Goal: Task Accomplishment & Management: Manage account settings

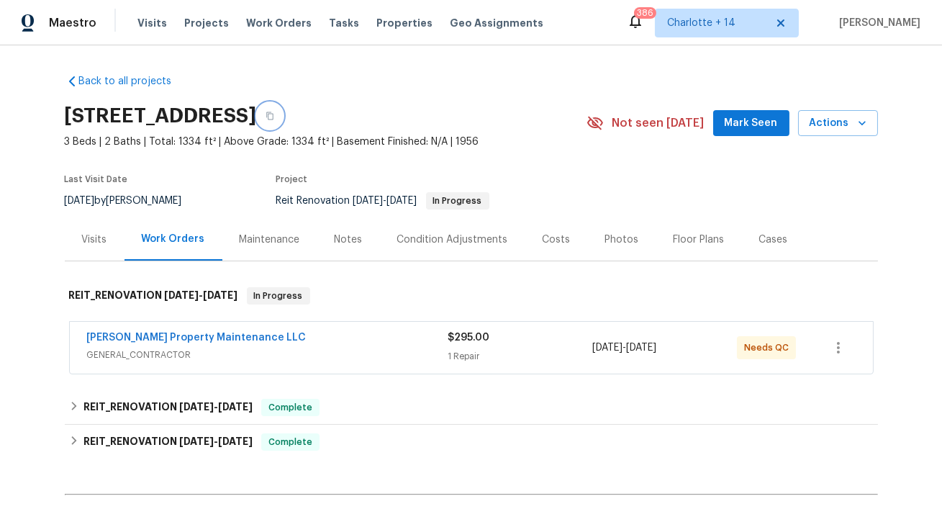
click at [273, 114] on icon "button" at bounding box center [269, 116] width 7 height 8
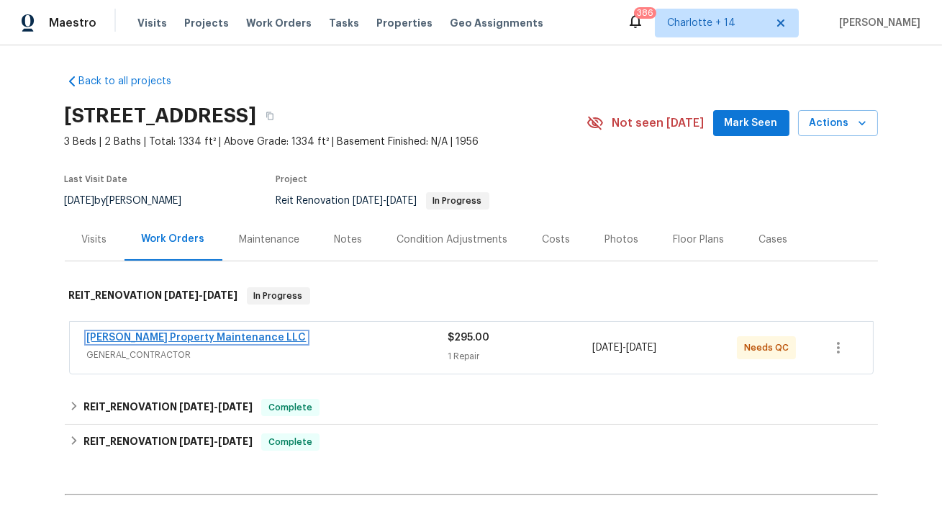
click at [173, 332] on link "Glen Property Maintenance LLC" at bounding box center [196, 337] width 219 height 10
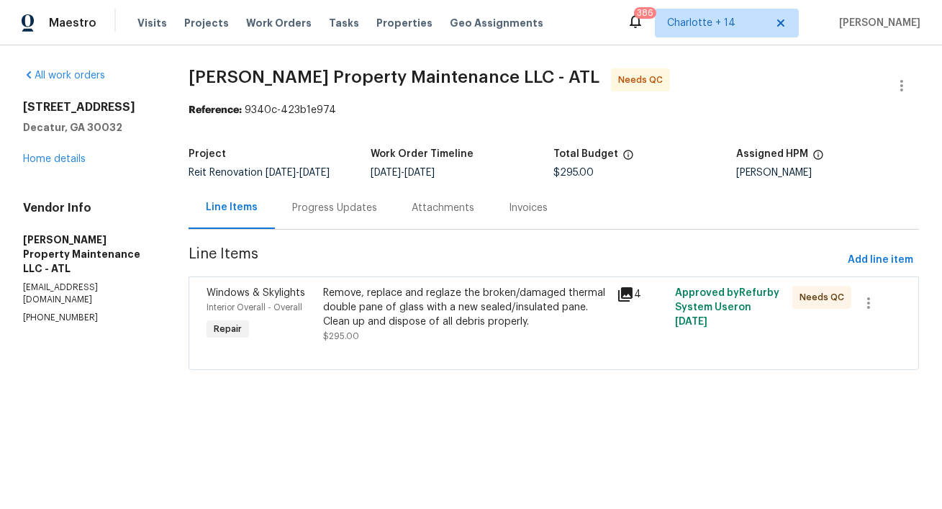
click at [321, 215] on div "Progress Updates" at bounding box center [334, 208] width 85 height 14
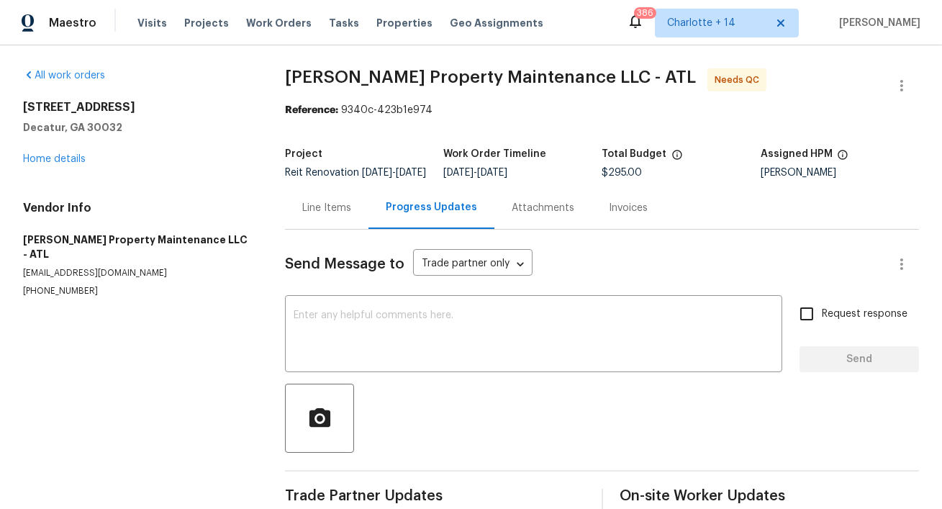
scroll to position [37, 0]
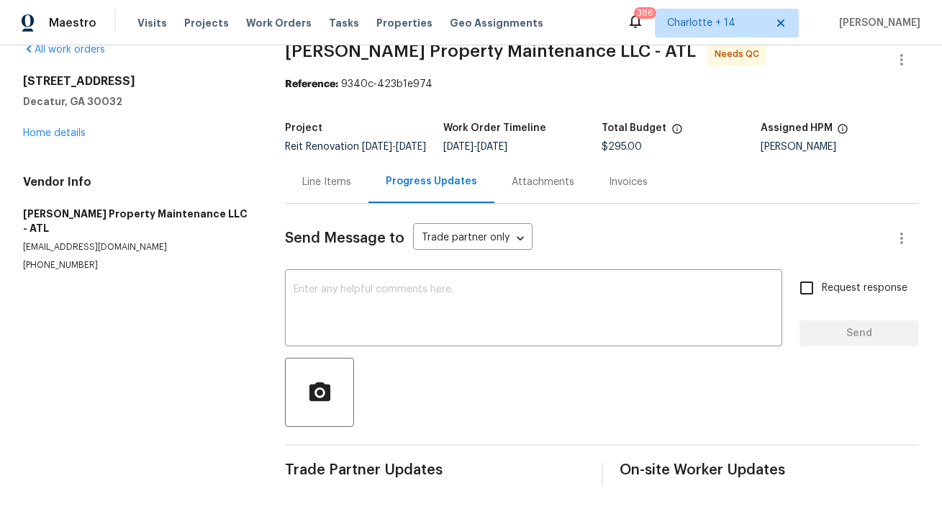
click at [70, 132] on div "All work orders 1395 W Austin Rd Decatur, GA 30032 Home details Vendor Info Gle…" at bounding box center [136, 156] width 227 height 229
click at [72, 127] on div "1395 W Austin Rd Decatur, GA 30032 Home details" at bounding box center [136, 107] width 227 height 66
click at [74, 128] on link "Home details" at bounding box center [54, 133] width 63 height 10
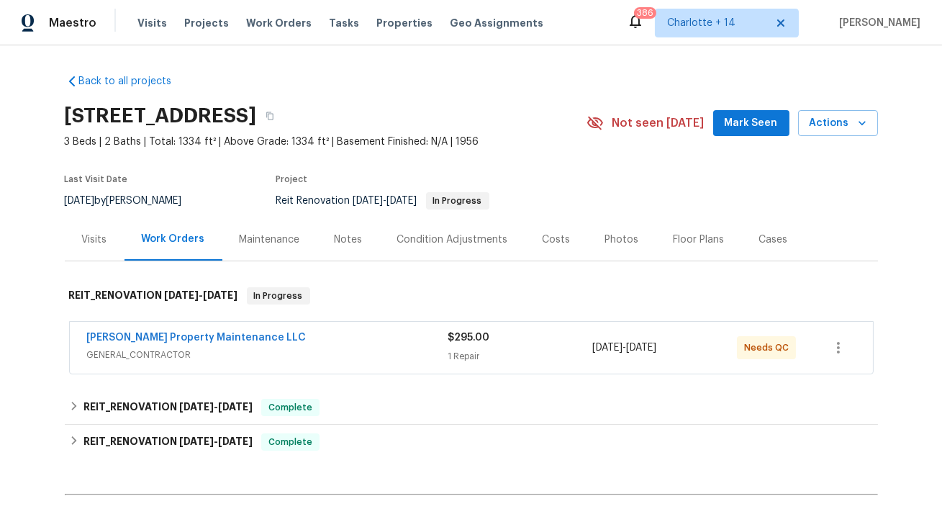
click at [414, 350] on span "GENERAL_CONTRACTOR" at bounding box center [267, 354] width 361 height 14
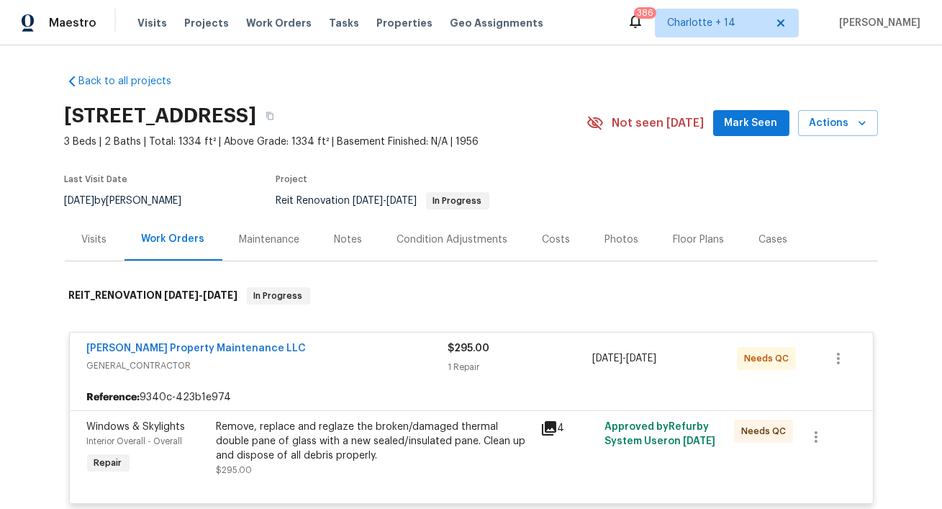
scroll to position [100, 0]
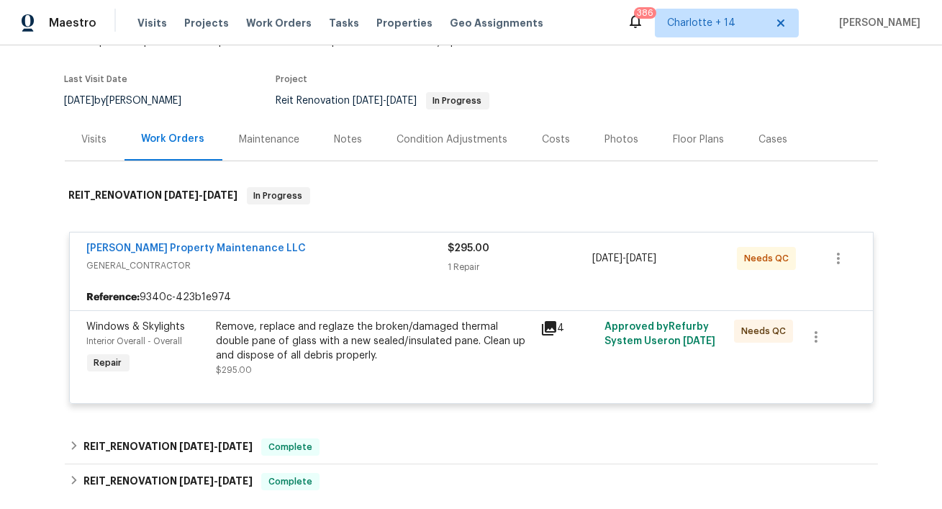
click at [506, 314] on div "Windows & Skylights Interior Overall - Overall Repair Remove, replace and regla…" at bounding box center [471, 356] width 803 height 93
click at [502, 343] on div "Remove, replace and reglaze the broken/damaged thermal double pane of glass wit…" at bounding box center [374, 340] width 315 height 43
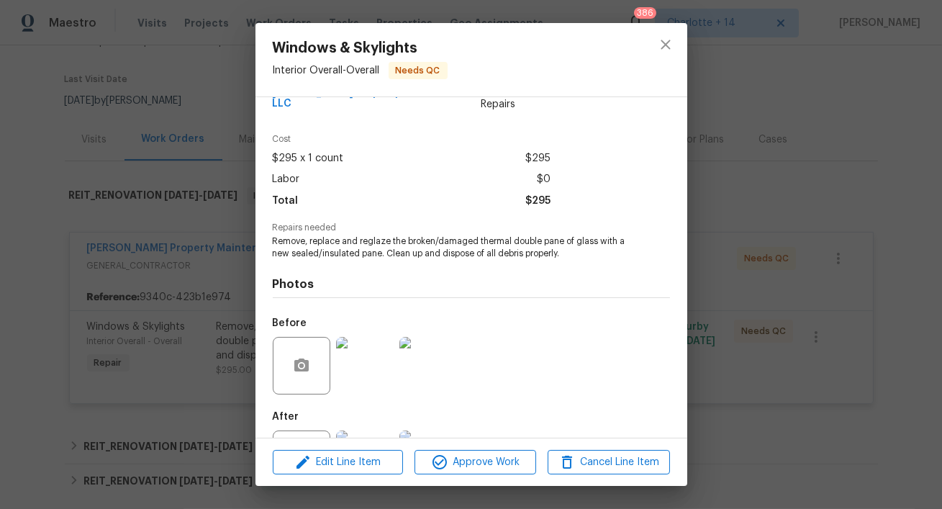
scroll to position [94, 0]
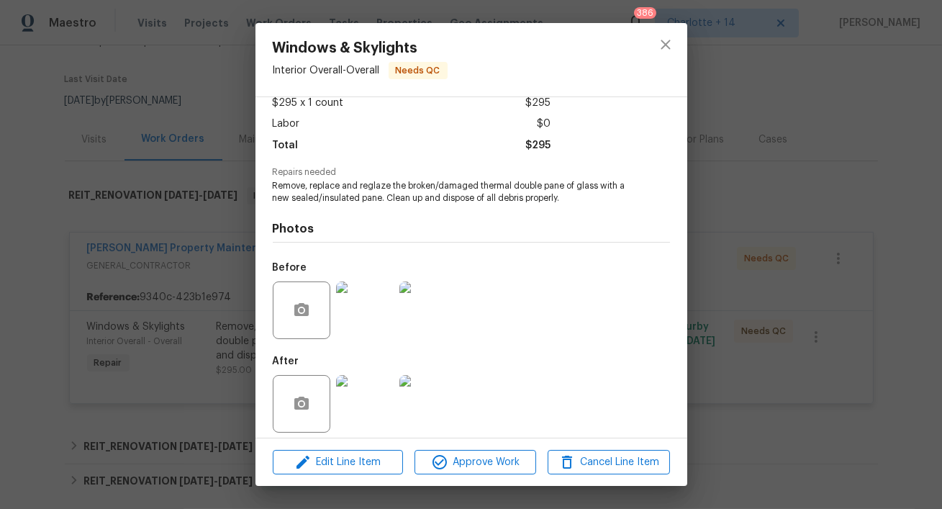
click at [367, 383] on img at bounding box center [365, 404] width 58 height 58
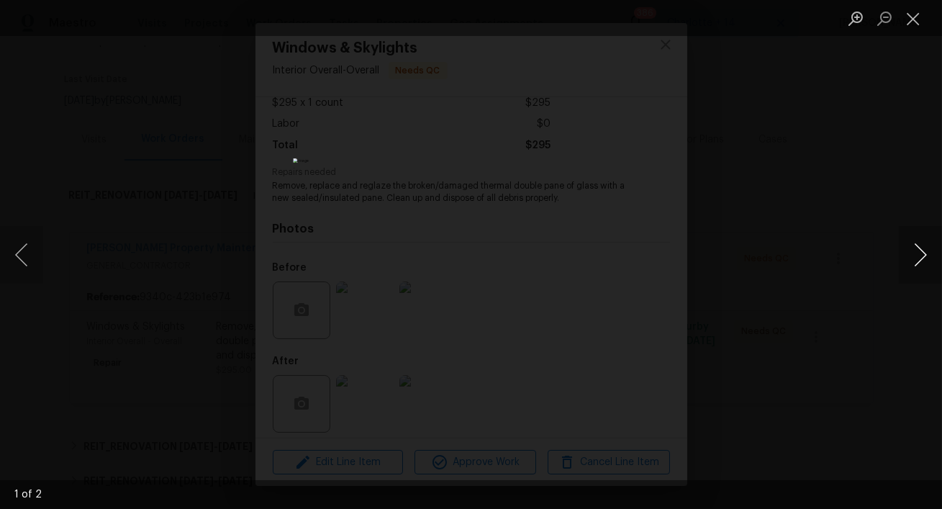
click at [917, 261] on button "Next image" at bounding box center [919, 255] width 43 height 58
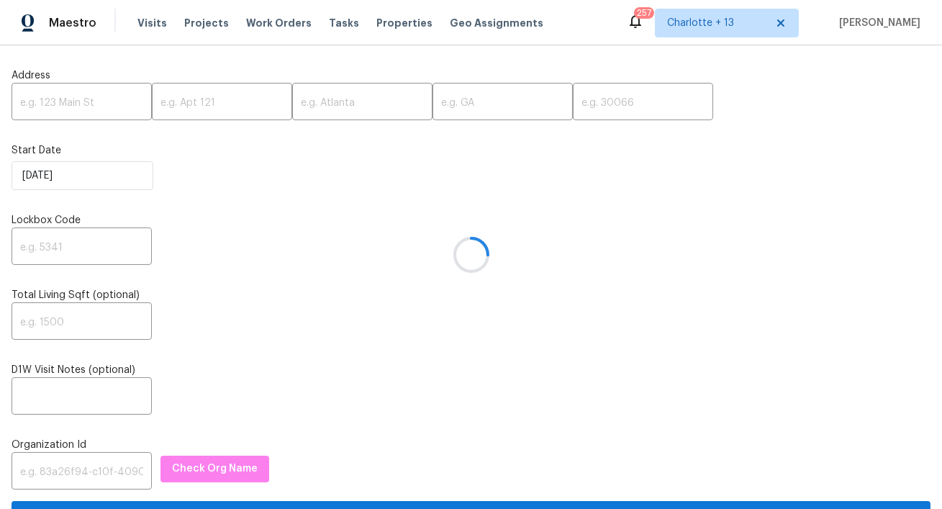
click at [86, 99] on div at bounding box center [471, 254] width 942 height 509
click at [85, 104] on input "text" at bounding box center [82, 103] width 140 height 34
paste input "4856 Stone Acres Cir, Saint Cloud, FL 34771"
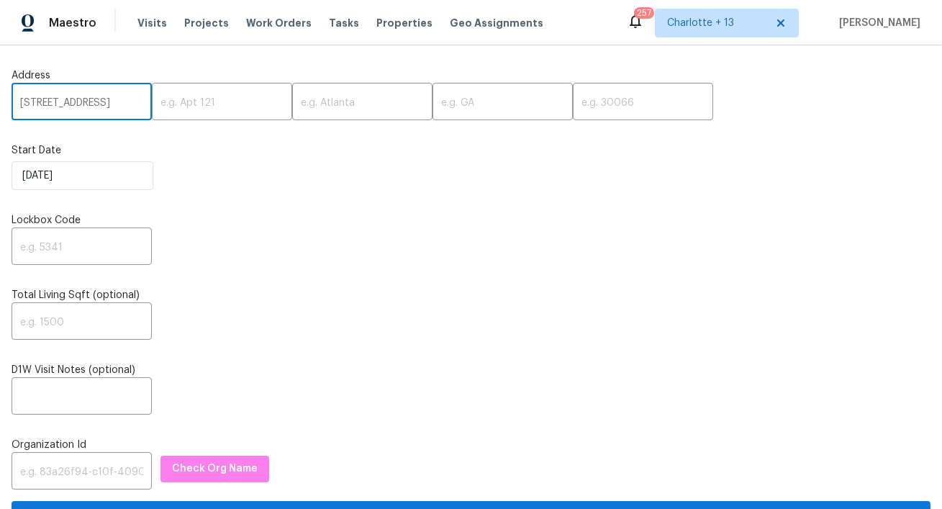
scroll to position [0, 96]
click at [117, 103] on input "4856 Stone Acres Cir, Saint Cloud, FL 34771" at bounding box center [82, 103] width 140 height 34
type input "4856 Stone Acres Cir, Saint Cloud, FL"
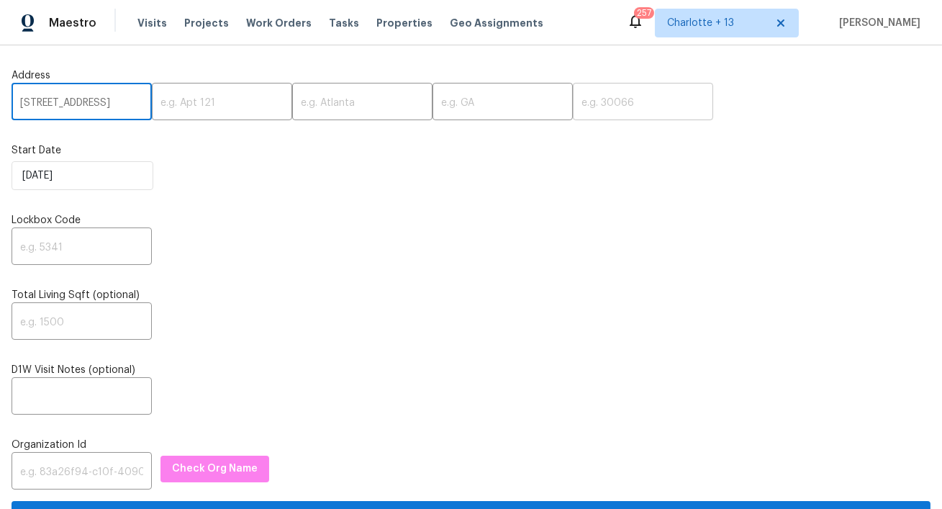
scroll to position [0, 0]
click at [573, 101] on input "text" at bounding box center [643, 103] width 140 height 34
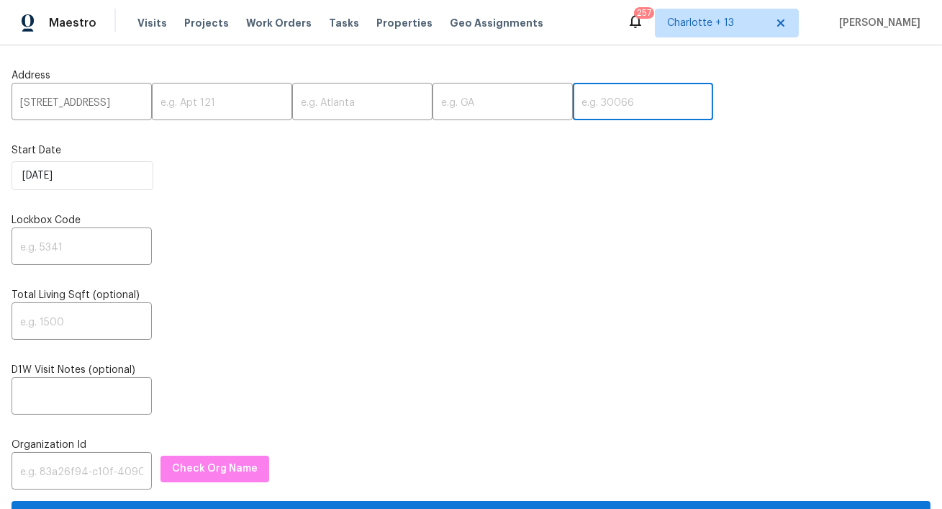
paste input "34771"
type input "34771"
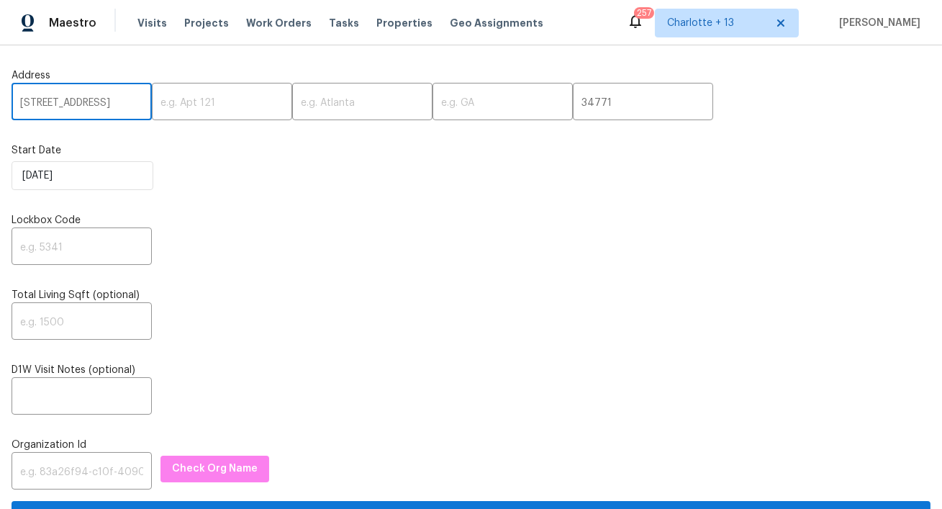
click at [124, 103] on input "4856 Stone Acres Cir, Saint Cloud, FL" at bounding box center [82, 103] width 140 height 34
drag, startPoint x: 112, startPoint y: 104, endPoint x: 60, endPoint y: 106, distance: 52.6
click at [60, 106] on input "4856 Stone Acres Cir, Saint Cloud, FL" at bounding box center [82, 103] width 140 height 34
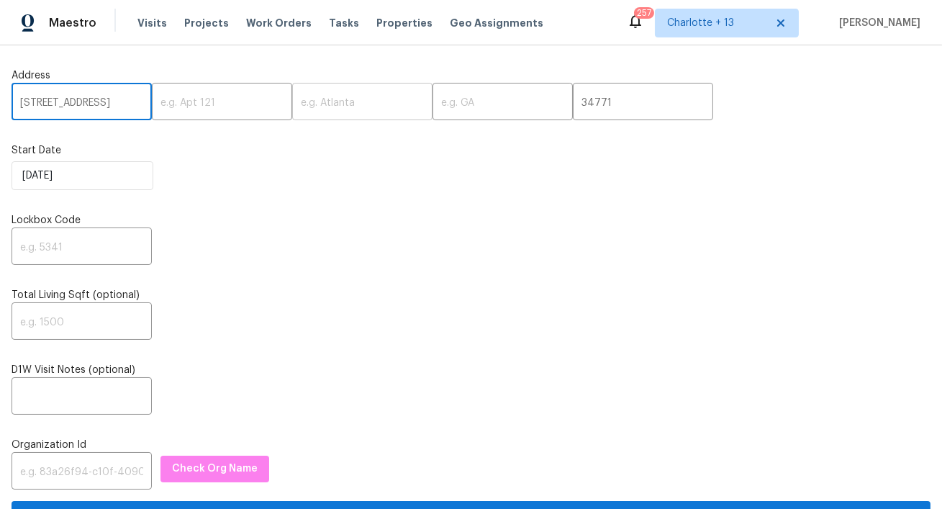
type input "4856 Stone Acres Cir, , FL"
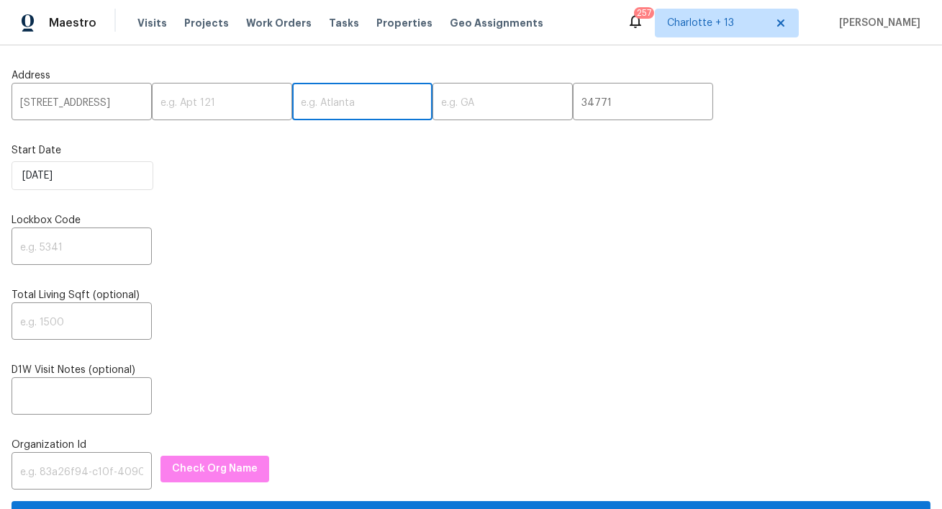
scroll to position [0, 0]
click at [317, 104] on input "text" at bounding box center [362, 103] width 140 height 34
paste input "Saint Cloud"
type input "Saint Cloud"
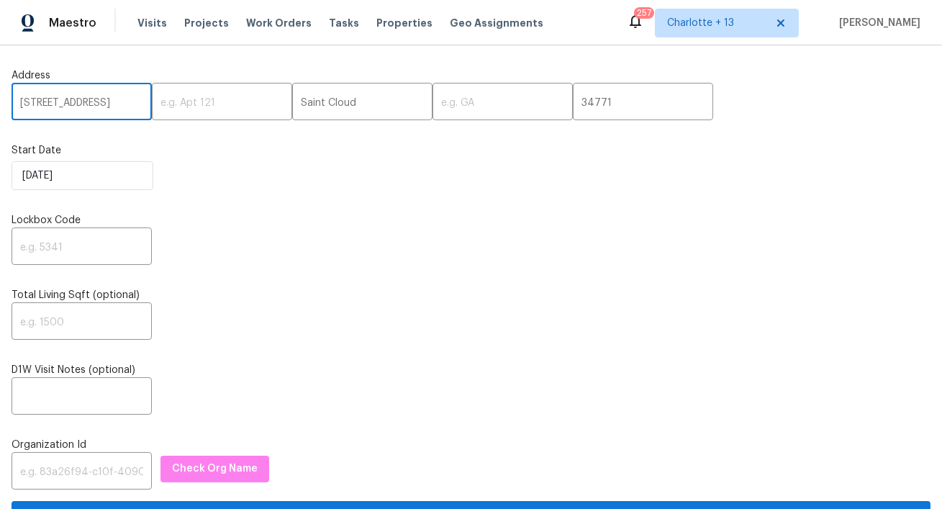
click at [130, 106] on input "4856 Stone Acres Cir, , FL" at bounding box center [82, 103] width 140 height 34
click at [125, 106] on input "4856 Stone Acres Cir, , FL" at bounding box center [82, 103] width 140 height 34
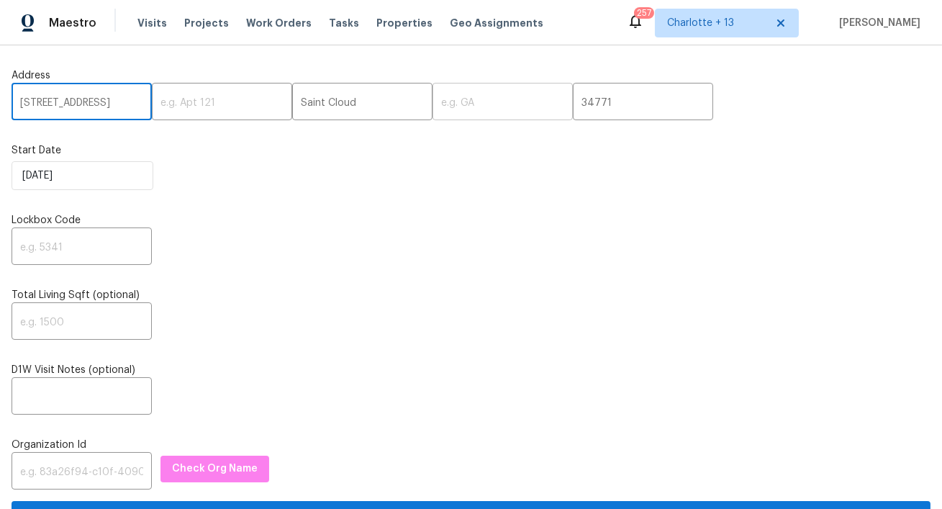
type input "4856 Stone Acres Cir"
click at [432, 99] on input "text" at bounding box center [502, 103] width 140 height 34
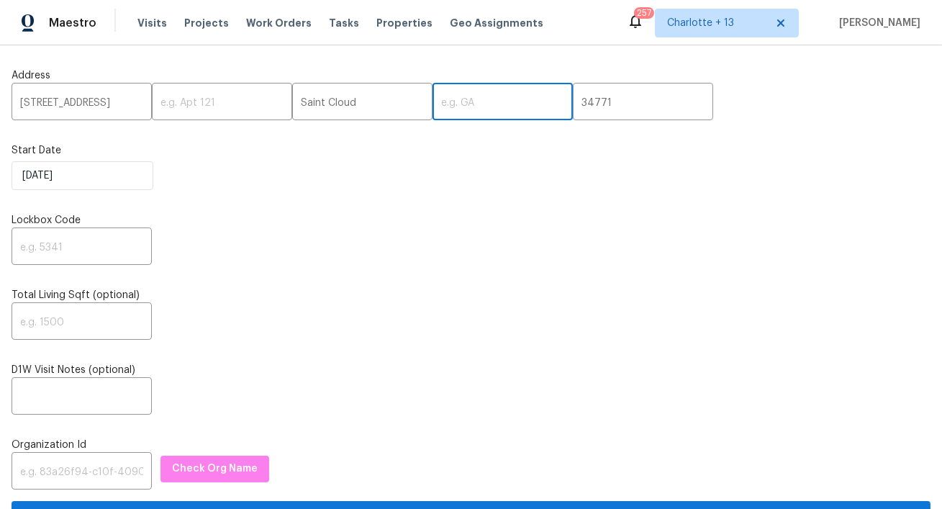
paste input "FL"
type input "FL"
click at [61, 251] on input "text" at bounding box center [82, 248] width 140 height 34
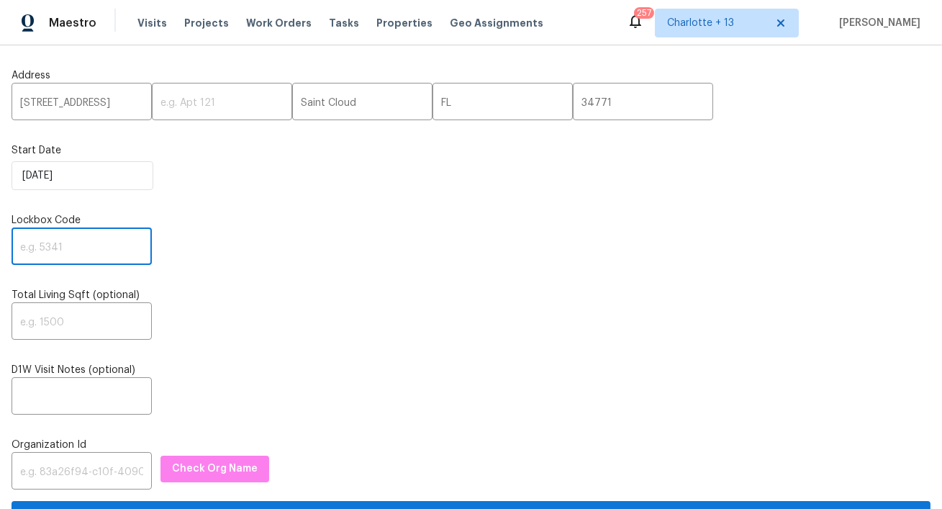
paste input "5711"
type input "5711"
click at [77, 471] on input "text" at bounding box center [82, 472] width 140 height 34
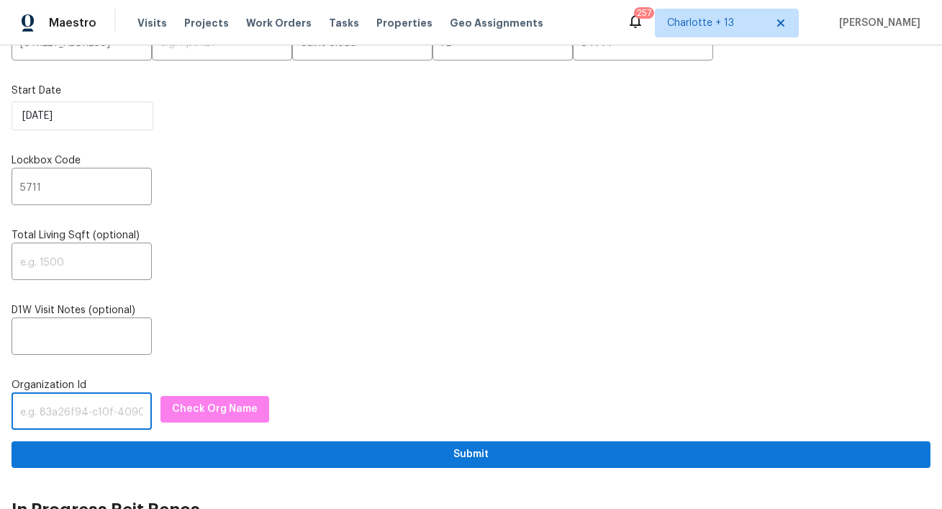
scroll to position [137, 0]
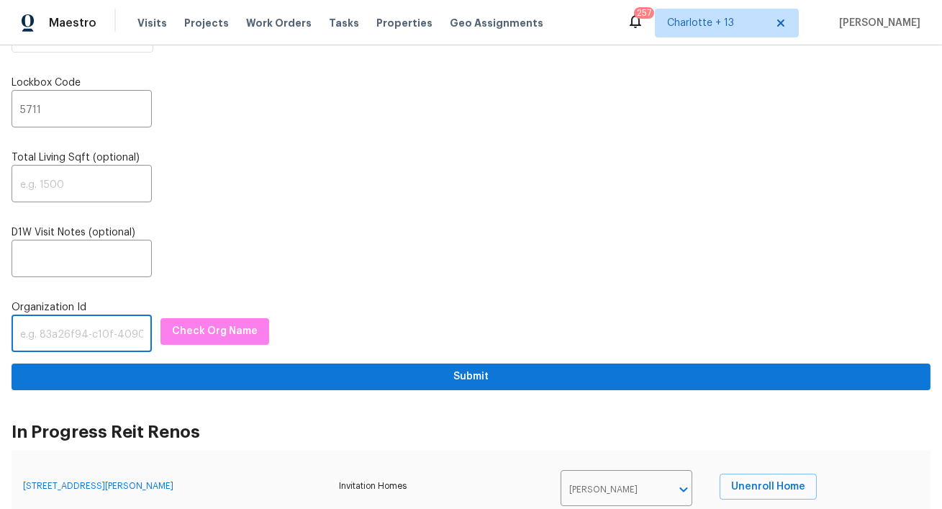
click at [95, 329] on input "text" at bounding box center [82, 335] width 140 height 34
paste input "1349d153-b359-4f9b-b4dd-758ff939cc37"
type input "1349d153-b359-4f9b-b4dd-758ff939cc37"
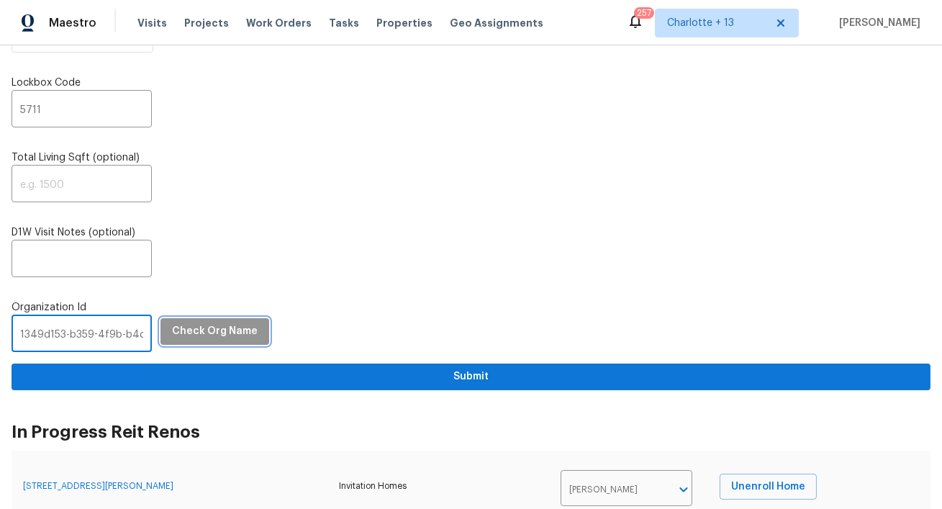
click at [235, 337] on span "Check Org Name" at bounding box center [215, 331] width 86 height 18
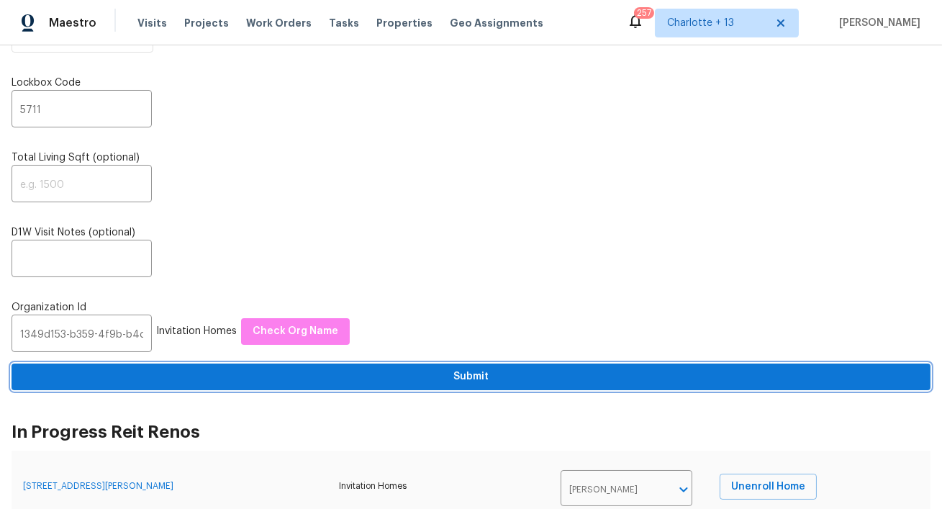
click at [315, 368] on span "Submit" at bounding box center [471, 377] width 896 height 18
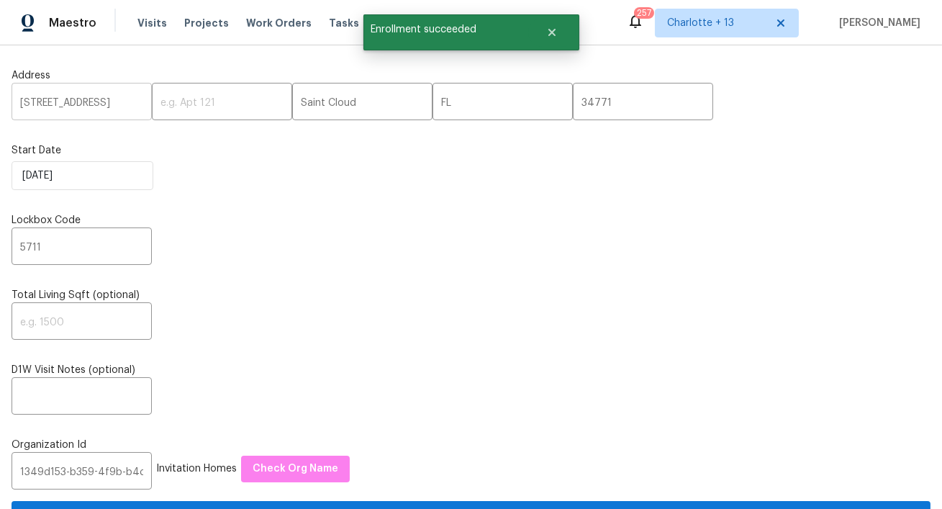
click at [80, 99] on input "4856 Stone Acres Cir" at bounding box center [82, 103] width 140 height 34
click at [150, 22] on span "Visits" at bounding box center [151, 23] width 29 height 14
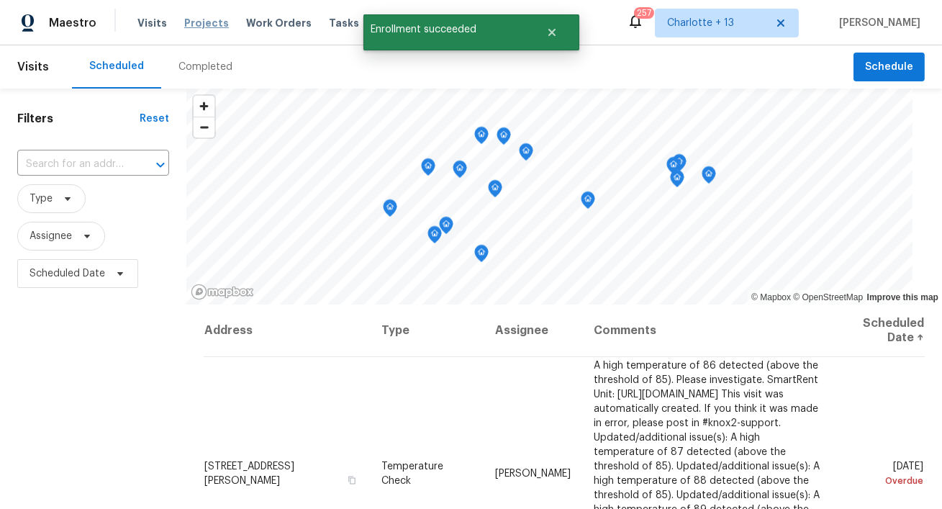
click at [198, 26] on span "Projects" at bounding box center [206, 23] width 45 height 14
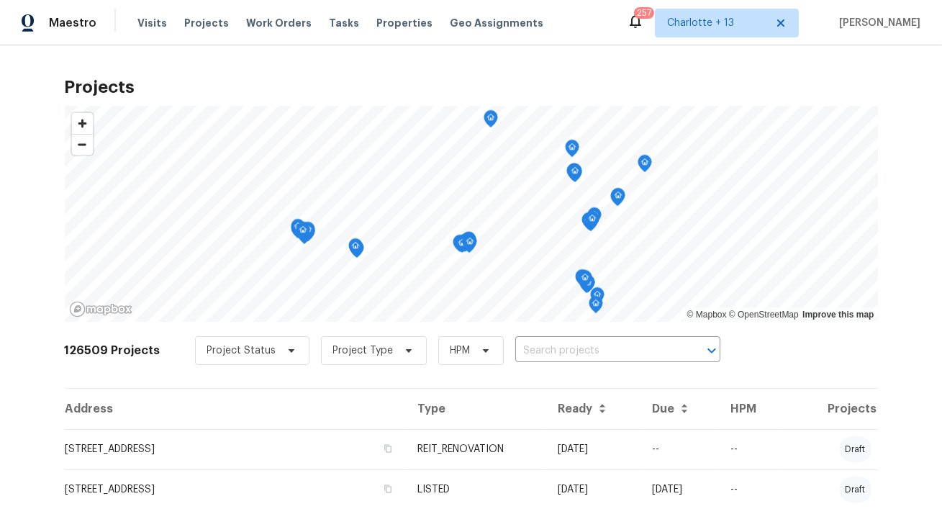
click at [549, 352] on input "text" at bounding box center [597, 351] width 165 height 22
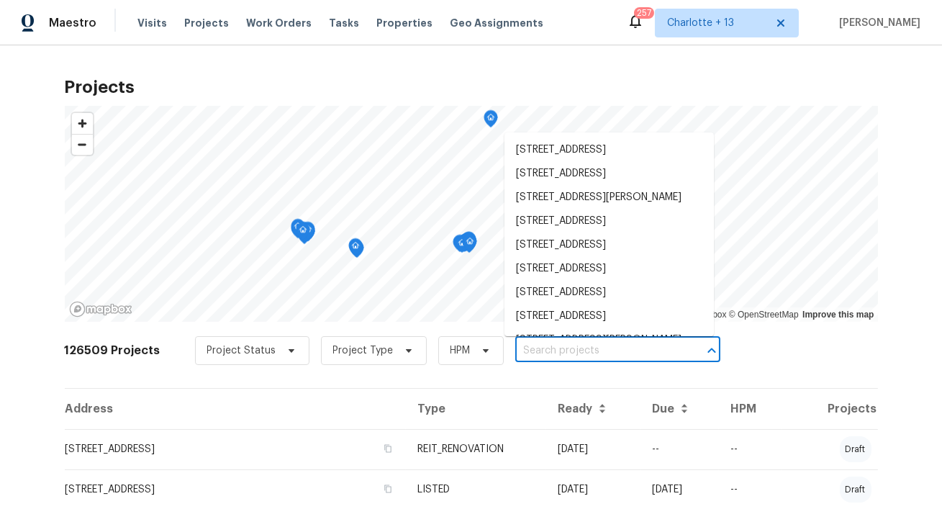
paste input "4856 Stone Acres Cir"
type input "4856 Stone Acres Cir"
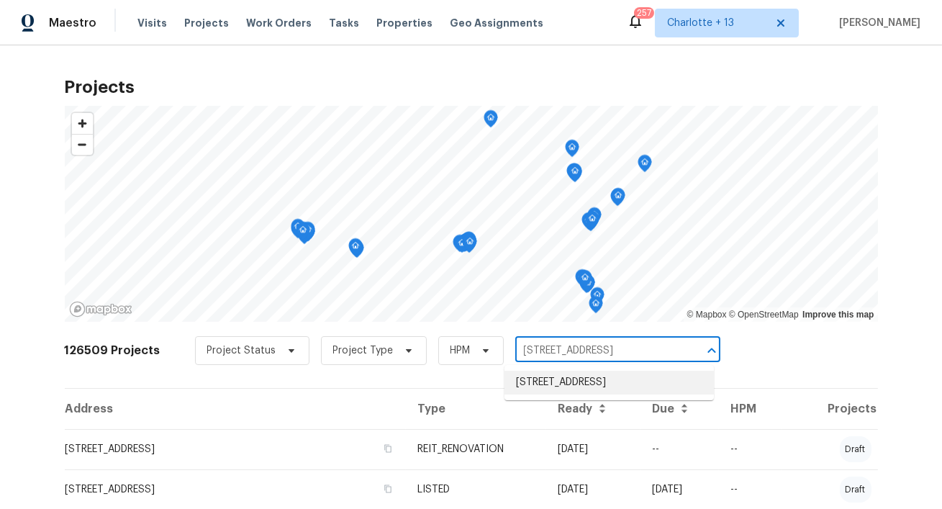
click at [550, 394] on li "[STREET_ADDRESS]" at bounding box center [608, 382] width 209 height 24
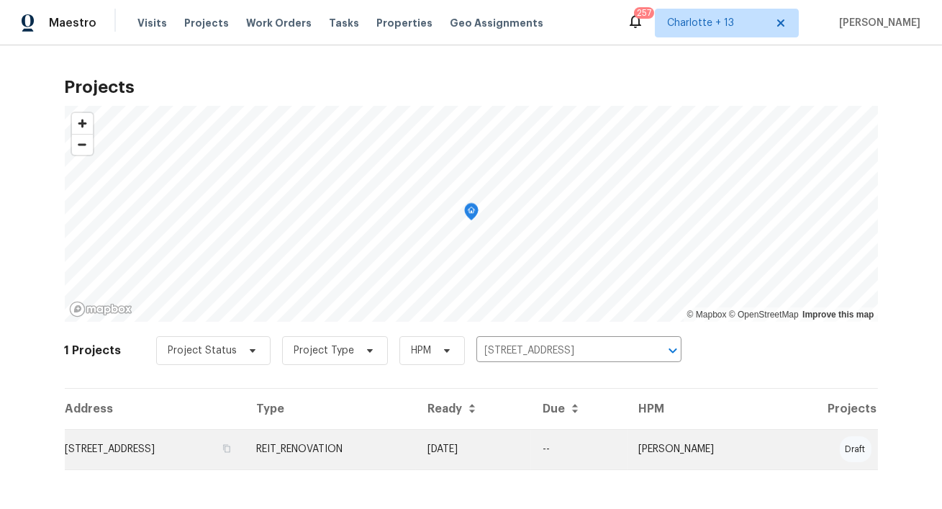
click at [188, 442] on td "[STREET_ADDRESS]" at bounding box center [155, 449] width 181 height 40
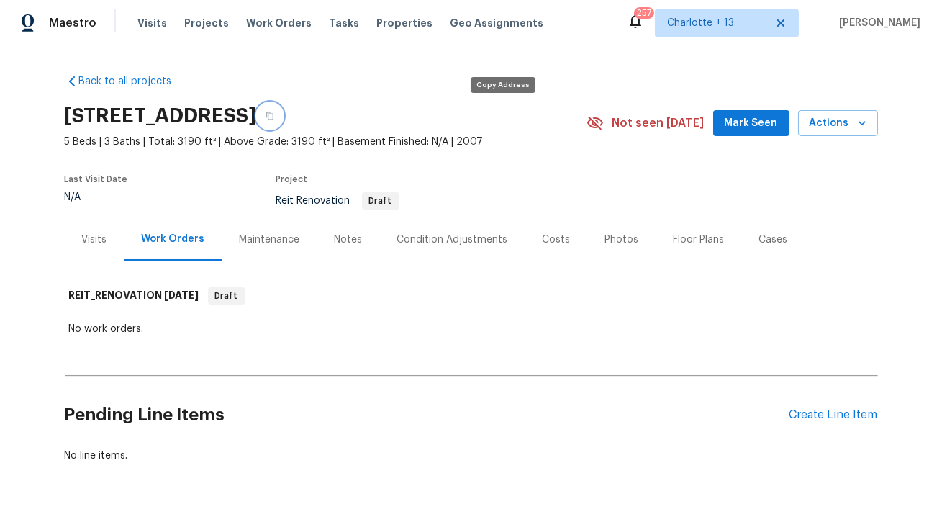
click at [283, 119] on button "button" at bounding box center [270, 116] width 26 height 26
click at [786, 25] on icon at bounding box center [781, 23] width 12 height 12
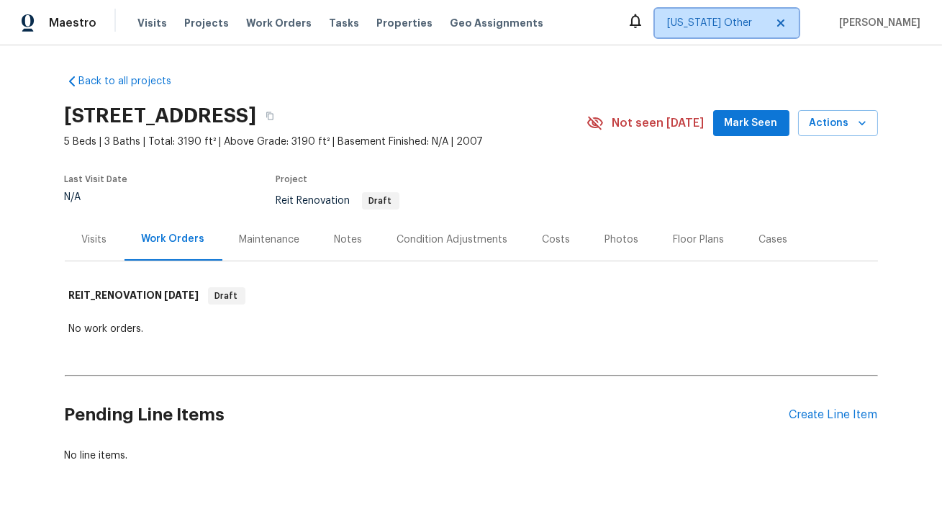
click at [765, 24] on span "[US_STATE] Other" at bounding box center [716, 23] width 99 height 14
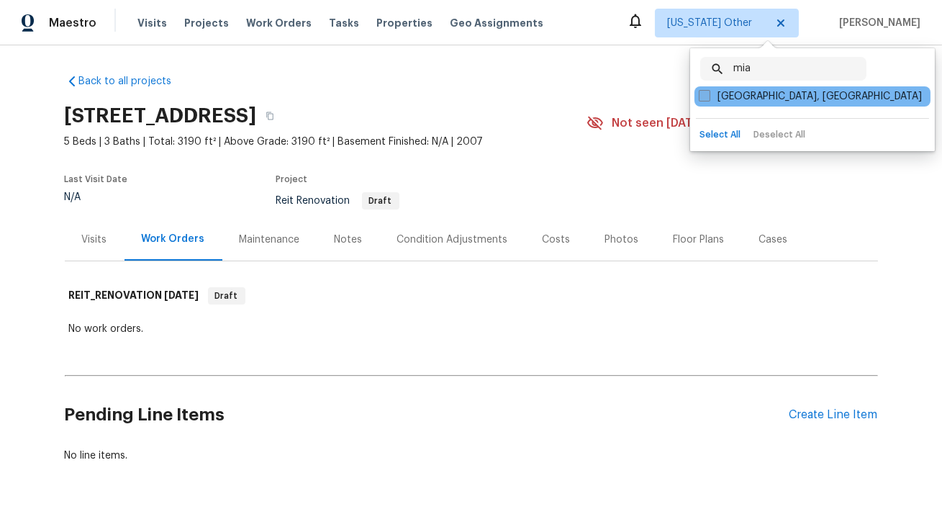
type input "mia"
click at [739, 92] on label "[GEOGRAPHIC_DATA], [GEOGRAPHIC_DATA]" at bounding box center [809, 96] width 223 height 14
click at [708, 92] on input "[GEOGRAPHIC_DATA], [GEOGRAPHIC_DATA]" at bounding box center [702, 93] width 9 height 9
checkbox input "true"
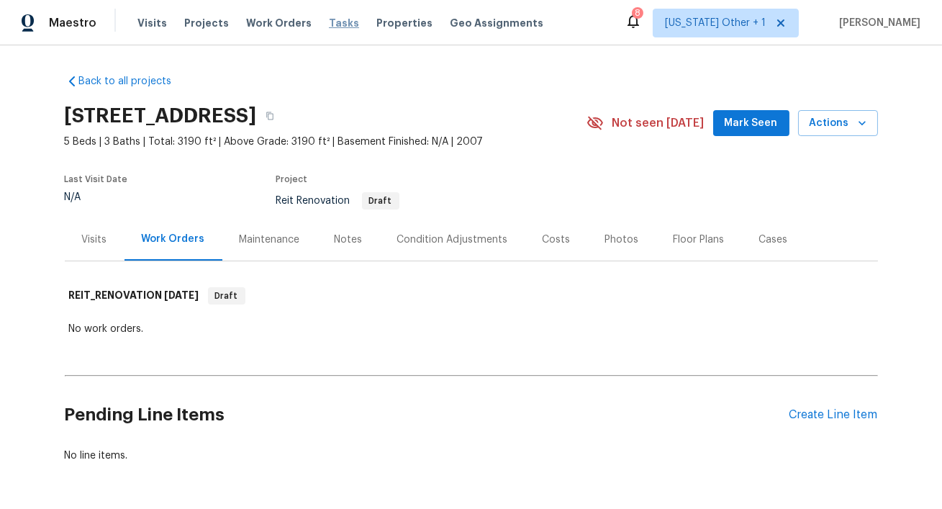
click at [337, 19] on span "Tasks" at bounding box center [344, 23] width 30 height 10
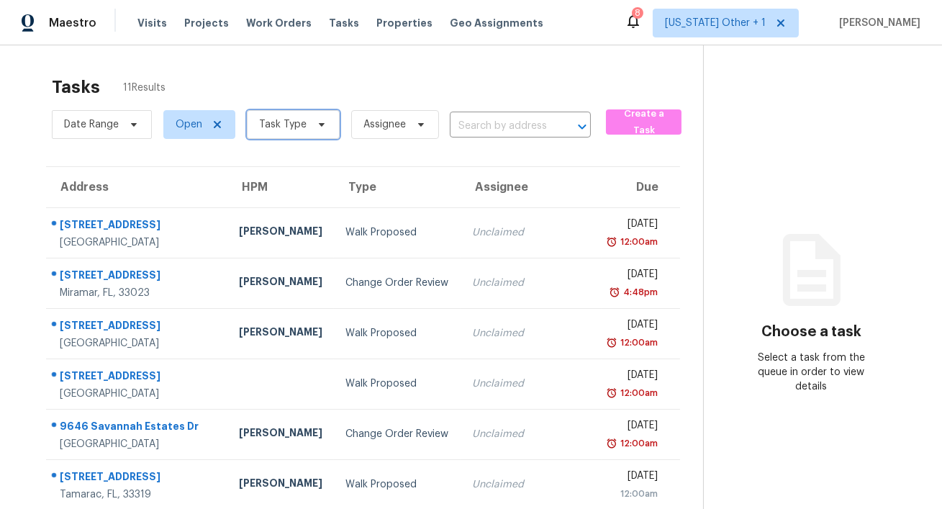
click at [316, 127] on icon at bounding box center [322, 125] width 12 height 12
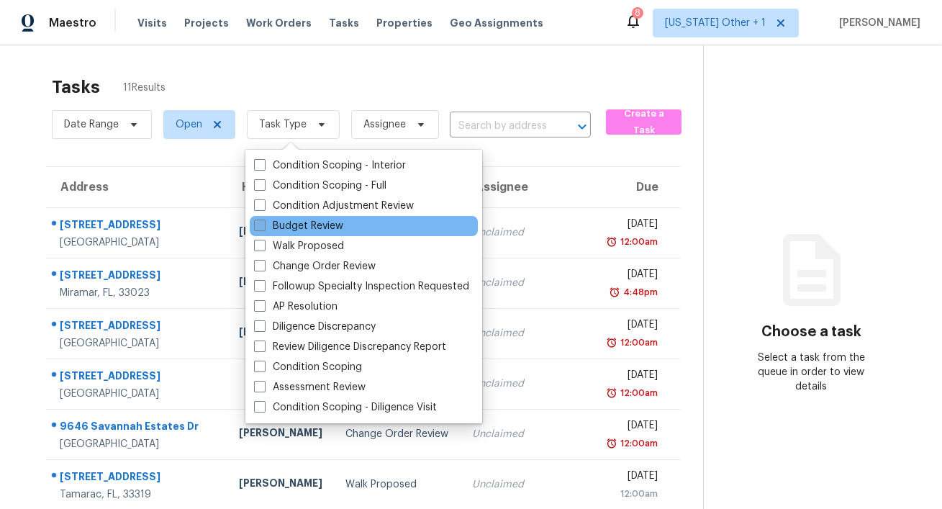
click at [322, 225] on label "Budget Review" at bounding box center [298, 226] width 89 height 14
click at [263, 225] on input "Budget Review" at bounding box center [258, 223] width 9 height 9
checkbox input "true"
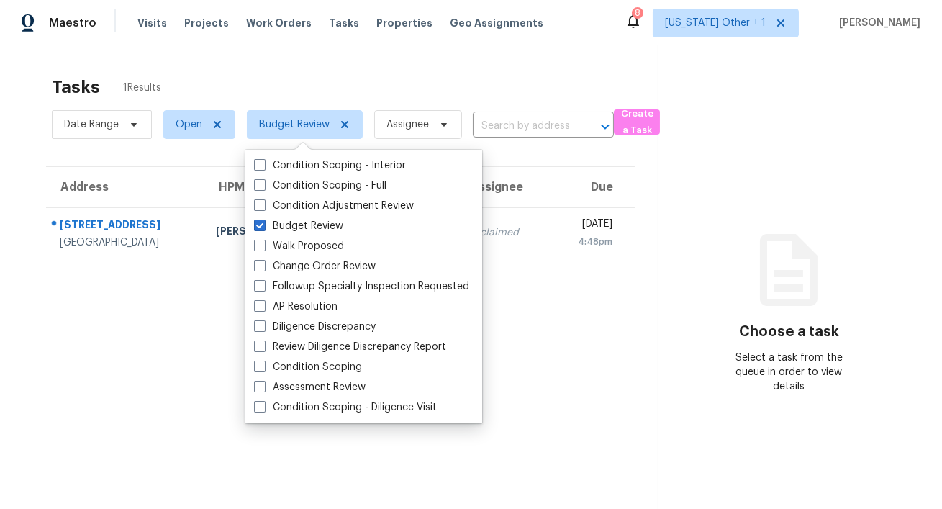
click at [417, 53] on div "Tasks 1 Results Date Range Open Budget Review Assignee ​ Create a Task Address …" at bounding box center [471, 299] width 942 height 509
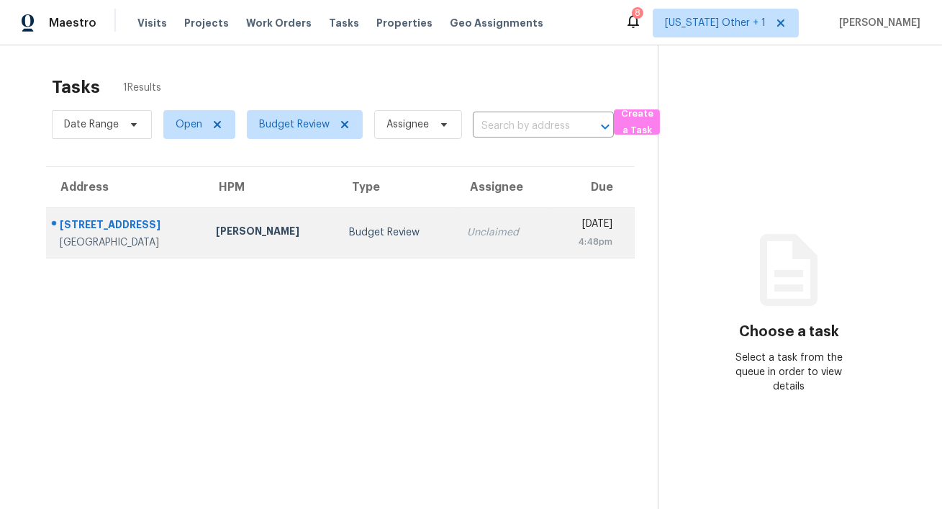
click at [182, 235] on div "West Palm Beach, FL, 33411" at bounding box center [126, 242] width 133 height 14
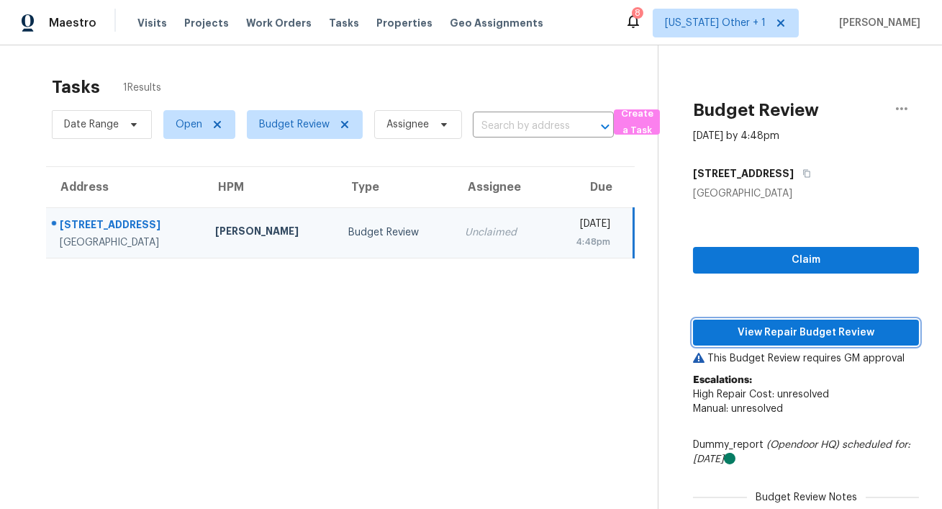
click at [806, 337] on span "View Repair Budget Review" at bounding box center [805, 333] width 203 height 18
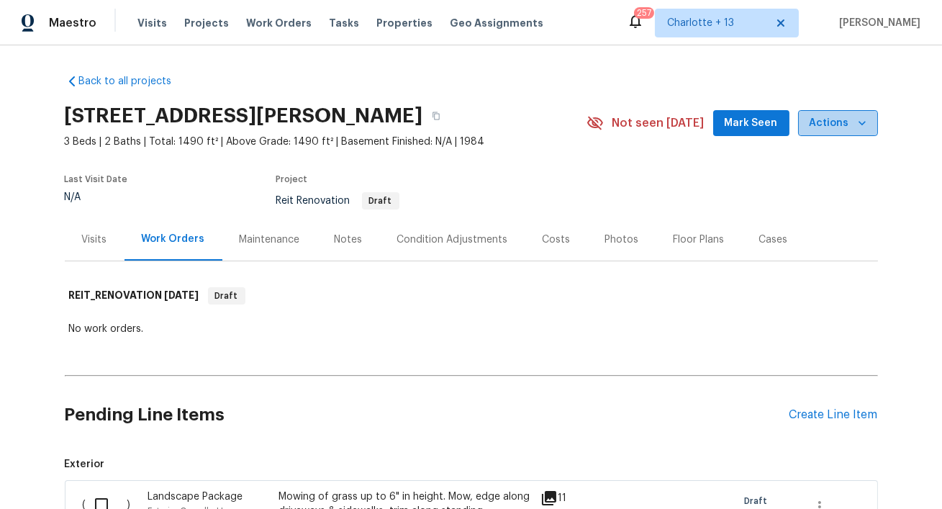
click at [842, 128] on span "Actions" at bounding box center [837, 123] width 57 height 18
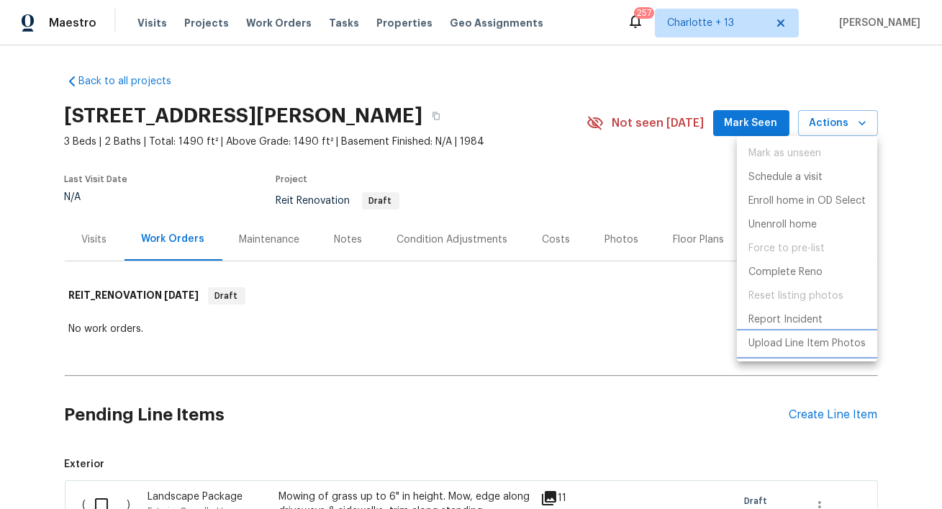
click at [813, 341] on p "Upload Line Item Photos" at bounding box center [806, 343] width 117 height 15
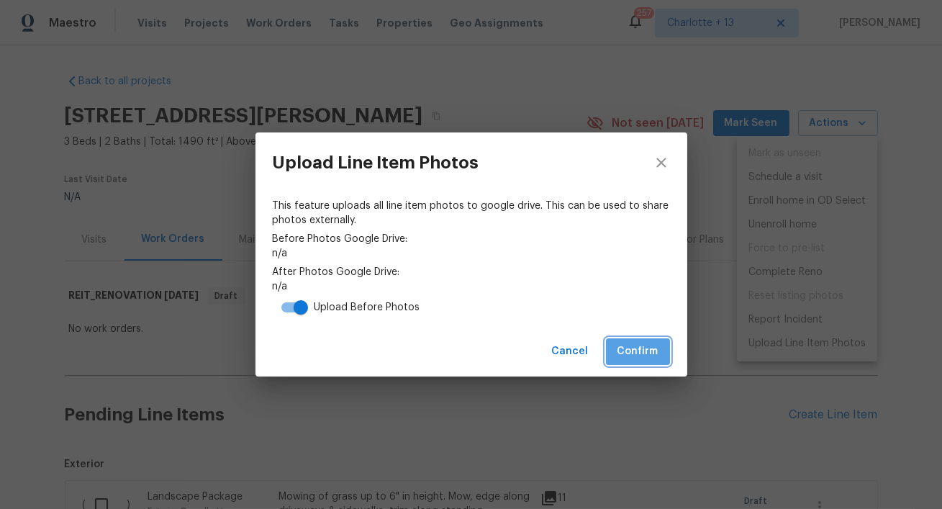
click at [628, 347] on span "Confirm" at bounding box center [637, 351] width 41 height 18
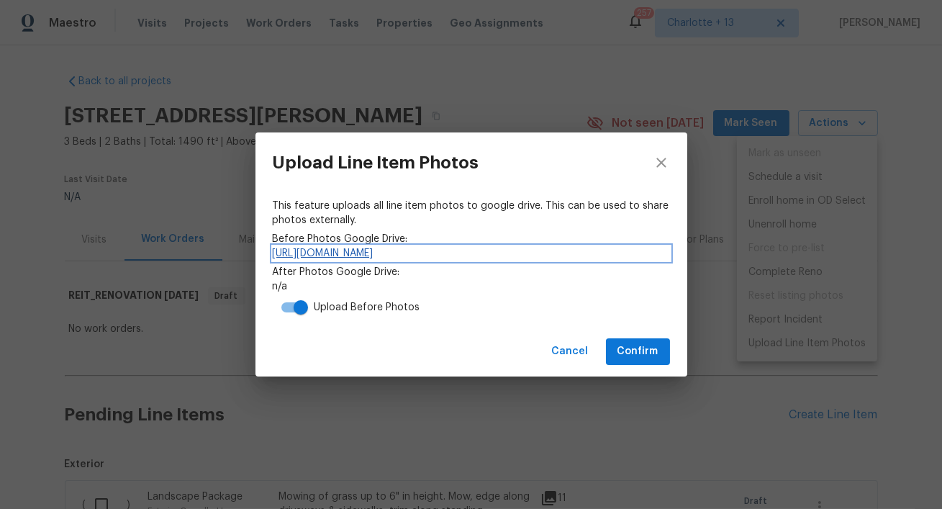
click at [402, 246] on link "https://drive.google.com/drive/folders/1giV7ja7S0TadhOtFUGJHKSfsjsmWmv9O" at bounding box center [471, 253] width 397 height 14
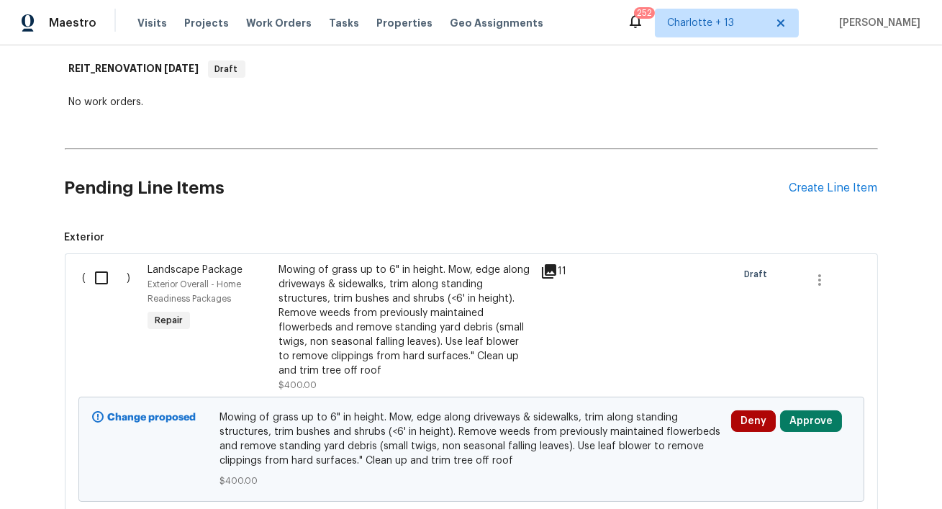
scroll to position [322, 0]
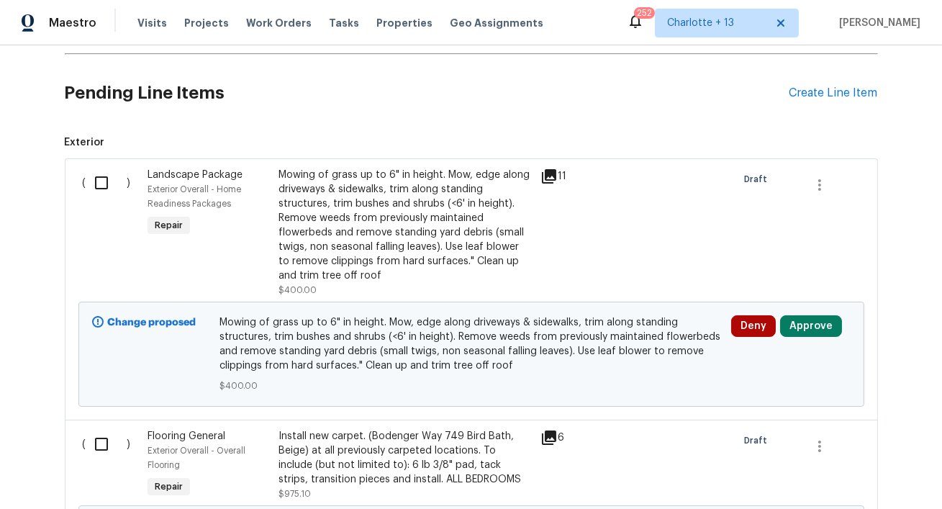
click at [100, 184] on input "checkbox" at bounding box center [106, 183] width 41 height 30
checkbox input "true"
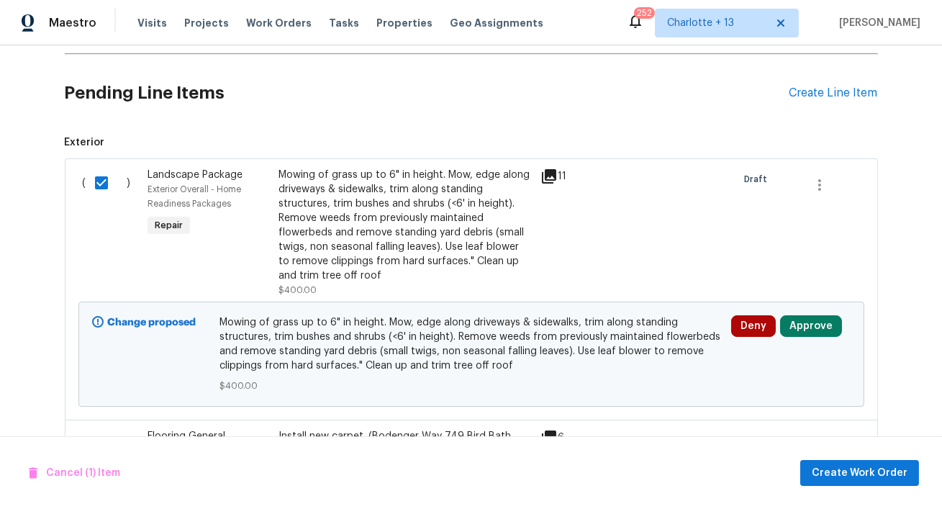
scroll to position [378, 0]
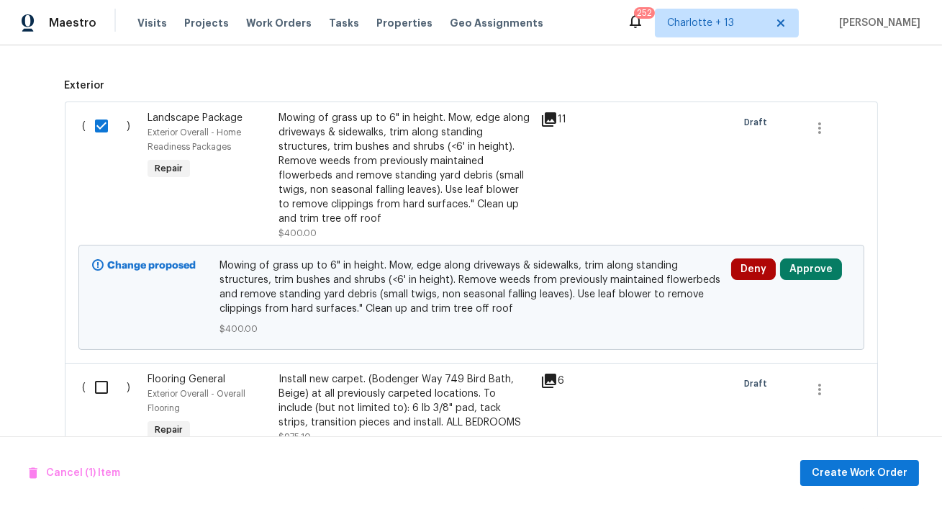
click at [103, 398] on input "checkbox" at bounding box center [106, 387] width 41 height 30
checkbox input "true"
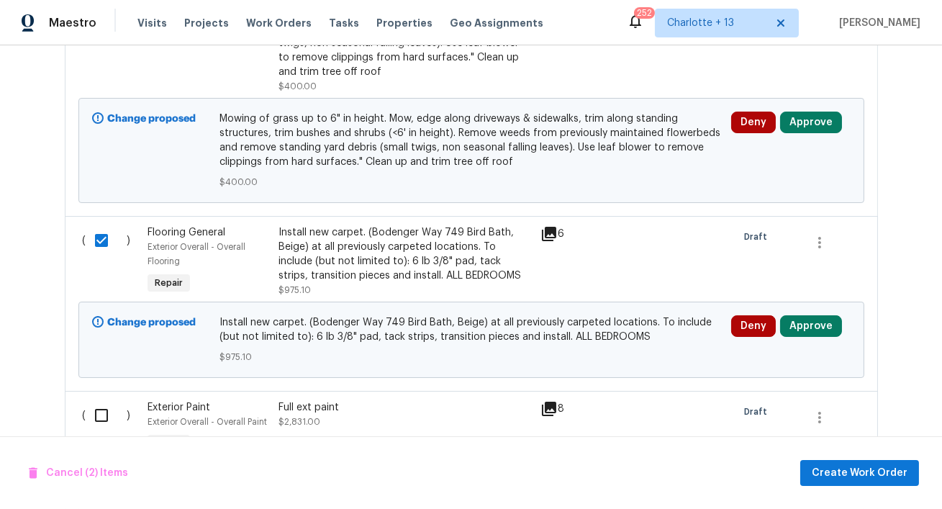
scroll to position [575, 0]
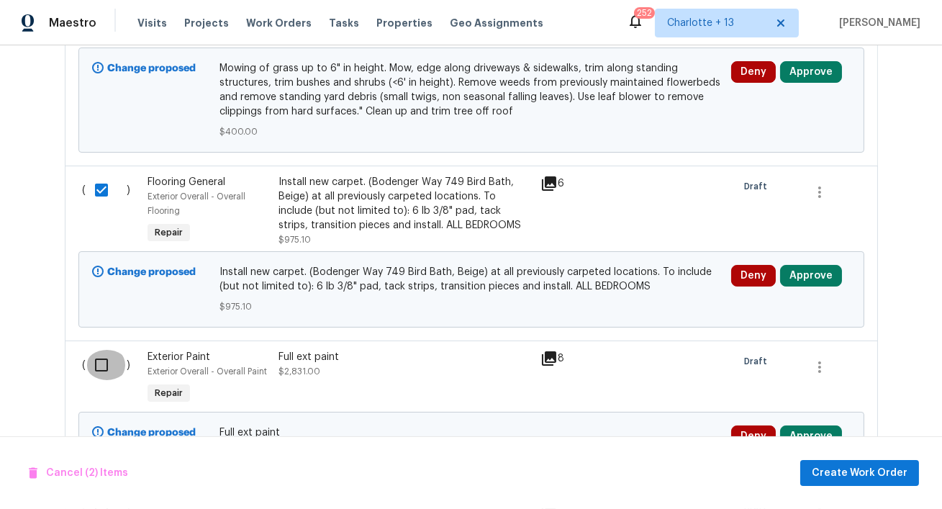
click at [101, 369] on input "checkbox" at bounding box center [106, 365] width 41 height 30
checkbox input "true"
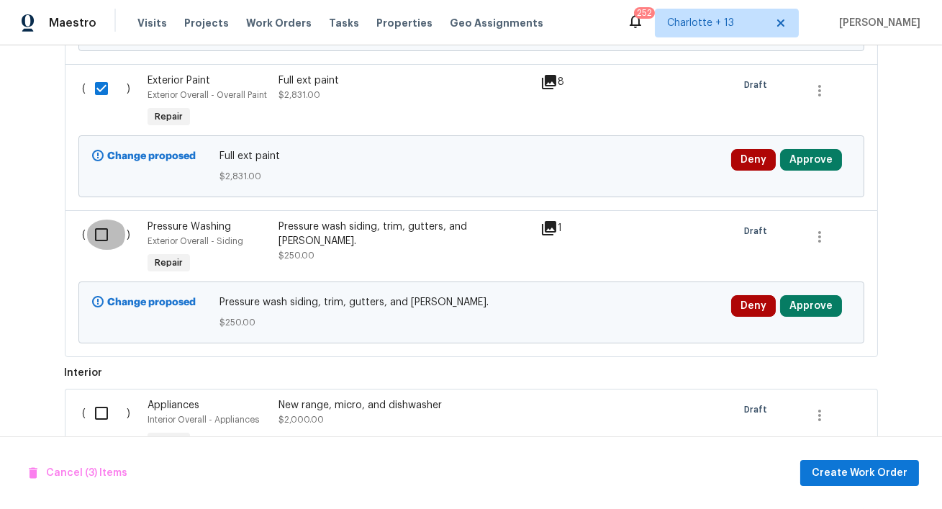
click at [101, 247] on input "checkbox" at bounding box center [106, 234] width 41 height 30
checkbox input "true"
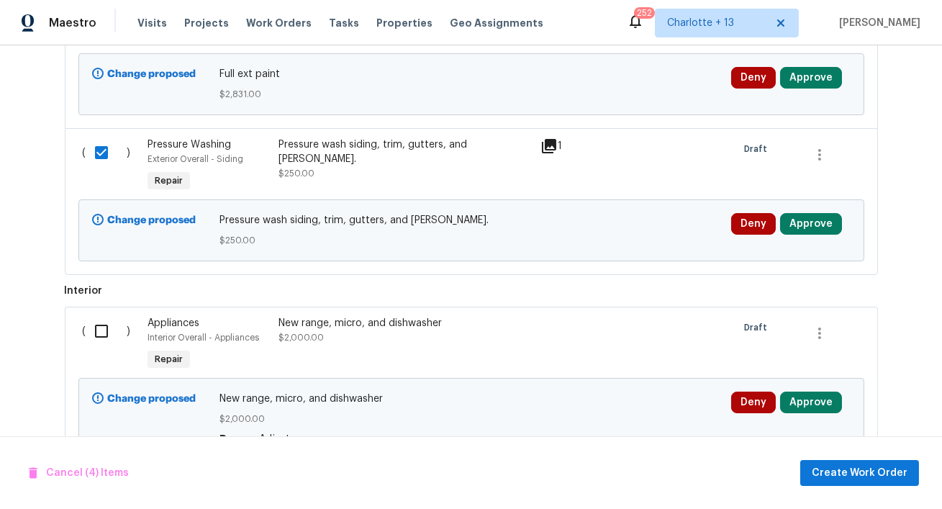
click at [96, 320] on input "checkbox" at bounding box center [106, 331] width 41 height 30
checkbox input "true"
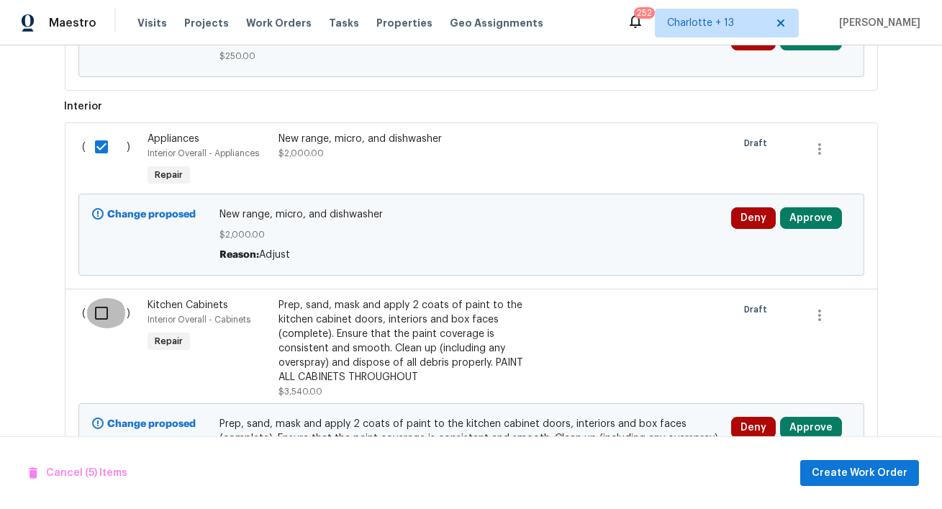
click at [96, 319] on input "checkbox" at bounding box center [106, 313] width 41 height 30
checkbox input "true"
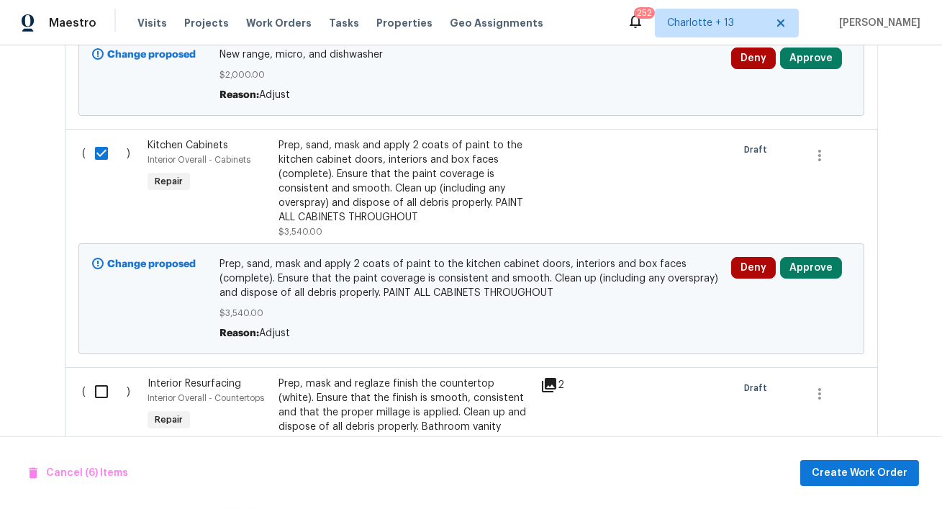
scroll to position [1321, 0]
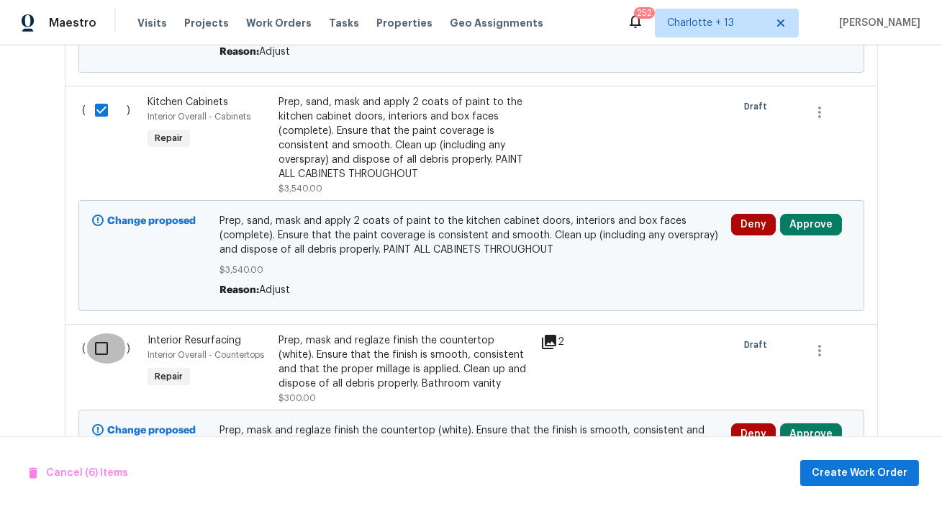
click at [95, 347] on input "checkbox" at bounding box center [106, 348] width 41 height 30
checkbox input "true"
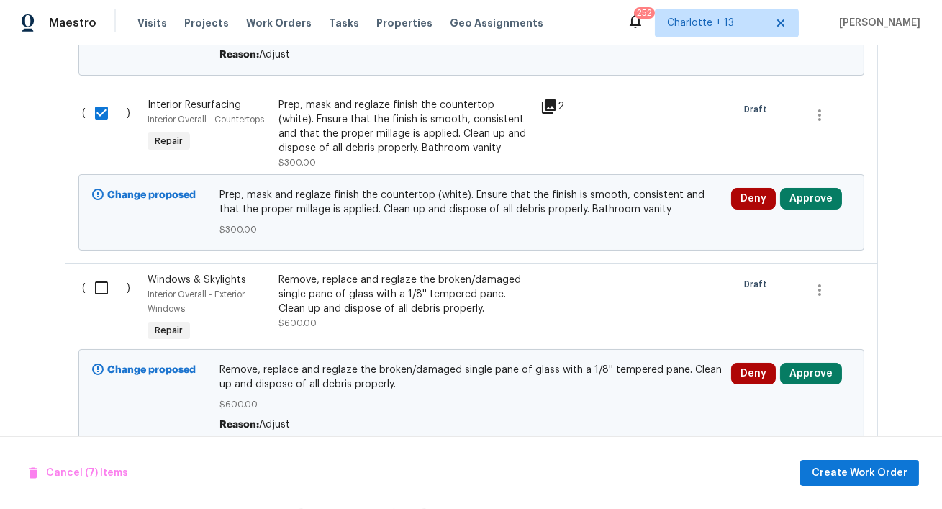
scroll to position [1560, 0]
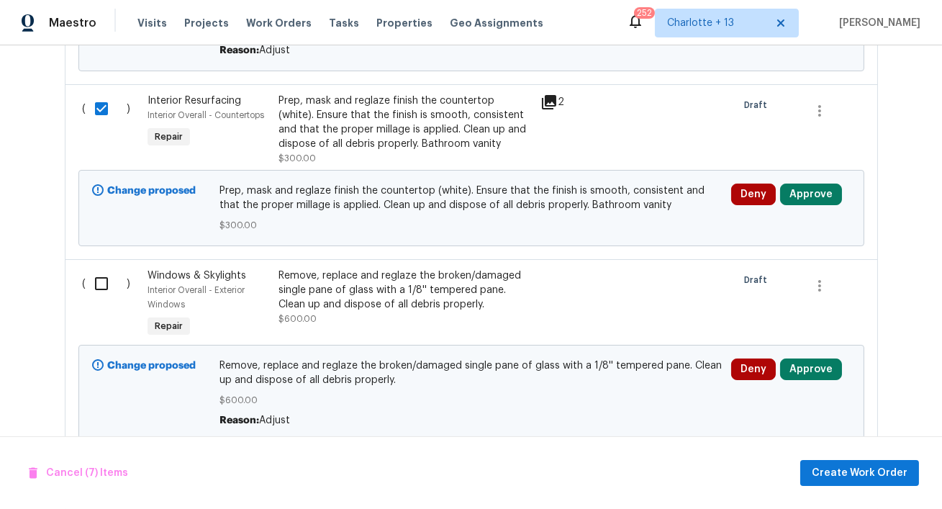
click at [101, 282] on input "checkbox" at bounding box center [106, 283] width 41 height 30
checkbox input "true"
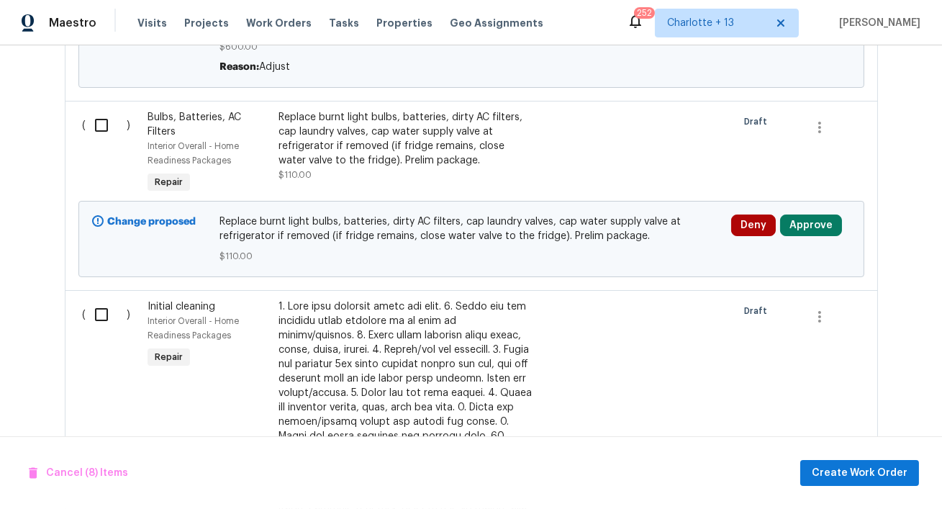
scroll to position [1880, 0]
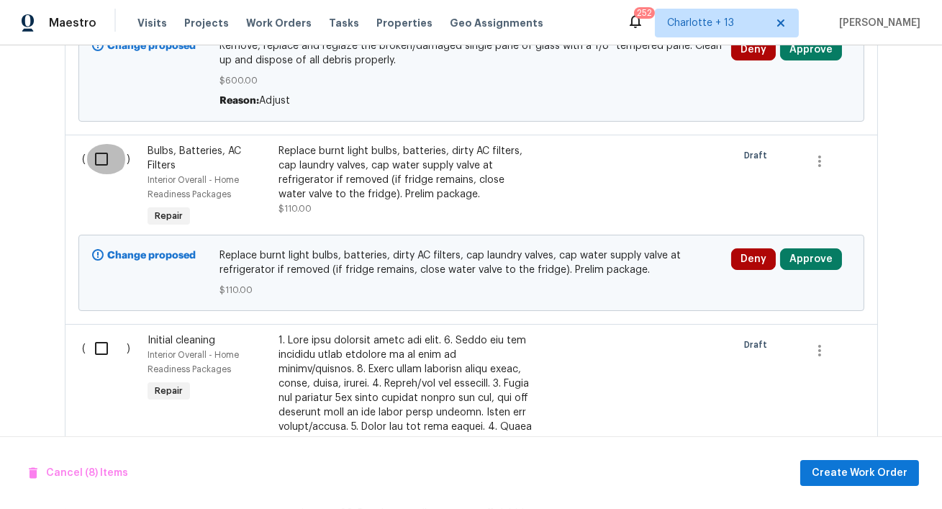
click at [91, 155] on input "checkbox" at bounding box center [106, 159] width 41 height 30
checkbox input "true"
click at [100, 353] on input "checkbox" at bounding box center [106, 348] width 41 height 30
checkbox input "true"
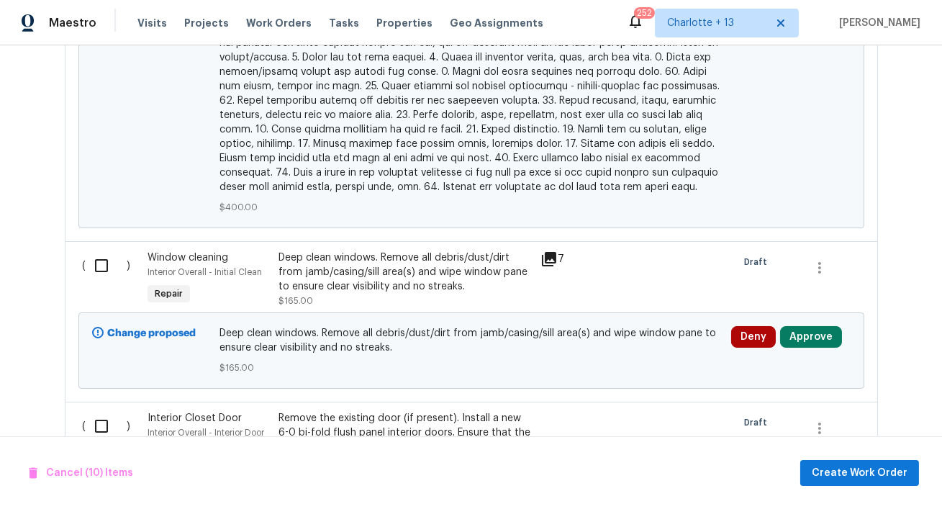
scroll to position [2633, 0]
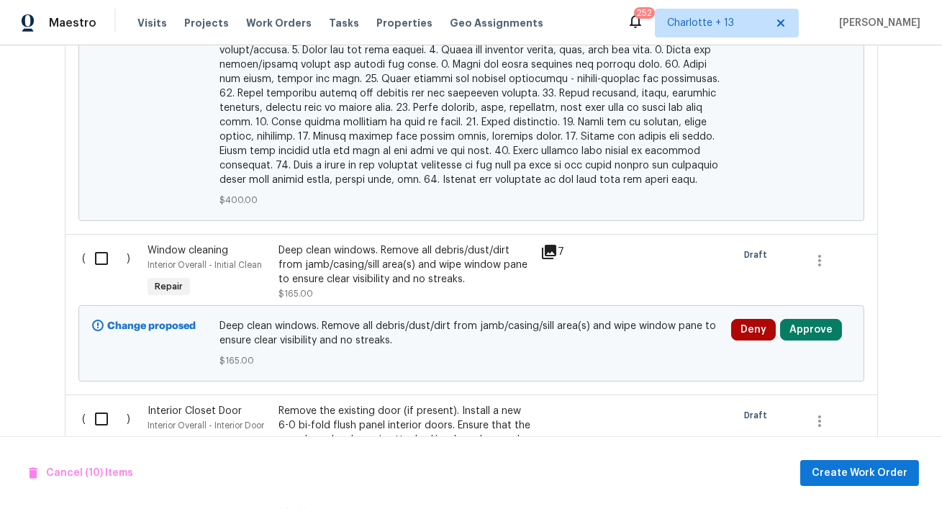
click at [98, 263] on input "checkbox" at bounding box center [106, 258] width 41 height 30
checkbox input "true"
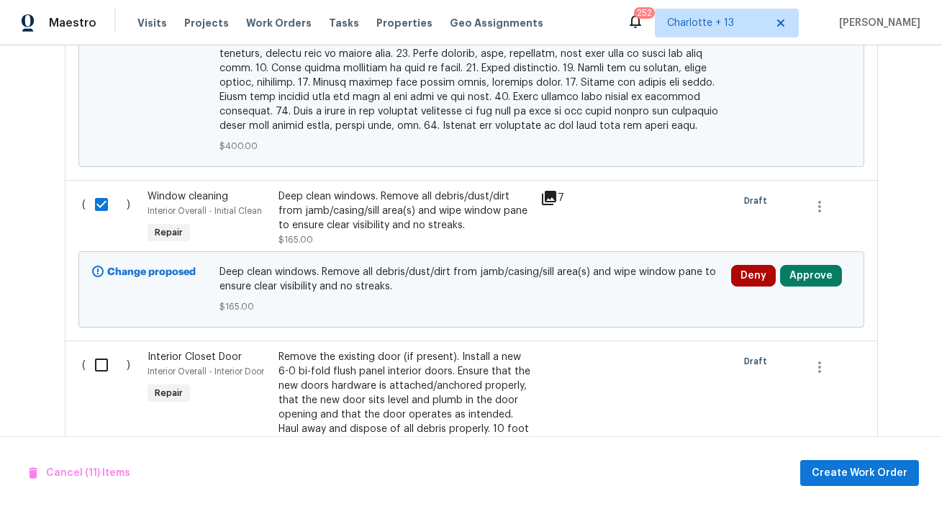
click at [96, 355] on input "checkbox" at bounding box center [106, 365] width 41 height 30
checkbox input "true"
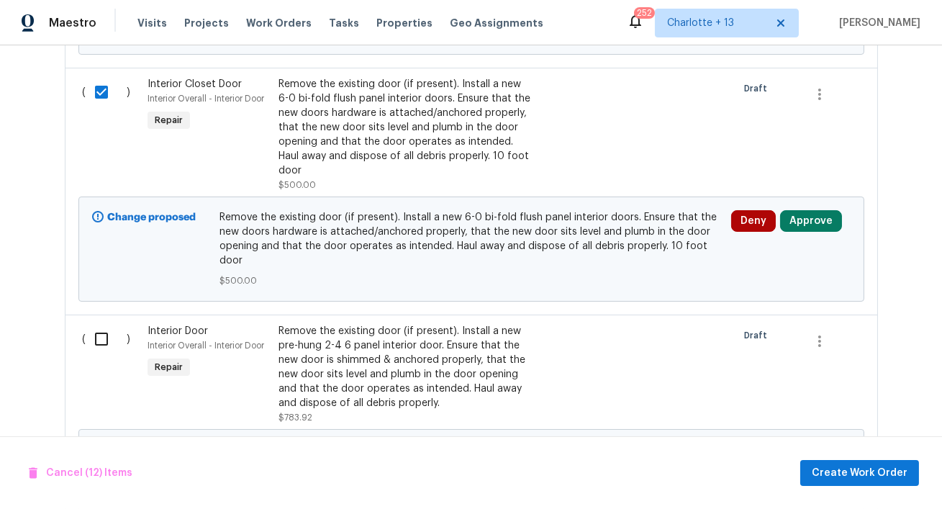
scroll to position [2981, 0]
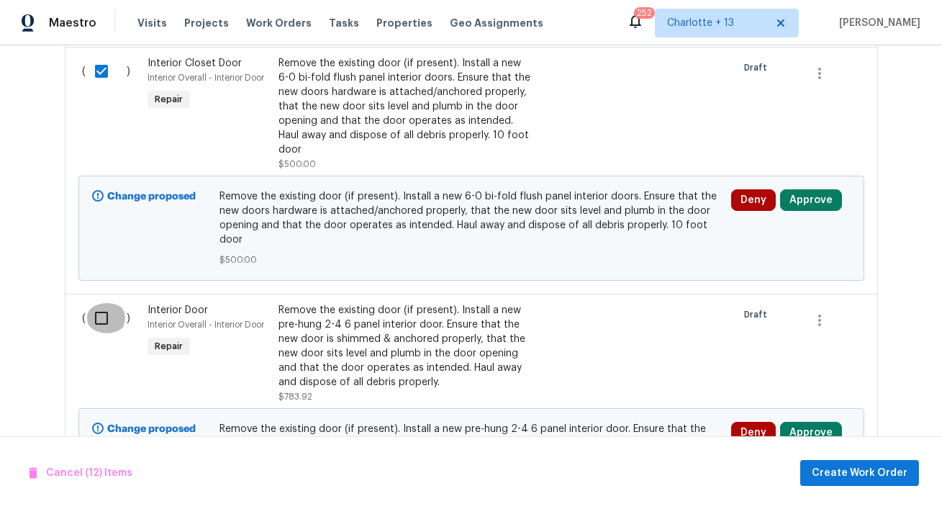
click at [94, 303] on input "checkbox" at bounding box center [106, 318] width 41 height 30
checkbox input "true"
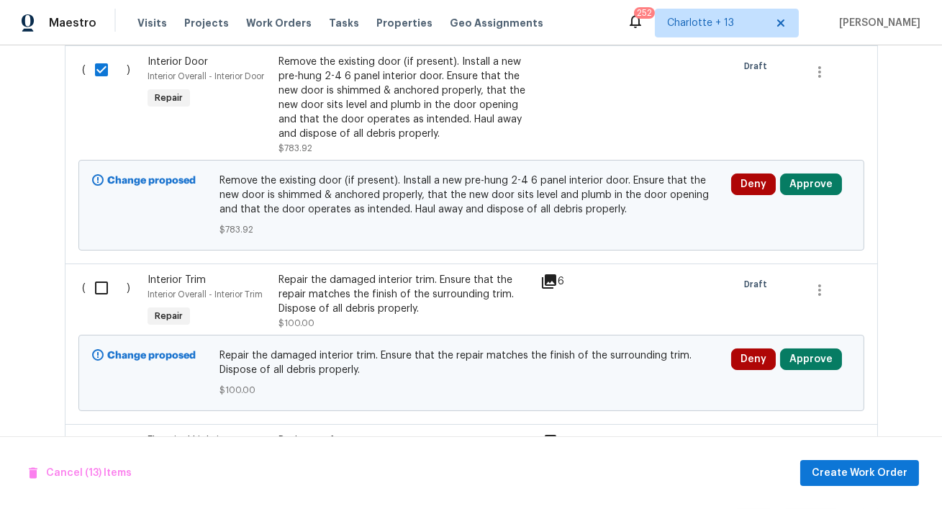
scroll to position [3251, 0]
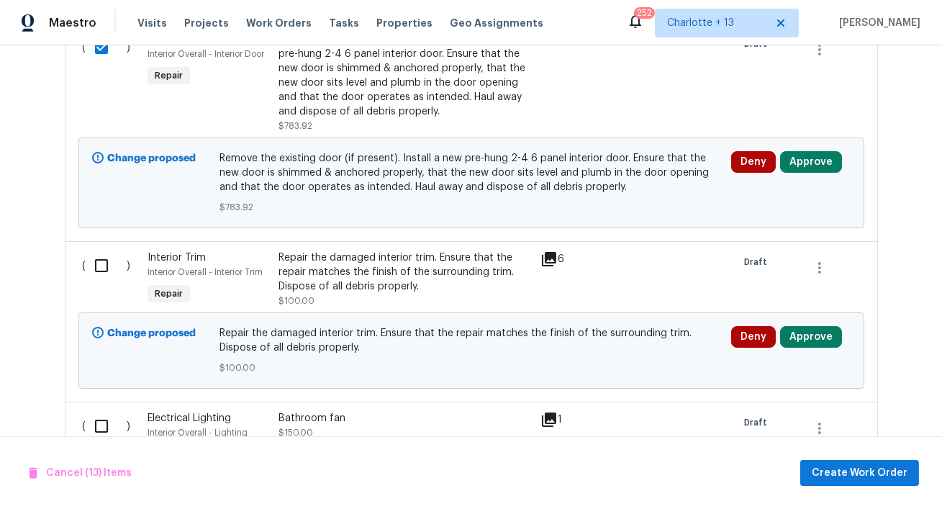
click at [100, 250] on input "checkbox" at bounding box center [106, 265] width 41 height 30
checkbox input "true"
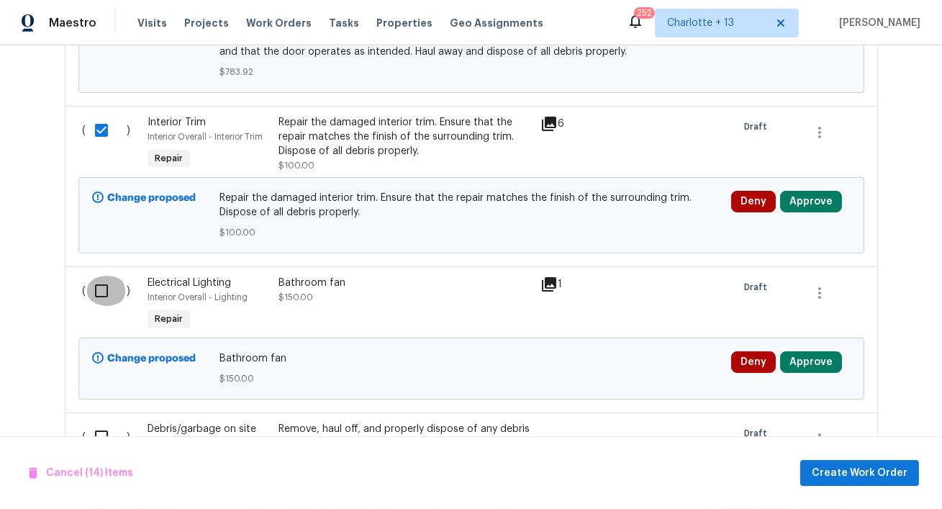
click at [97, 276] on input "checkbox" at bounding box center [106, 291] width 41 height 30
checkbox input "true"
click at [104, 422] on input "checkbox" at bounding box center [106, 437] width 41 height 30
checkbox input "true"
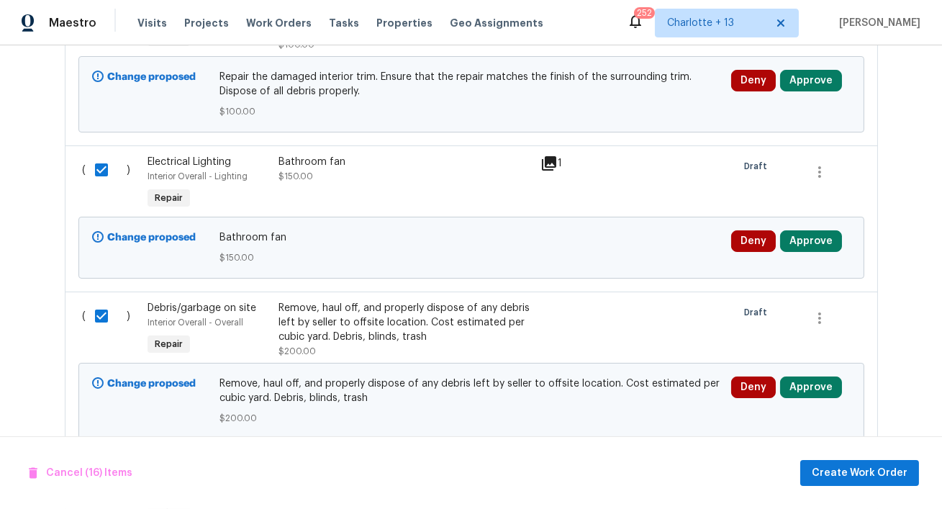
scroll to position [3541, 0]
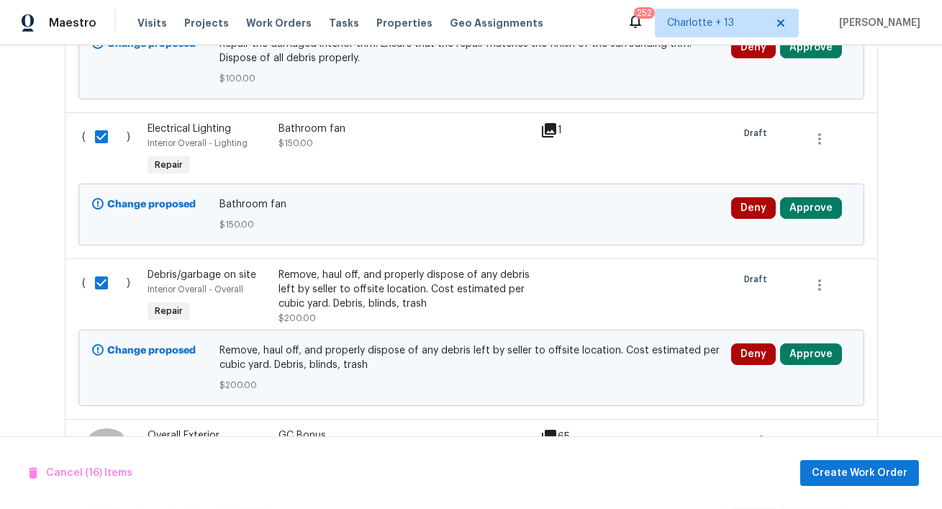
click at [101, 428] on input "checkbox" at bounding box center [106, 443] width 41 height 30
checkbox input "true"
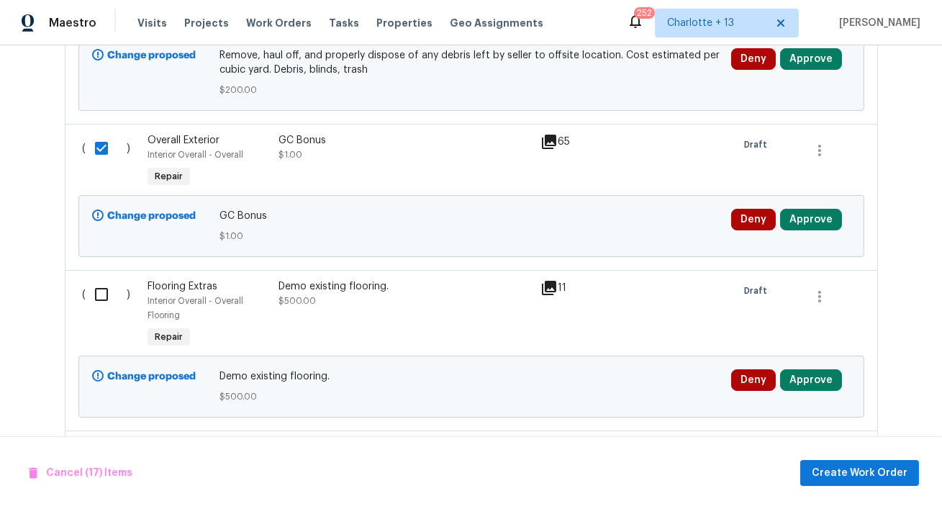
scroll to position [3839, 0]
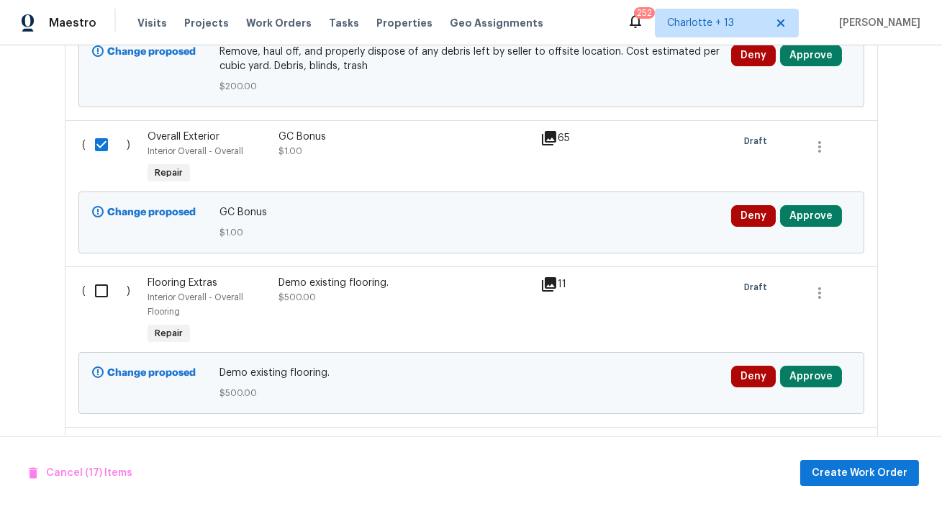
click at [101, 276] on input "checkbox" at bounding box center [106, 291] width 41 height 30
checkbox input "true"
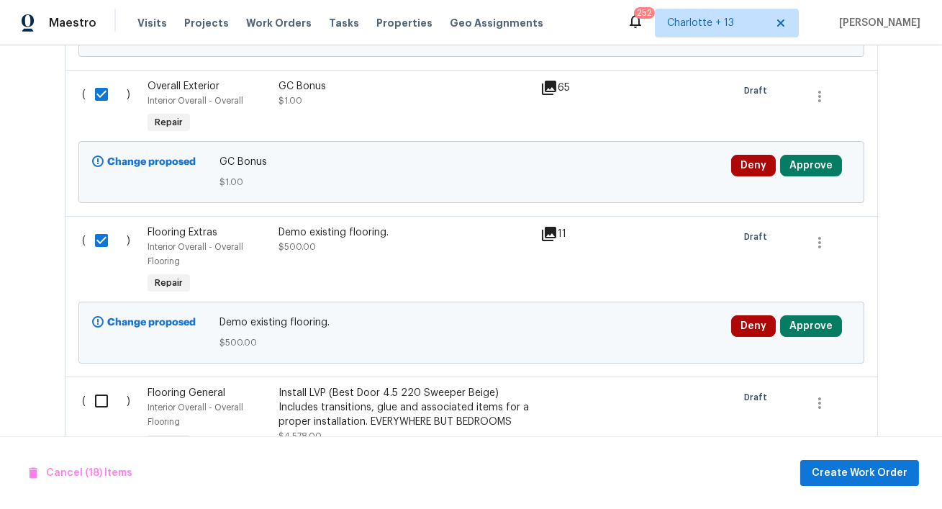
scroll to position [3942, 0]
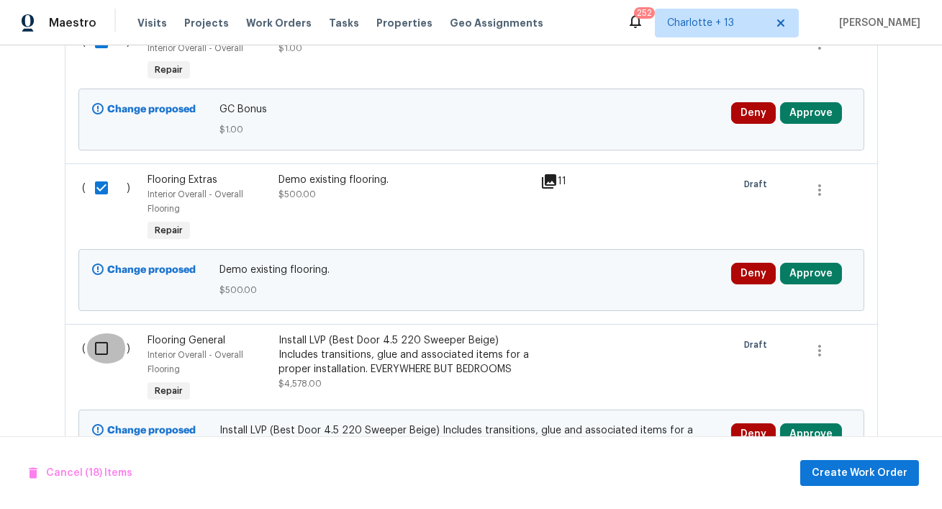
click at [97, 333] on input "checkbox" at bounding box center [106, 348] width 41 height 30
checkbox input "true"
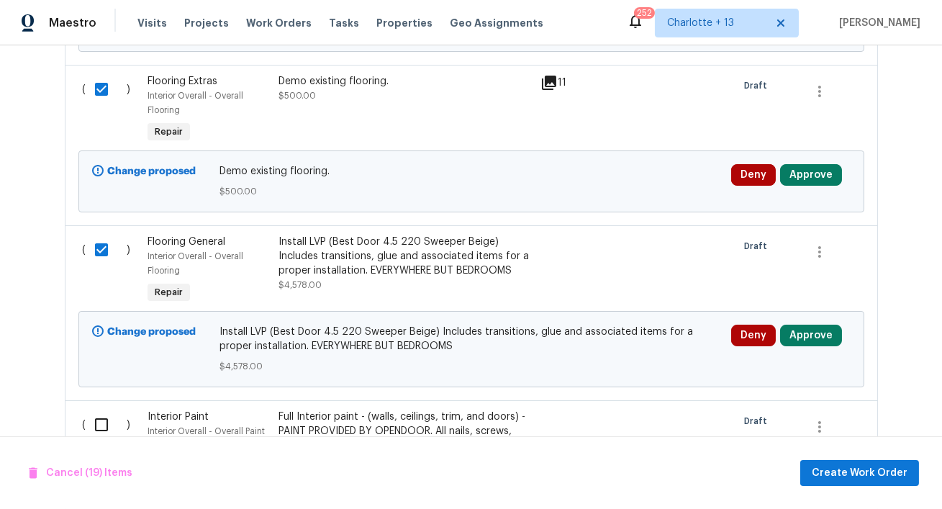
scroll to position [4087, 0]
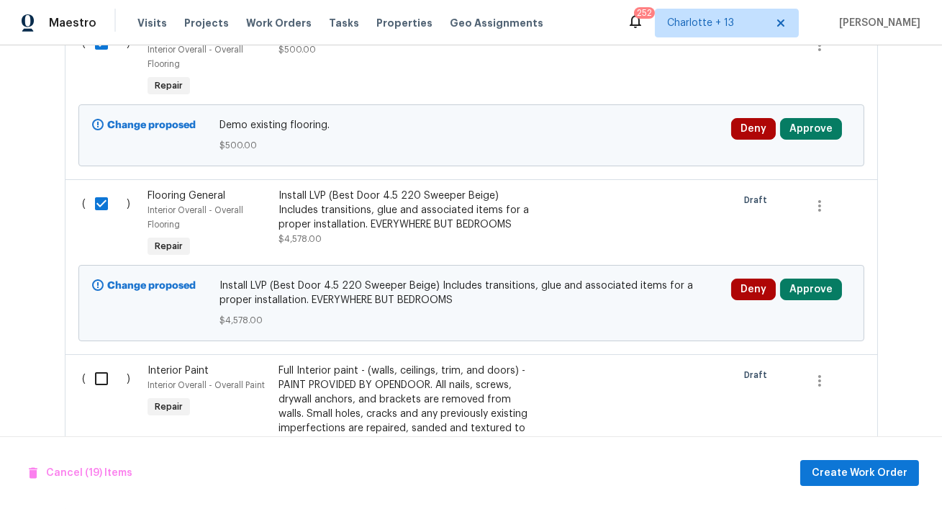
click at [100, 363] on input "checkbox" at bounding box center [106, 378] width 41 height 30
checkbox input "true"
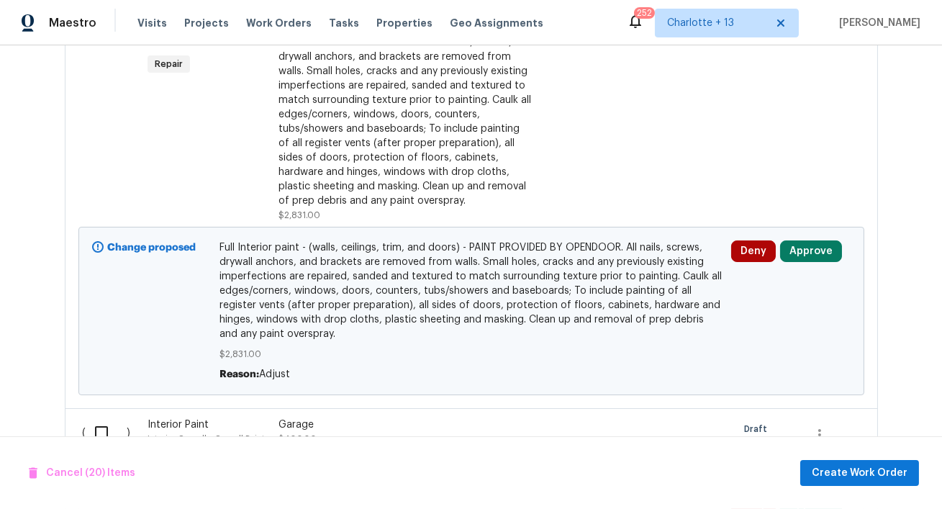
scroll to position [4477, 0]
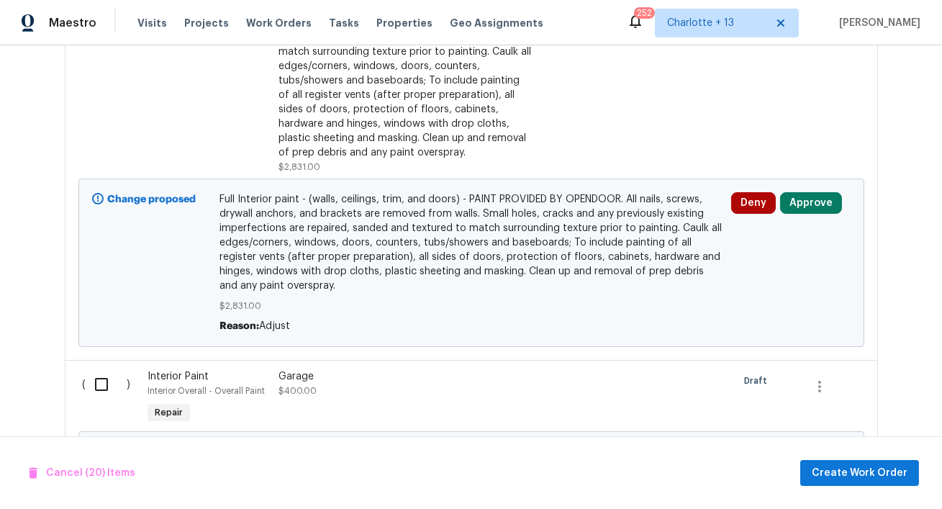
click at [94, 369] on input "checkbox" at bounding box center [106, 384] width 41 height 30
checkbox input "true"
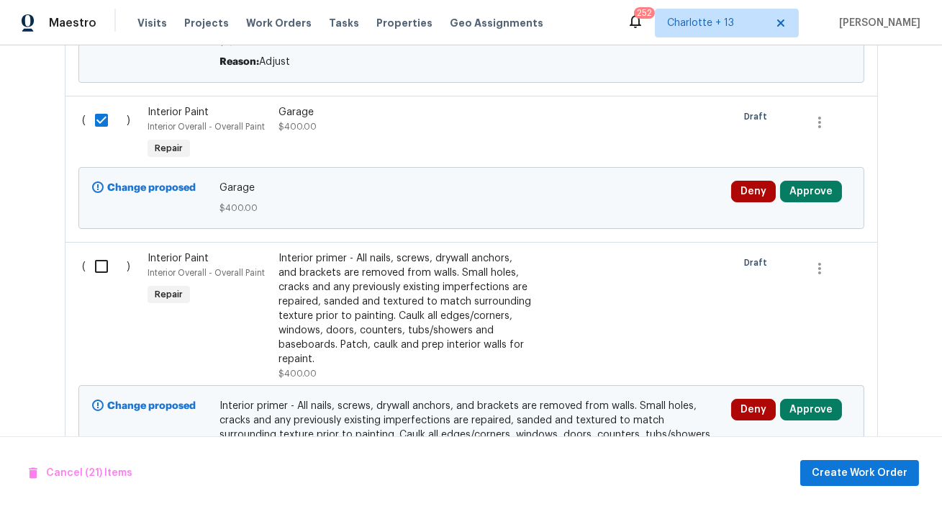
scroll to position [4745, 0]
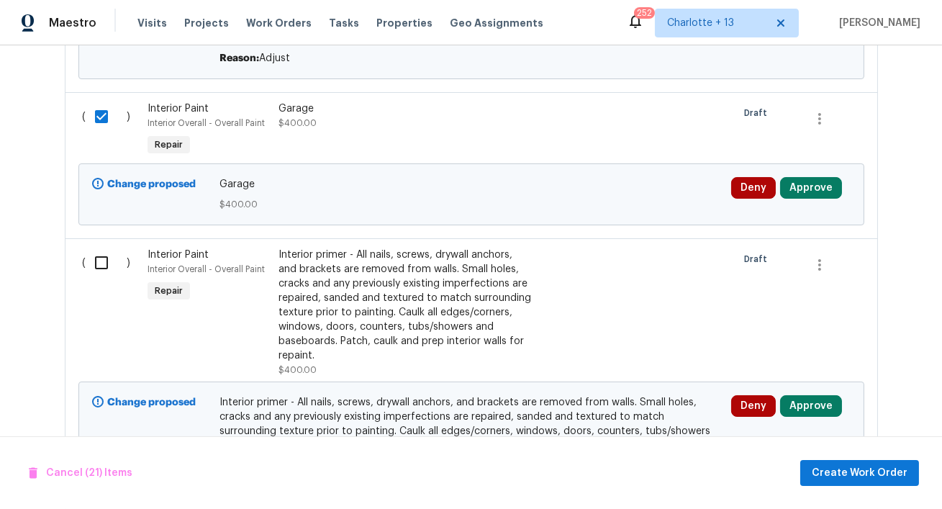
click at [104, 247] on input "checkbox" at bounding box center [106, 262] width 41 height 30
checkbox input "true"
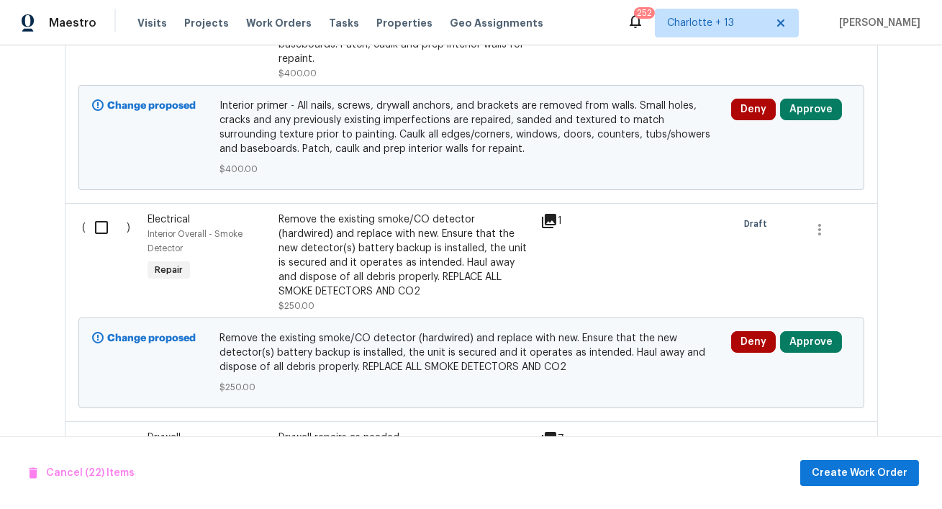
scroll to position [5084, 0]
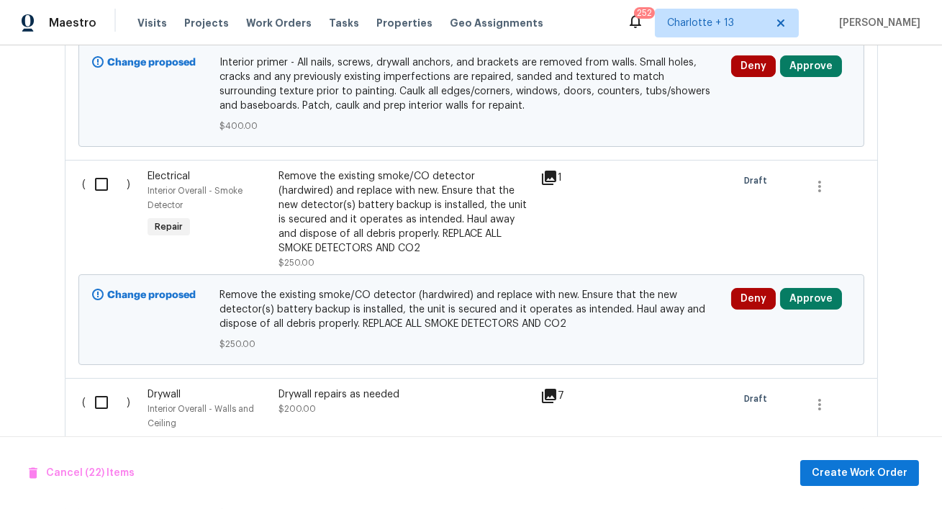
click at [106, 169] on input "checkbox" at bounding box center [106, 184] width 41 height 30
checkbox input "true"
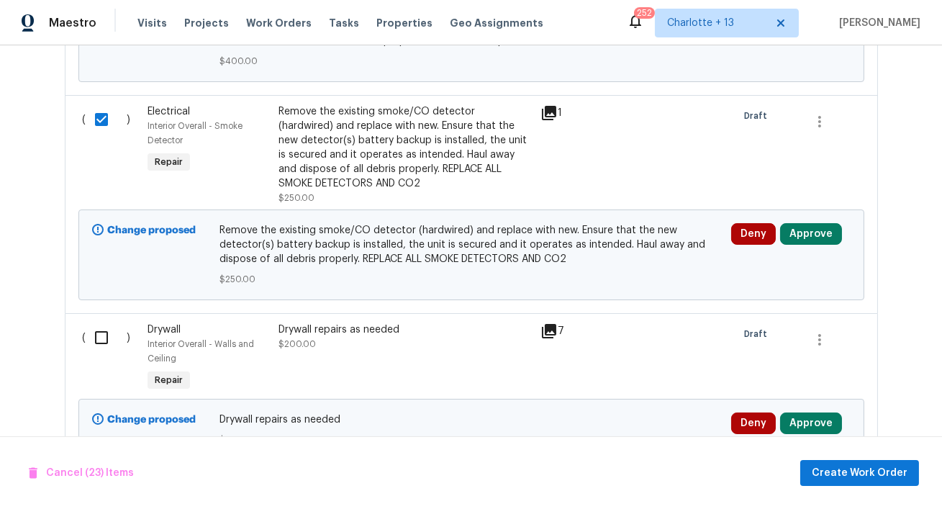
scroll to position [5178, 0]
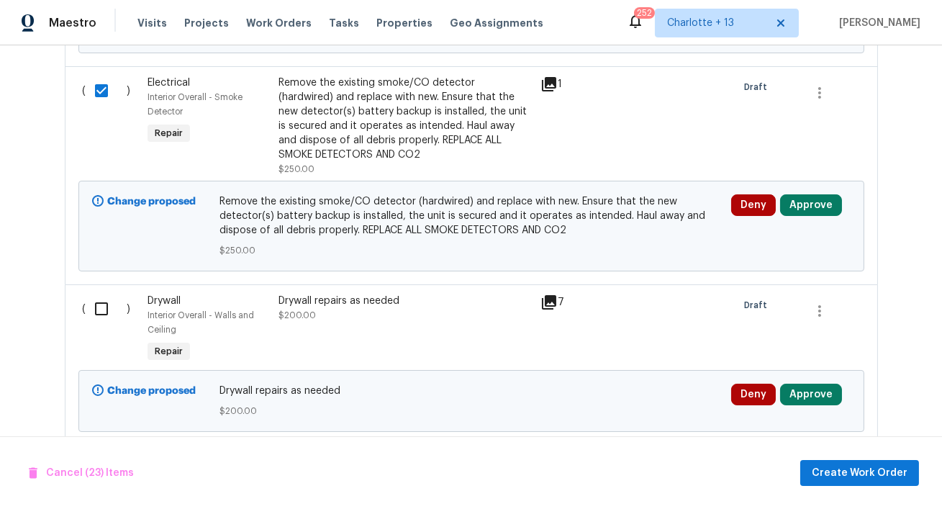
click at [99, 293] on input "checkbox" at bounding box center [106, 308] width 41 height 30
checkbox input "true"
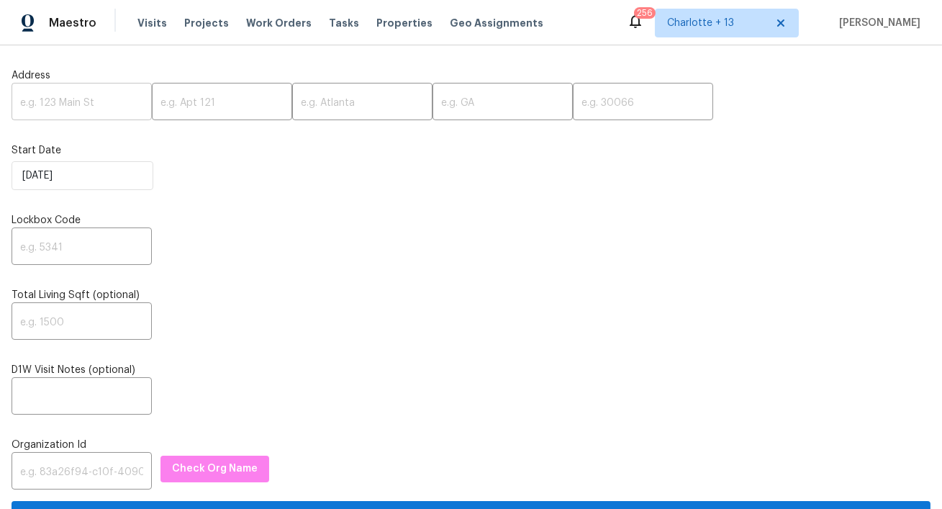
click at [65, 104] on input "text" at bounding box center [82, 103] width 140 height 34
paste input "[STREET_ADDRESS]"
click at [114, 101] on input "[STREET_ADDRESS]" at bounding box center [82, 103] width 140 height 34
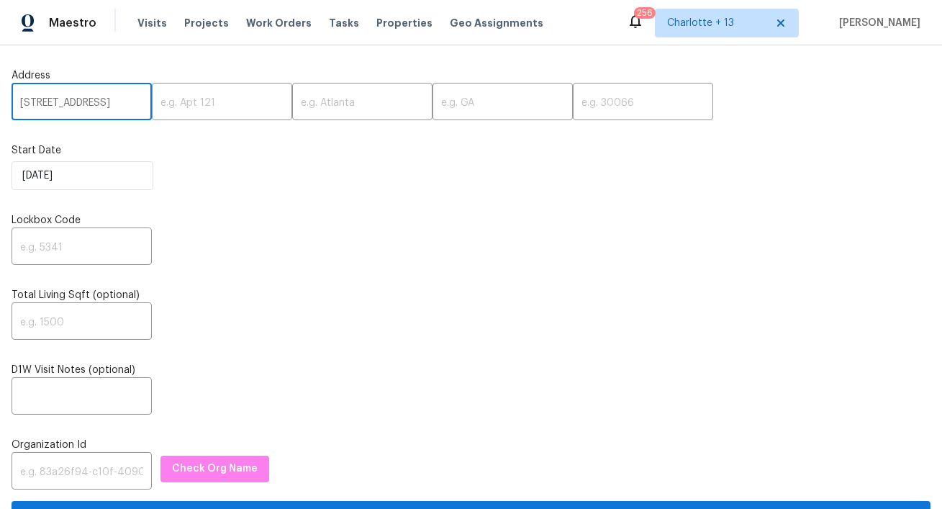
scroll to position [0, 68]
type input "[STREET_ADDRESS]"
click at [573, 92] on input "text" at bounding box center [643, 103] width 140 height 34
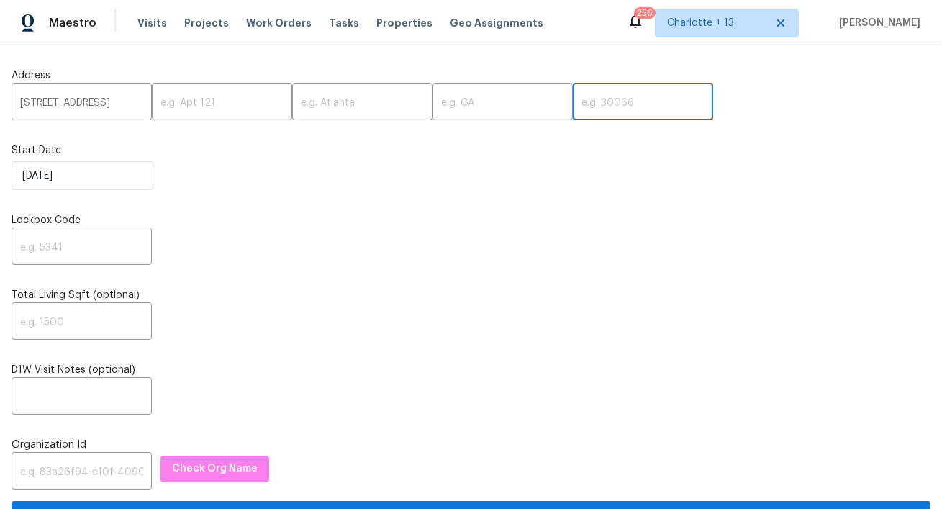
paste input "30281"
type input "30281"
click at [127, 104] on input "[STREET_ADDRESS]" at bounding box center [82, 103] width 140 height 34
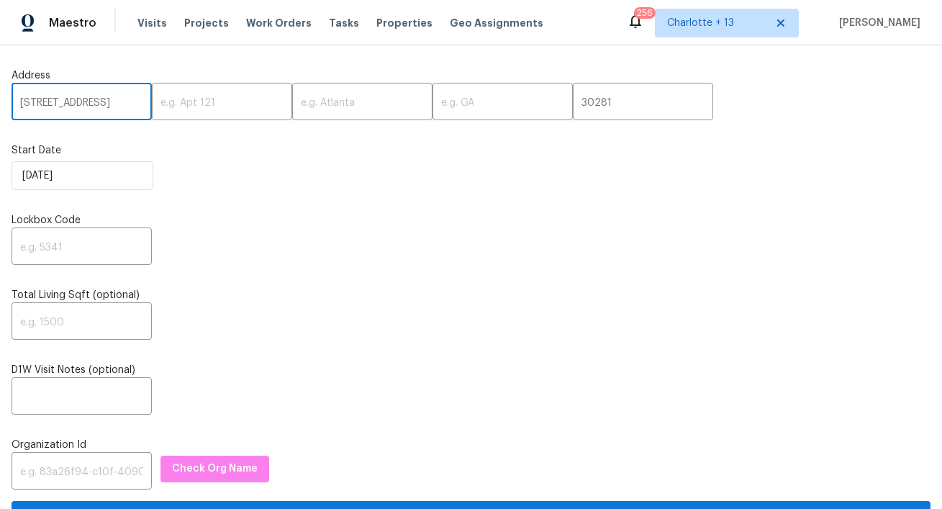
click at [127, 104] on input "[STREET_ADDRESS]" at bounding box center [82, 103] width 140 height 34
type input "[STREET_ADDRESS]"
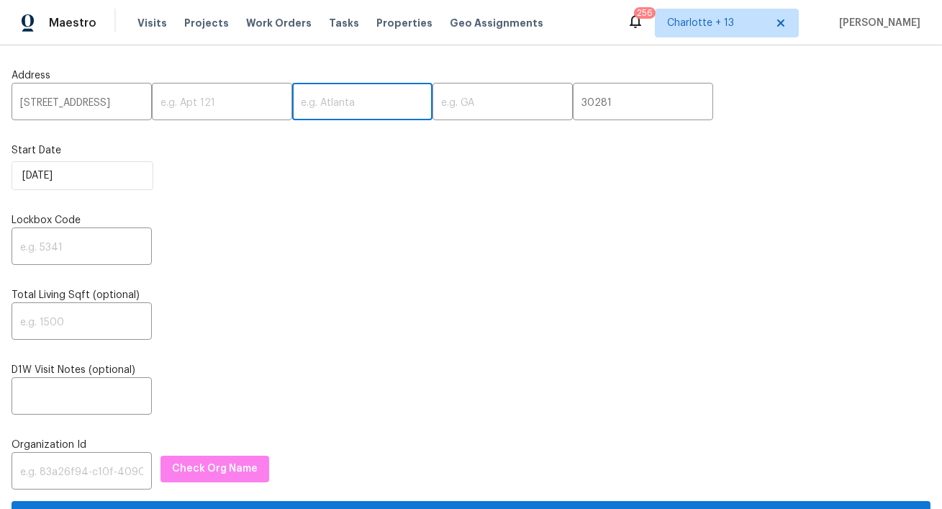
click at [338, 99] on input "text" at bounding box center [362, 103] width 140 height 34
type input "v"
paste input "[GEOGRAPHIC_DATA]"
type input "[GEOGRAPHIC_DATA]"
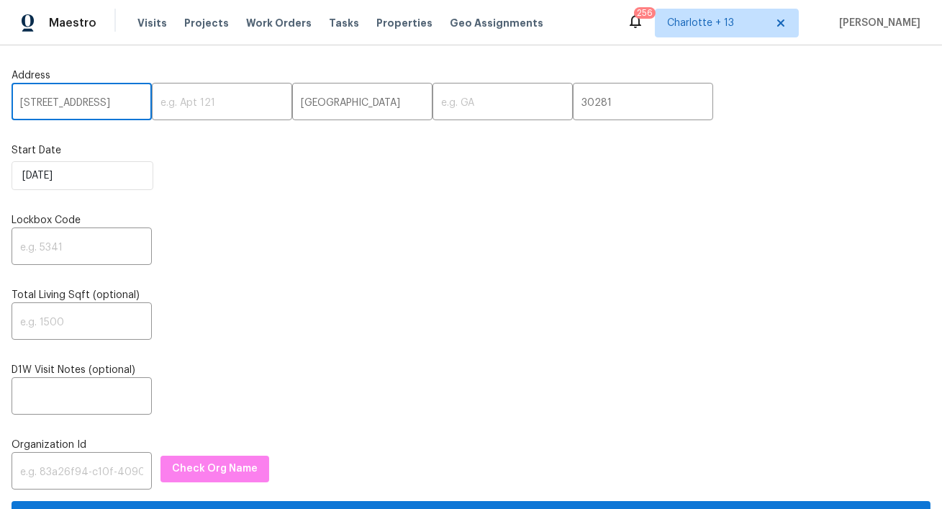
click at [129, 100] on input "[STREET_ADDRESS]" at bounding box center [82, 103] width 140 height 34
type input "527 Country Club Dr"
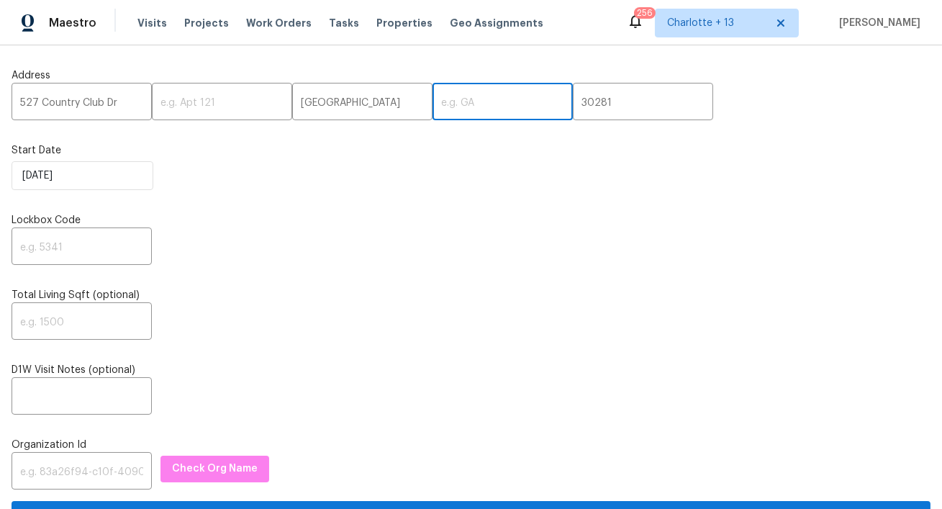
click at [445, 103] on input "text" at bounding box center [502, 103] width 140 height 34
paste input "GA"
type input "GA"
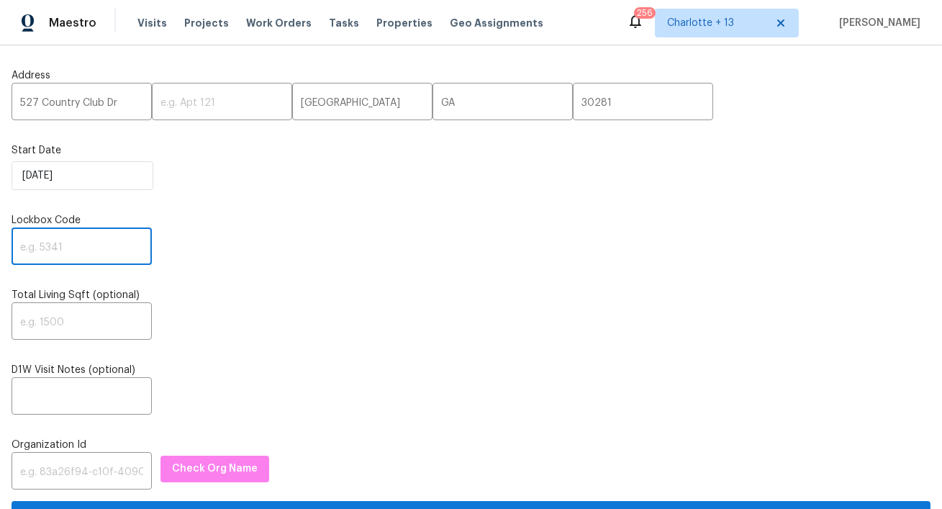
click at [96, 248] on input "text" at bounding box center [82, 248] width 140 height 34
paste input "9446"
type input "9446"
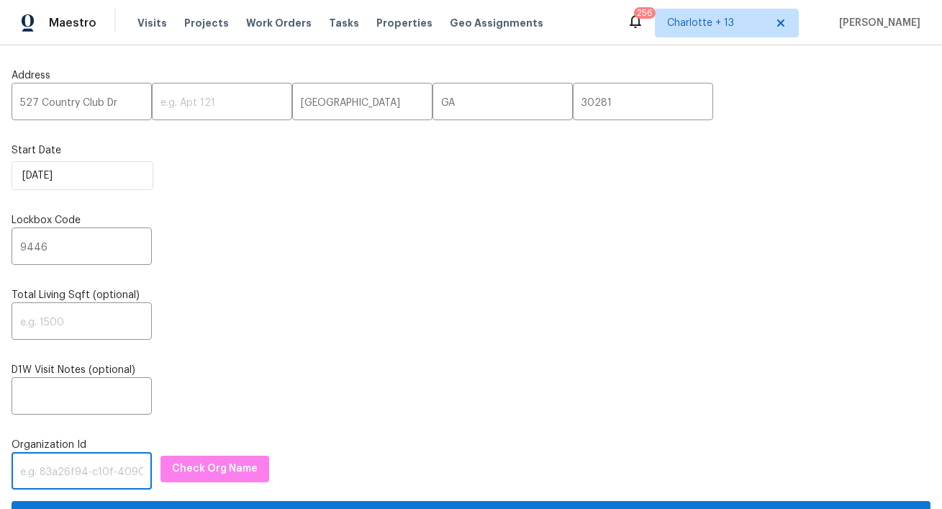
click at [34, 488] on input "text" at bounding box center [82, 472] width 140 height 34
paste input "1349d153-b359-4f9b-b4dd-758ff939cc37"
type input "1349d153-b359-4f9b-b4dd-758ff939cc37"
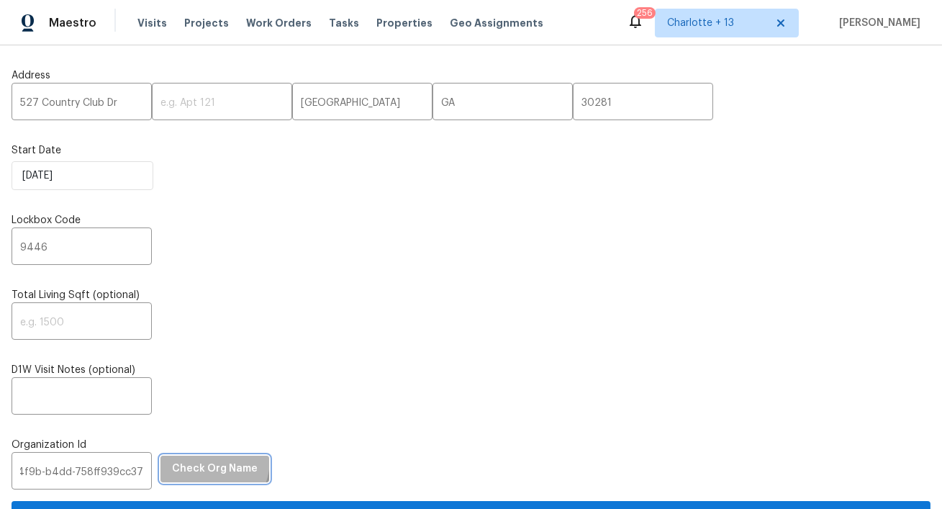
scroll to position [0, 0]
click at [184, 460] on span "Check Org Name" at bounding box center [215, 469] width 86 height 18
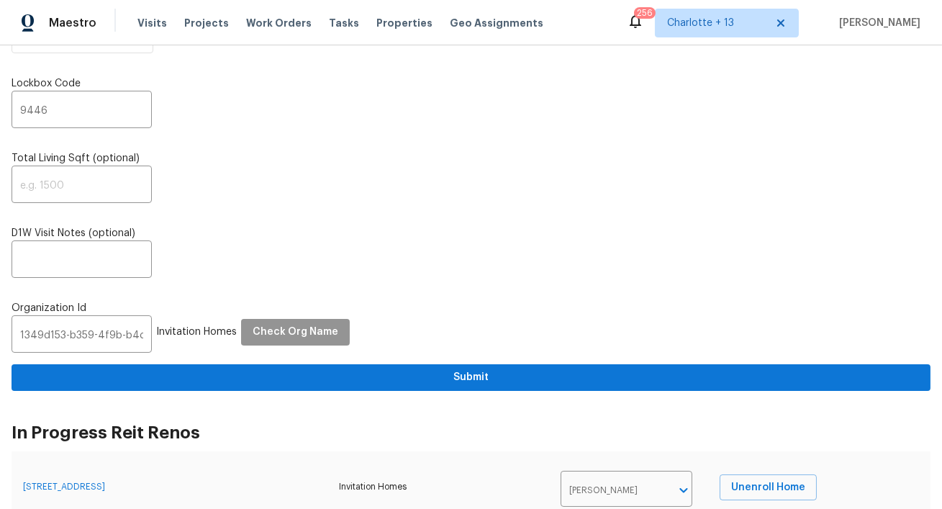
scroll to position [202, 0]
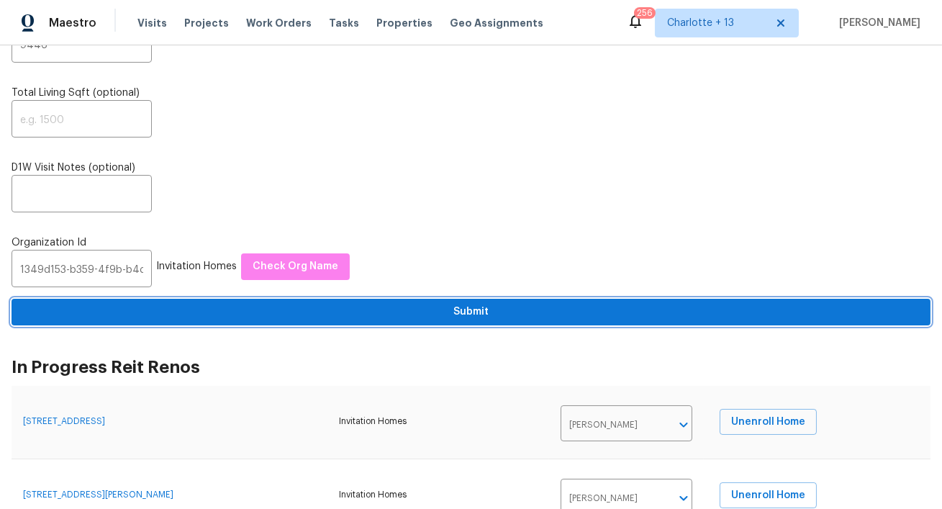
click at [320, 320] on span "Submit" at bounding box center [471, 312] width 896 height 18
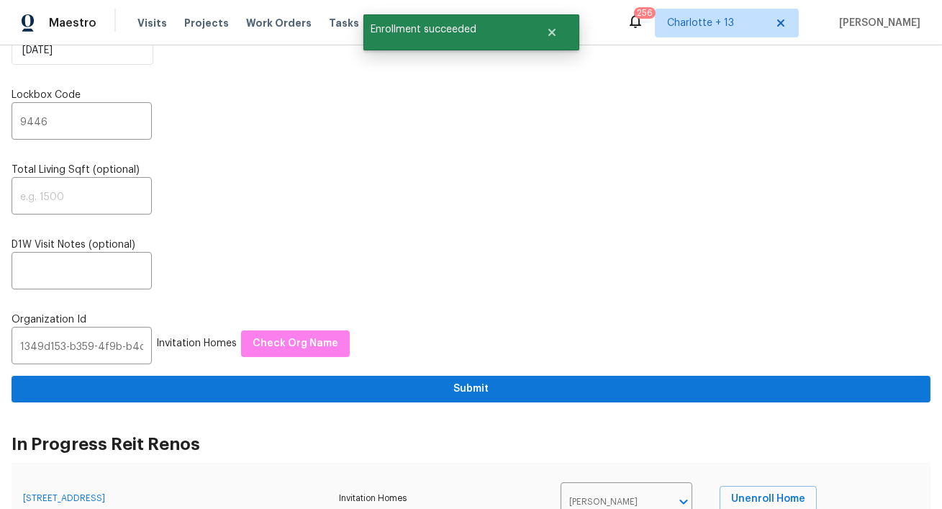
scroll to position [0, 0]
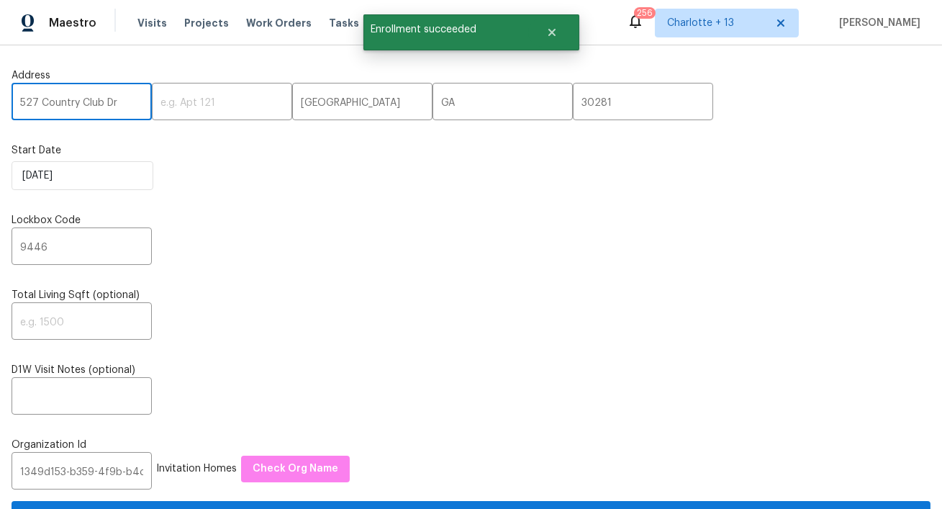
click at [97, 106] on input "527 Country Club Dr" at bounding box center [82, 103] width 140 height 34
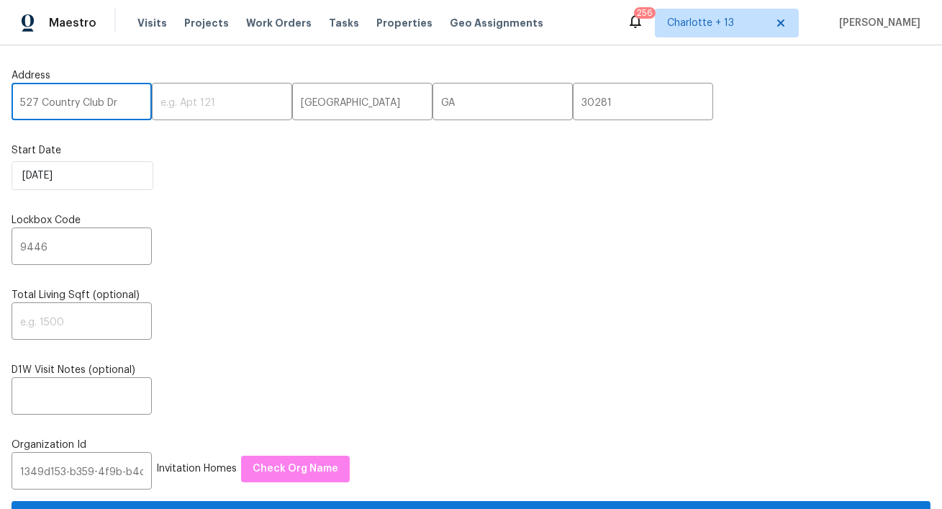
paste input "[STREET_ADDRESS]"
click at [114, 108] on input "[STREET_ADDRESS]" at bounding box center [82, 103] width 140 height 34
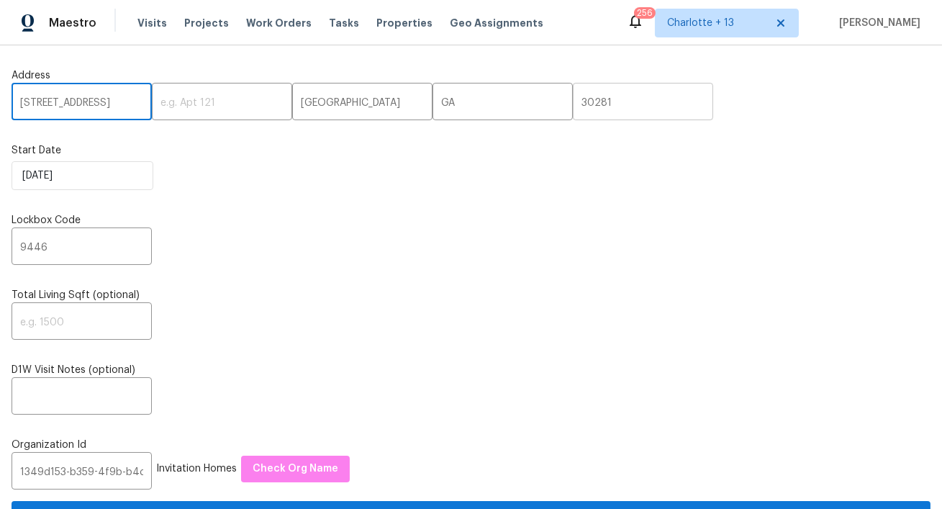
type input "[STREET_ADDRESS]"
click at [573, 101] on input "30281" at bounding box center [643, 103] width 140 height 34
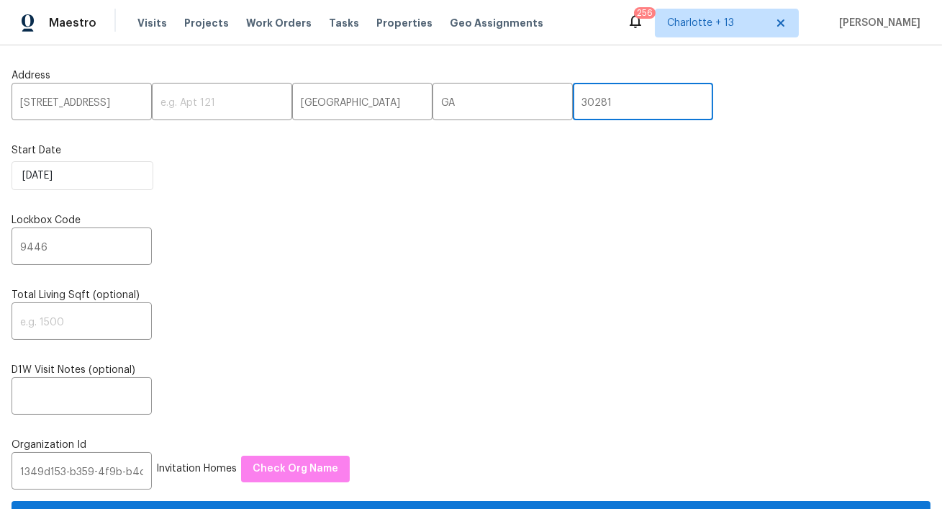
click at [573, 101] on input "30281" at bounding box center [643, 103] width 140 height 34
paste input "77069"
type input "77069"
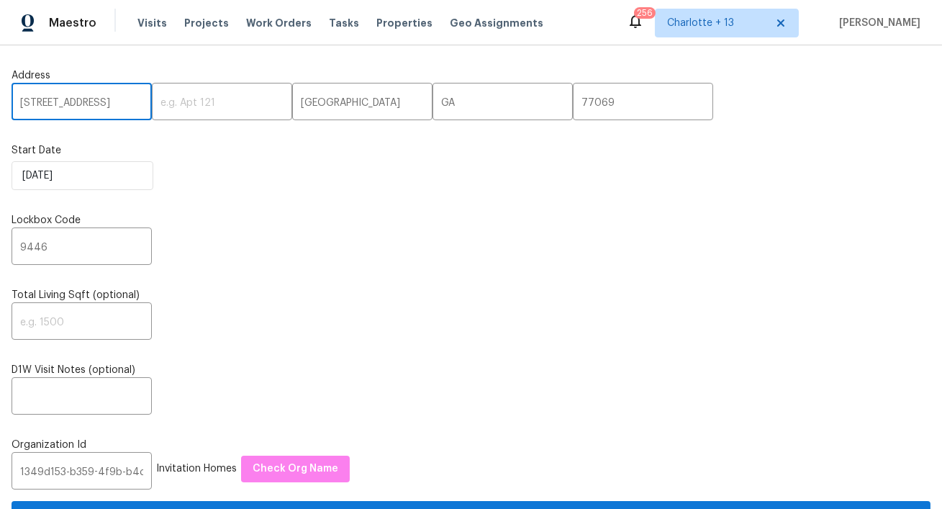
click at [124, 101] on input "[STREET_ADDRESS]" at bounding box center [82, 103] width 140 height 34
type input "[STREET_ADDRESS]"
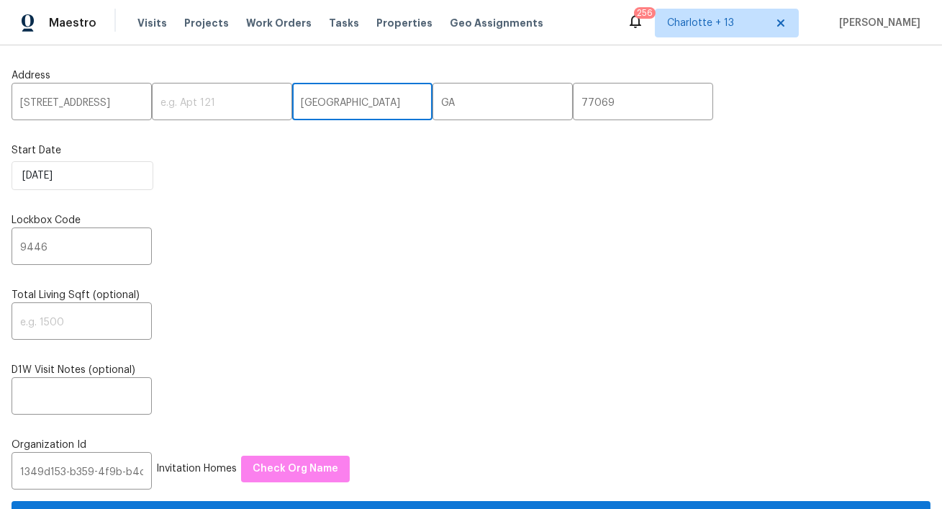
click at [292, 106] on input "[GEOGRAPHIC_DATA]" at bounding box center [362, 103] width 140 height 34
paste input "[GEOGRAPHIC_DATA]"
type input "[GEOGRAPHIC_DATA]"
click at [128, 101] on input "[STREET_ADDRESS]" at bounding box center [82, 103] width 140 height 34
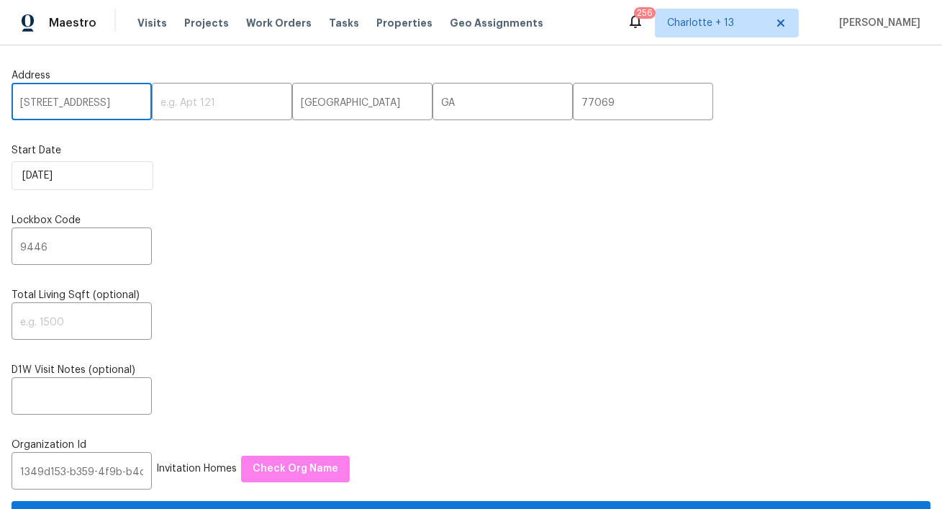
click at [128, 101] on input "[STREET_ADDRESS]" at bounding box center [82, 103] width 140 height 34
type input "[STREET_ADDRESS],"
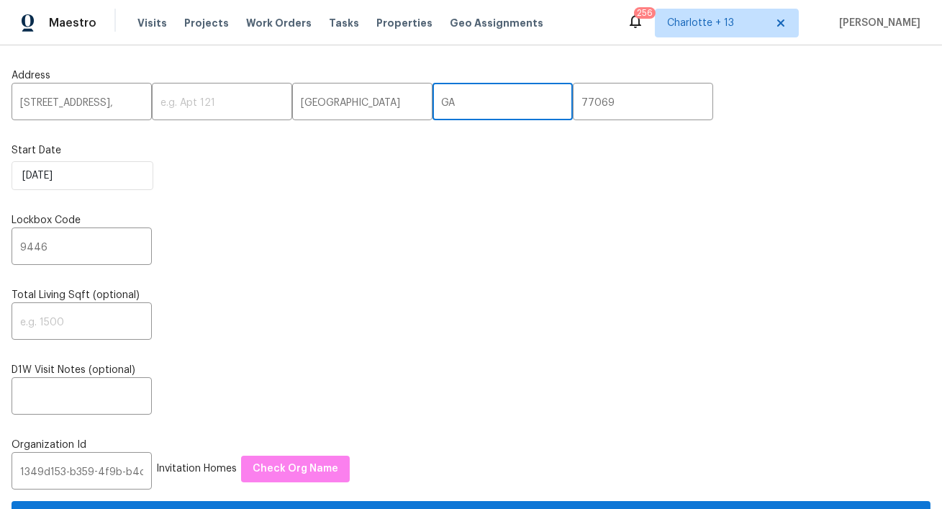
click at [432, 110] on input "GA" at bounding box center [502, 103] width 140 height 34
paste input "TX"
type input "TX"
click at [126, 106] on input "6914 Coral Ridge Rd,," at bounding box center [82, 103] width 140 height 34
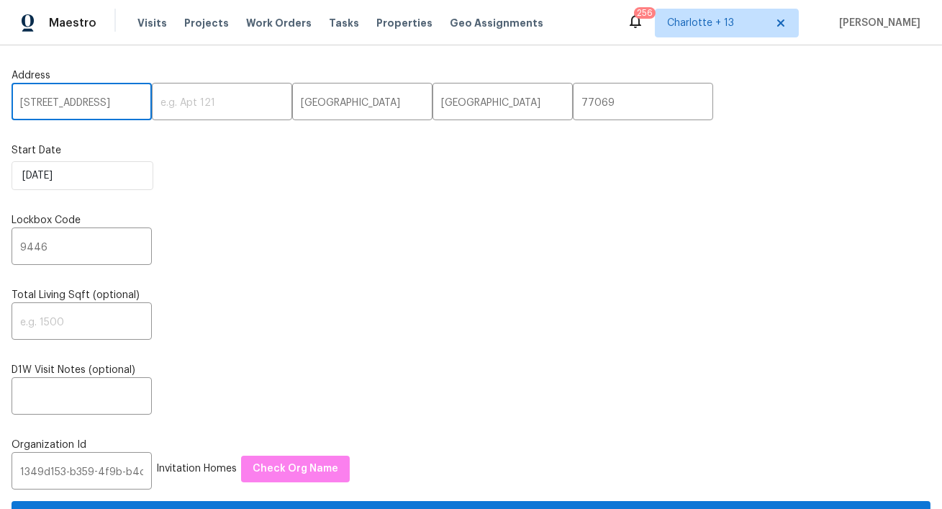
type input "6914 Coral Ridge Rd"
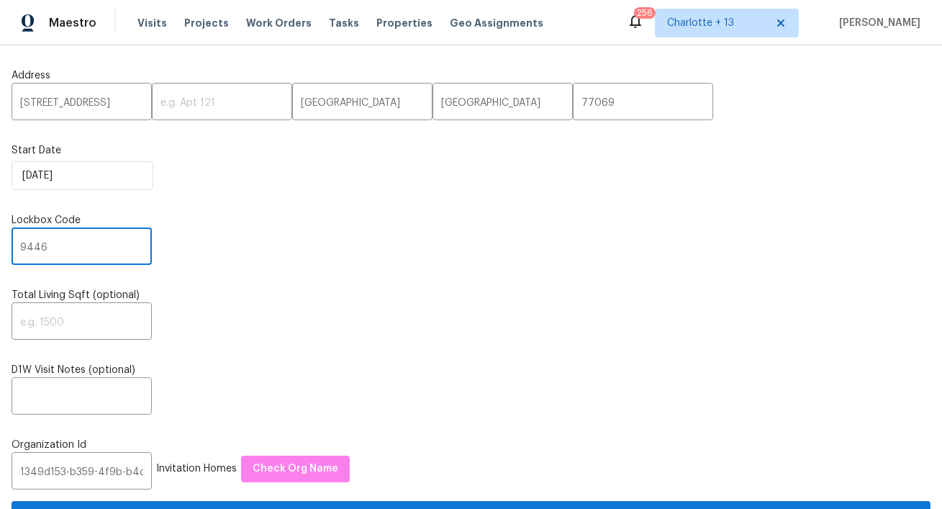
click at [93, 259] on input "9446" at bounding box center [82, 248] width 140 height 34
type input "0000"
click at [93, 458] on input "1349d153-b359-4f9b-b4dd-758ff939cc37" at bounding box center [82, 472] width 140 height 34
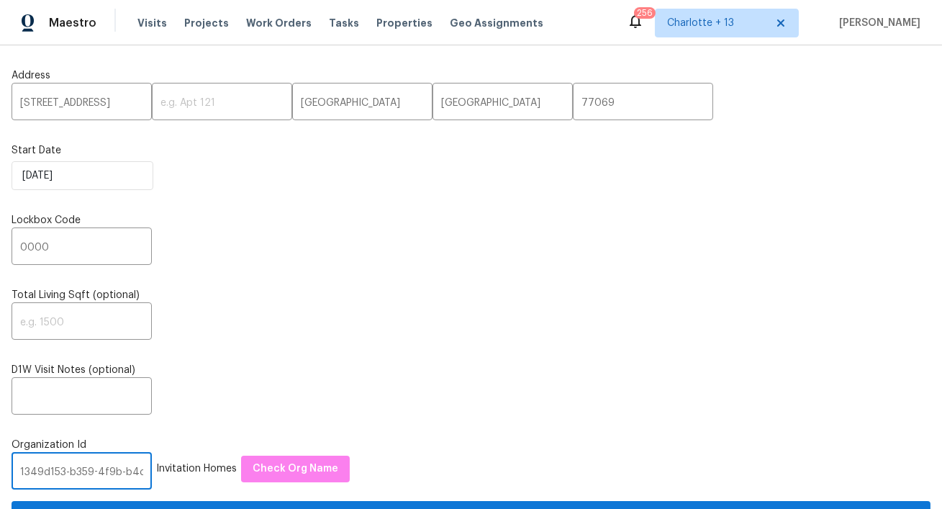
click at [93, 458] on input "1349d153-b359-4f9b-b4dd-758ff939cc37" at bounding box center [82, 472] width 140 height 34
click at [81, 483] on input "1349d153-b359-4f9b-b4dd-758ff939cc37" at bounding box center [82, 472] width 140 height 34
click at [86, 475] on input "1349d153-b359-4f9b-b4dd-758ff939cc37" at bounding box center [82, 472] width 140 height 34
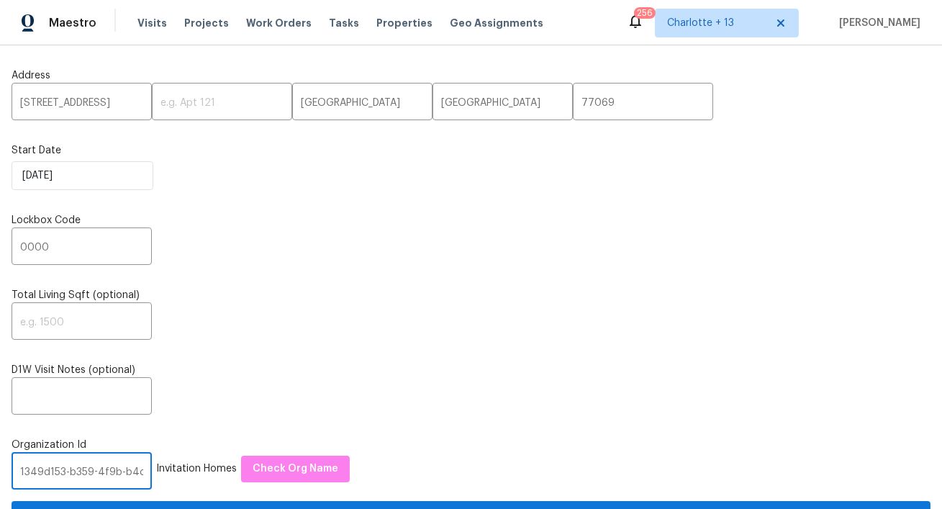
paste input "845f7ff3-78ac-4044-be1e-2a70ff45d03f"
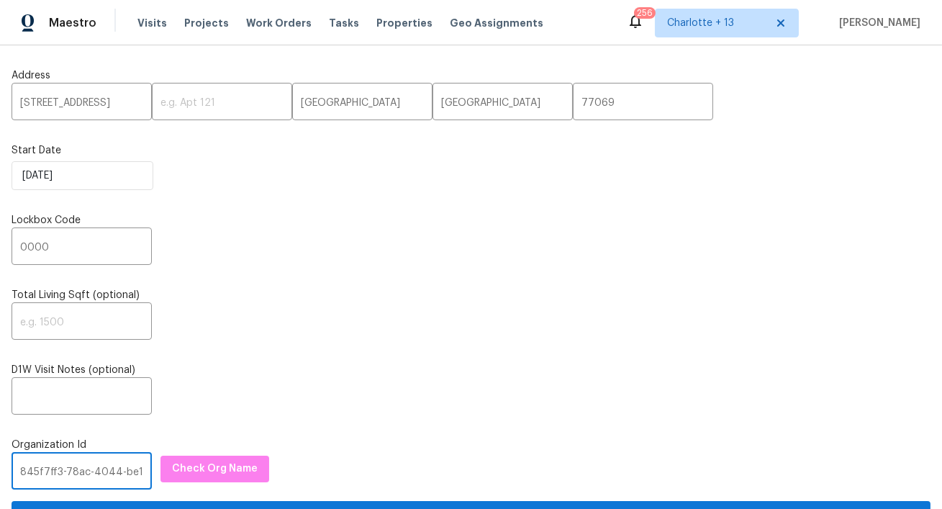
scroll to position [0, 76]
type input "845f7ff3-78ac-4044-be1e-2a70ff45d03f"
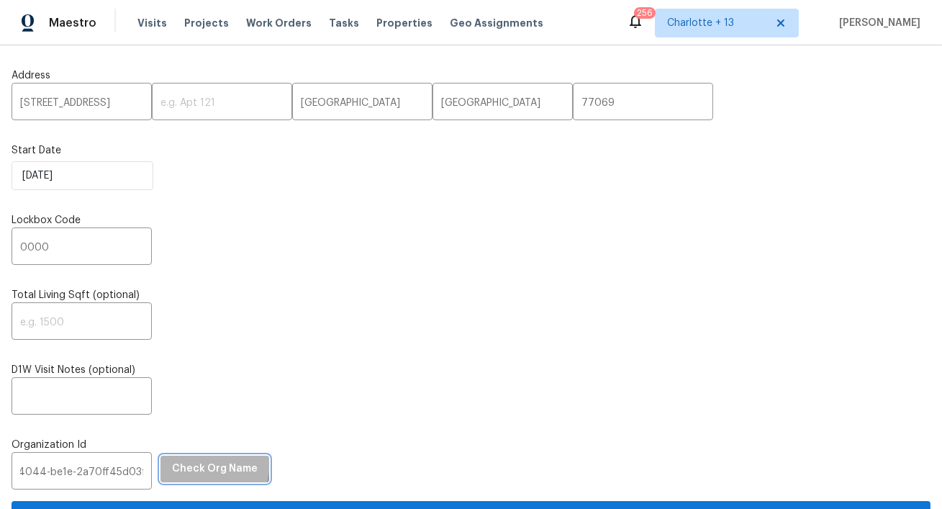
scroll to position [0, 0]
click at [192, 463] on span "Check Org Name" at bounding box center [215, 469] width 86 height 18
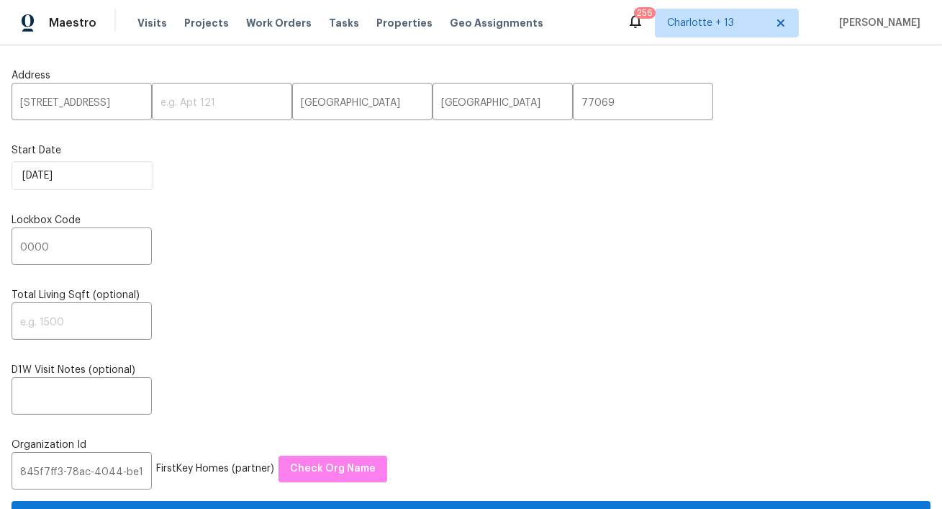
scroll to position [99, 0]
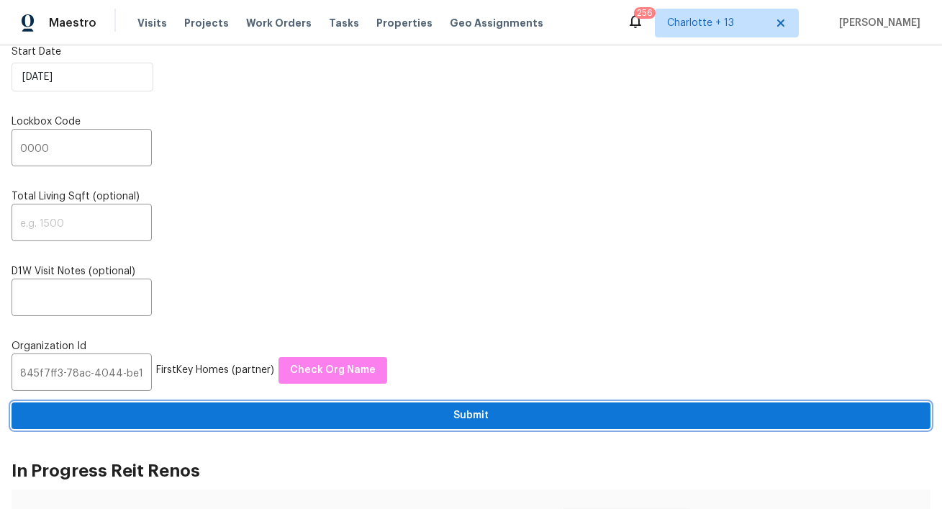
click at [281, 409] on span "Submit" at bounding box center [471, 415] width 896 height 18
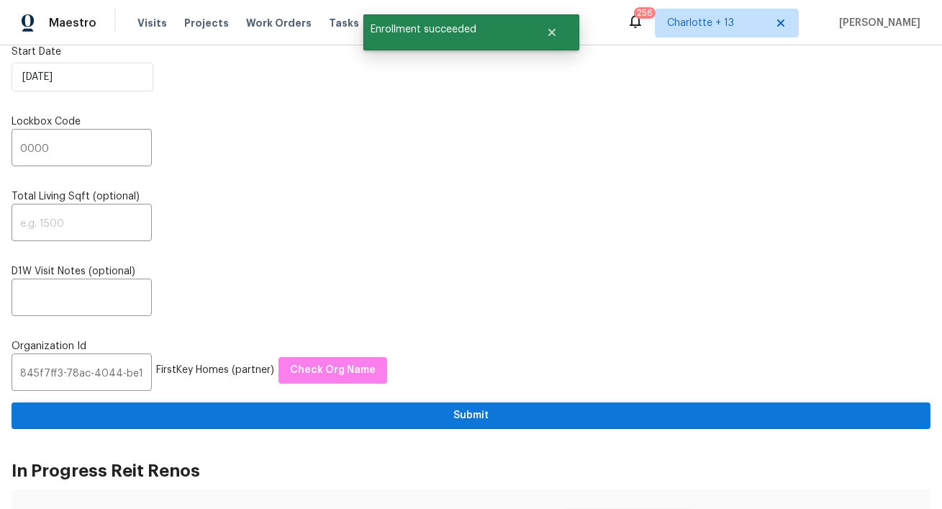
scroll to position [0, 0]
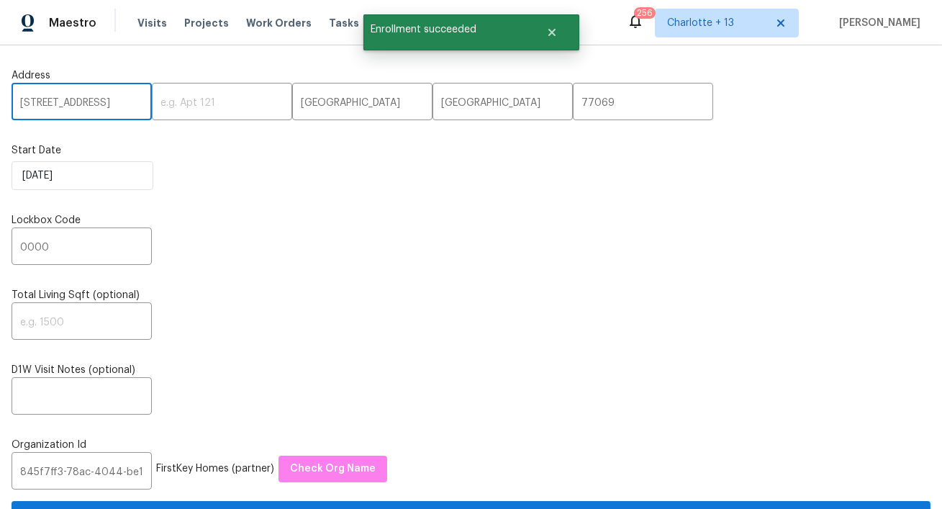
click at [62, 93] on input "6914 Coral Ridge Rd" at bounding box center [82, 103] width 140 height 34
click at [554, 27] on icon "Close" at bounding box center [552, 33] width 12 height 12
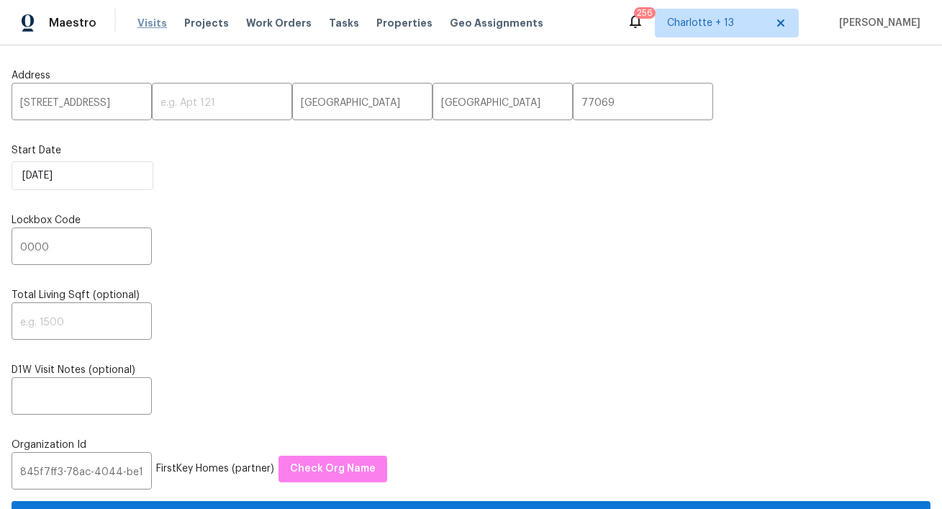
click at [140, 29] on span "Visits" at bounding box center [151, 23] width 29 height 14
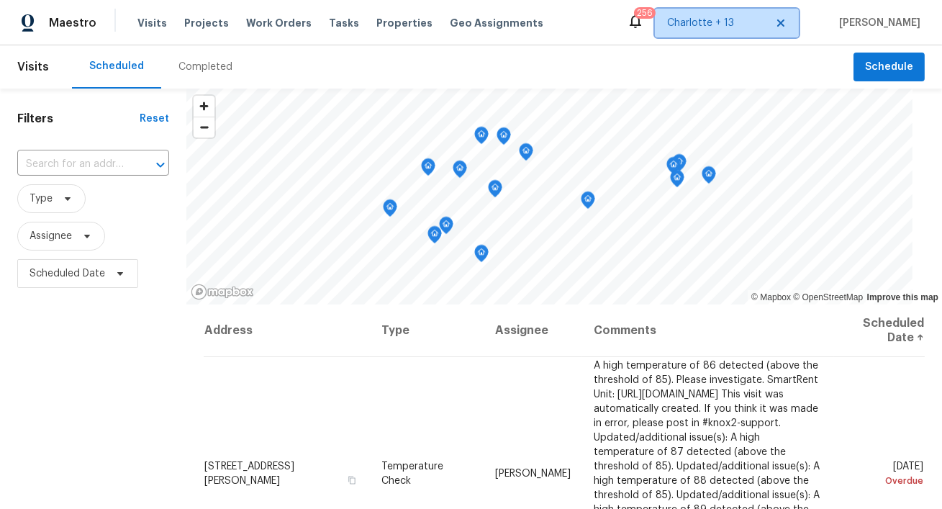
click at [725, 22] on span "Charlotte + 13" at bounding box center [716, 23] width 99 height 14
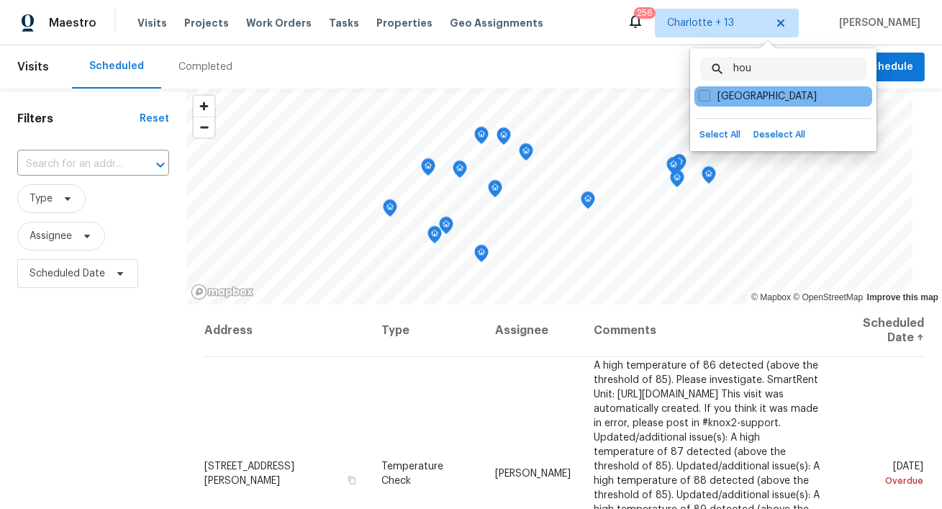
type input "hou"
click at [716, 94] on label "Houston" at bounding box center [757, 96] width 118 height 14
click at [708, 94] on input "Houston" at bounding box center [702, 93] width 9 height 9
checkbox input "true"
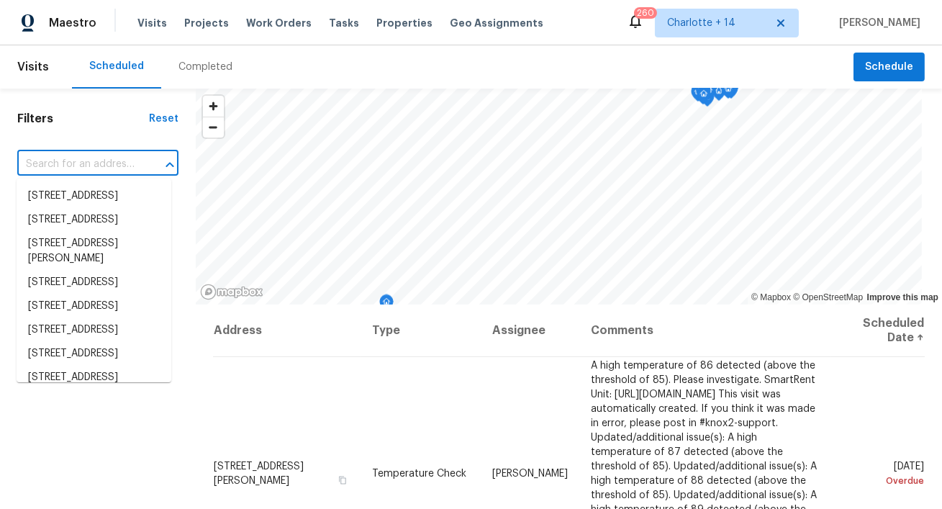
click at [44, 158] on input "text" at bounding box center [77, 164] width 121 height 22
paste input "6914 Coral Ridge Rd"
type input "6914 Coral Ridge Rd"
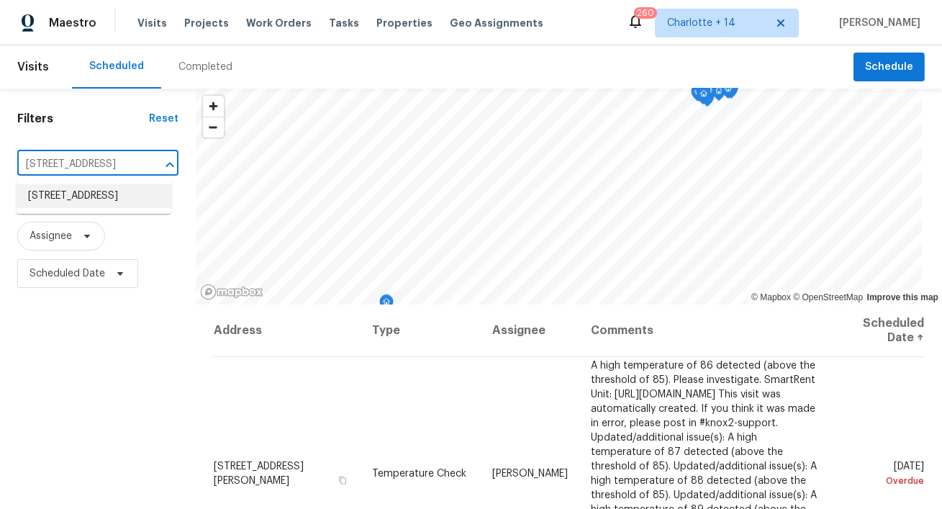
click at [48, 198] on li "6914 Coral Ridge Rd, Houston, TX 77069" at bounding box center [94, 196] width 155 height 24
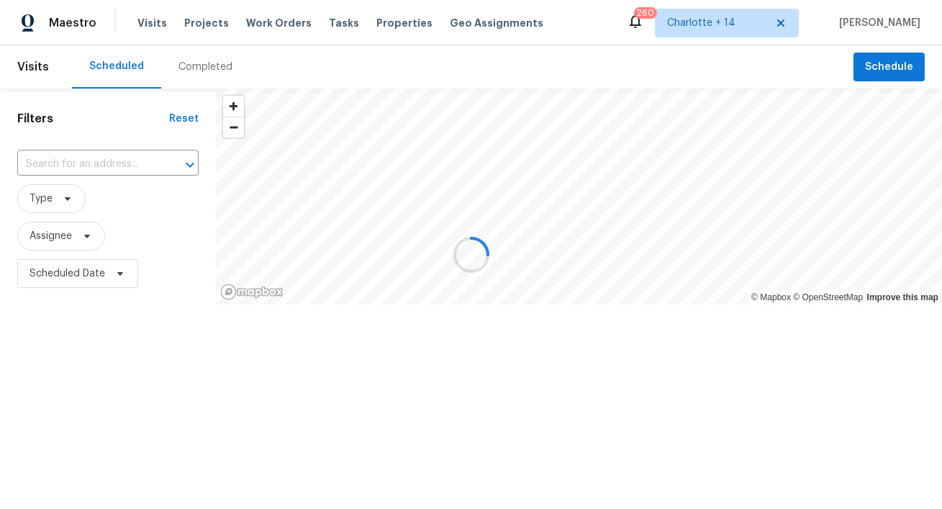
type input "6914 Coral Ridge Rd, Houston, TX 77069"
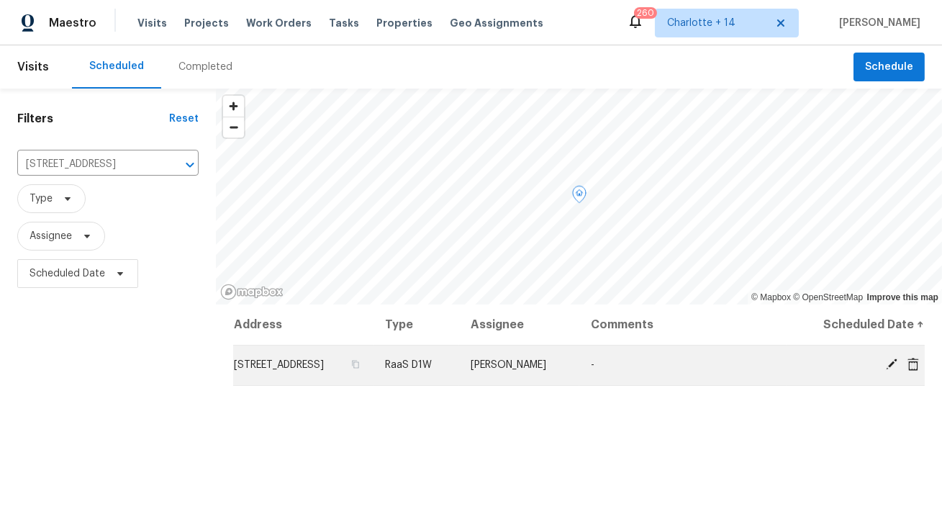
click at [914, 367] on icon at bounding box center [913, 363] width 12 height 13
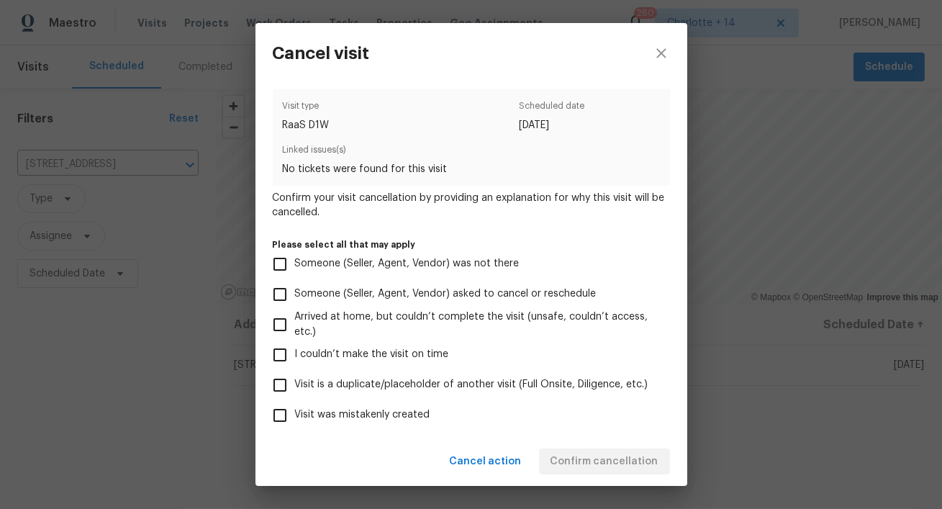
scroll to position [128, 0]
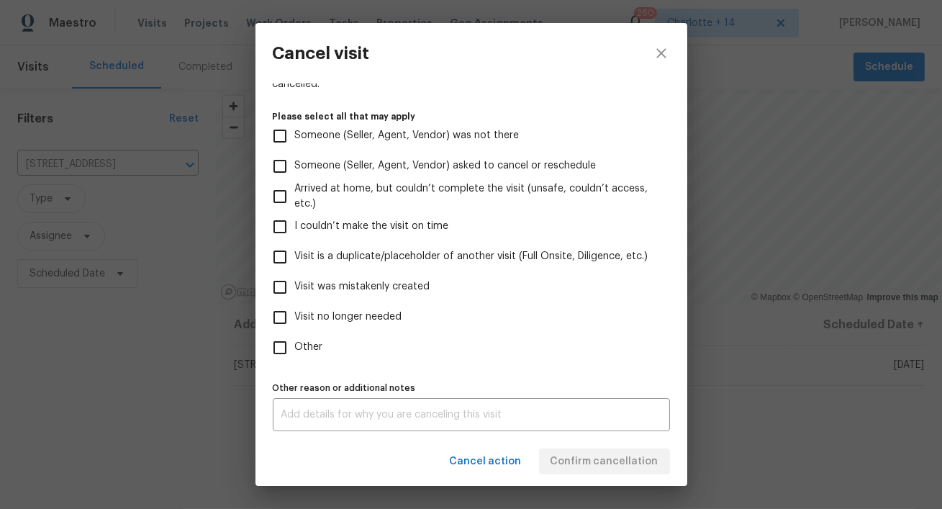
click at [385, 291] on span "Visit was mistakenly created" at bounding box center [362, 286] width 135 height 15
click at [295, 291] on input "Visit was mistakenly created" at bounding box center [280, 287] width 30 height 30
checkbox input "true"
click at [605, 454] on span "Confirm cancellation" at bounding box center [604, 461] width 108 height 18
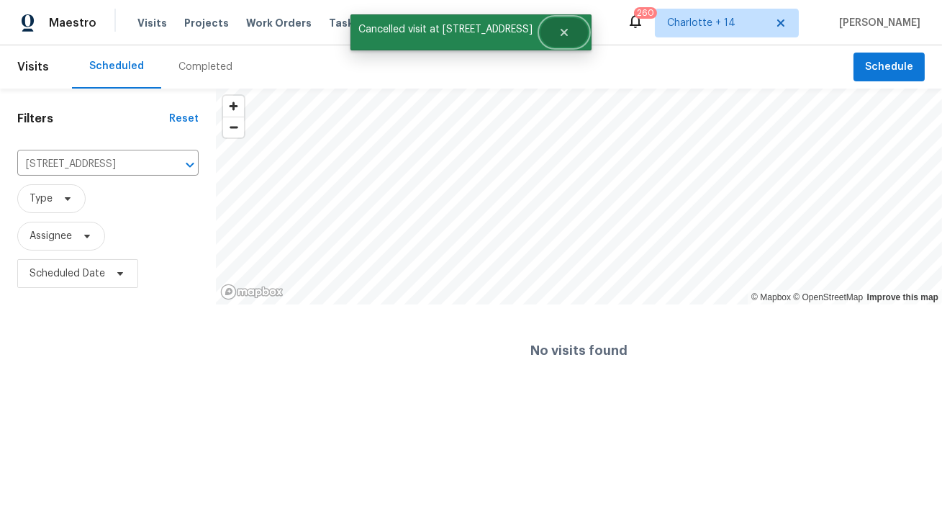
click at [560, 33] on button "Close" at bounding box center [563, 32] width 47 height 29
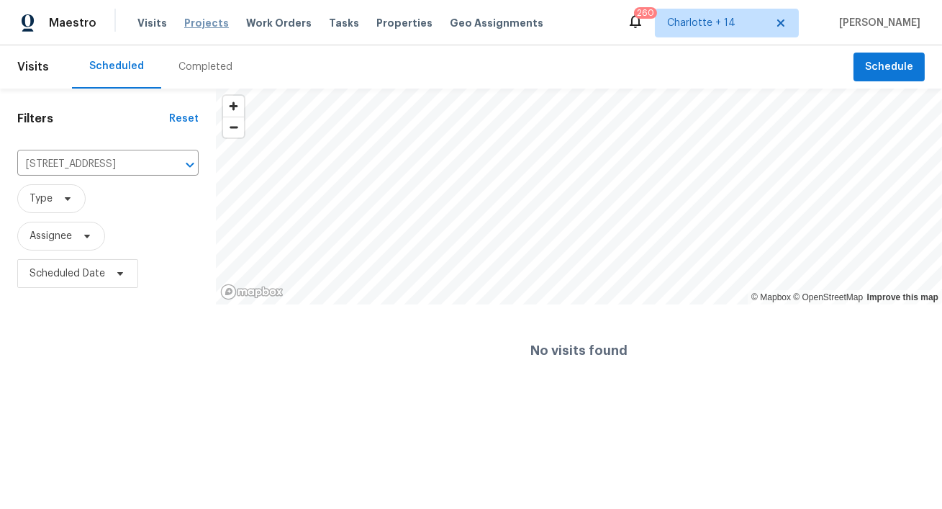
click at [213, 25] on span "Projects" at bounding box center [206, 23] width 45 height 14
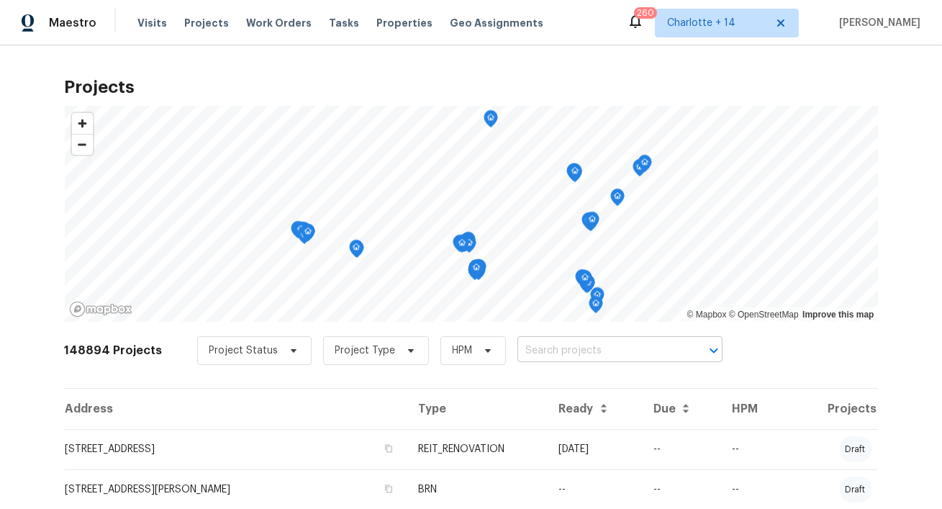
click at [530, 352] on input "text" at bounding box center [599, 351] width 165 height 22
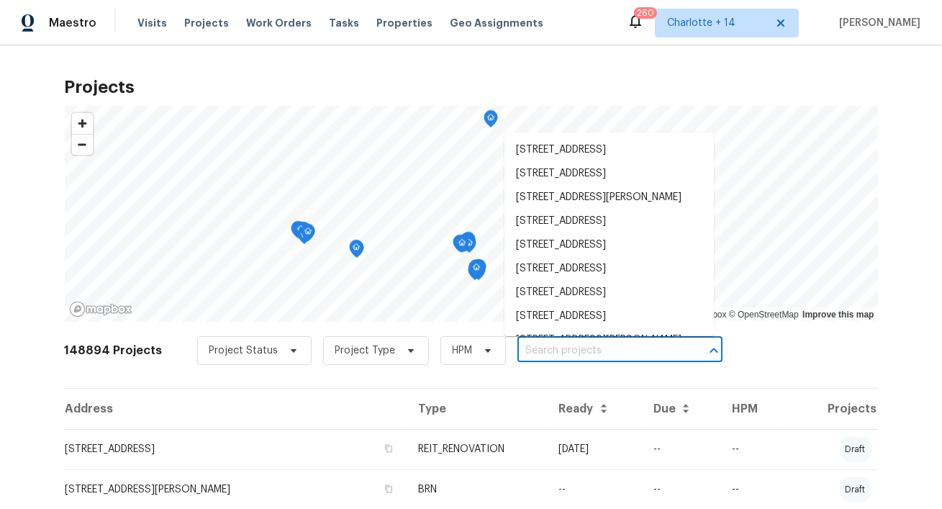
type input "v"
paste input "6914 Coral Ridge Rd"
type input "6914 Coral Ridge Rd"
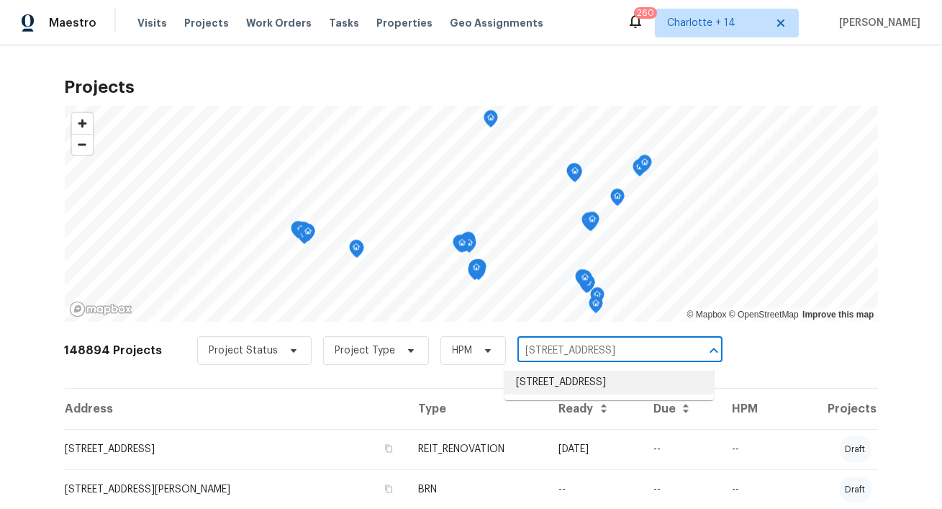
click at [527, 394] on li "6914 Coral Ridge Rd, Houston, TX 77069" at bounding box center [608, 382] width 209 height 24
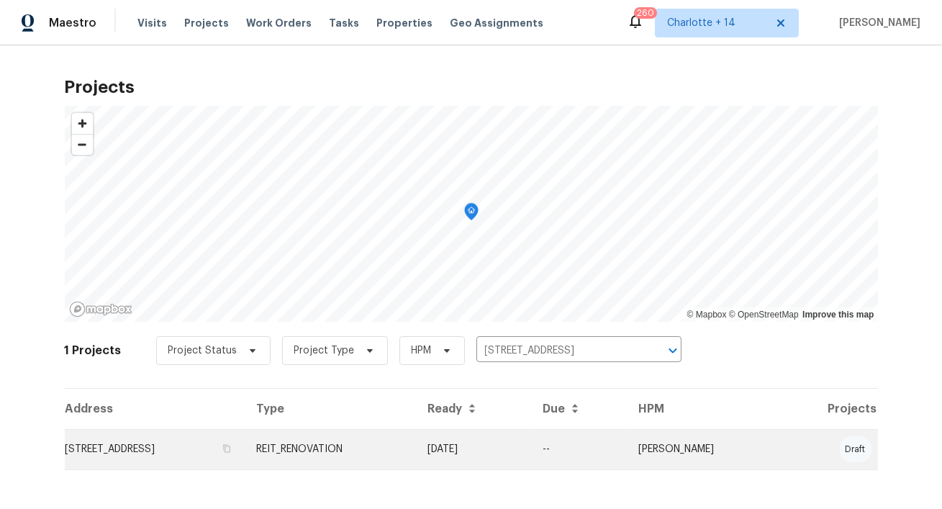
click at [171, 443] on td "6914 Coral Ridge Rd, Houston, TX 77069" at bounding box center [155, 449] width 181 height 40
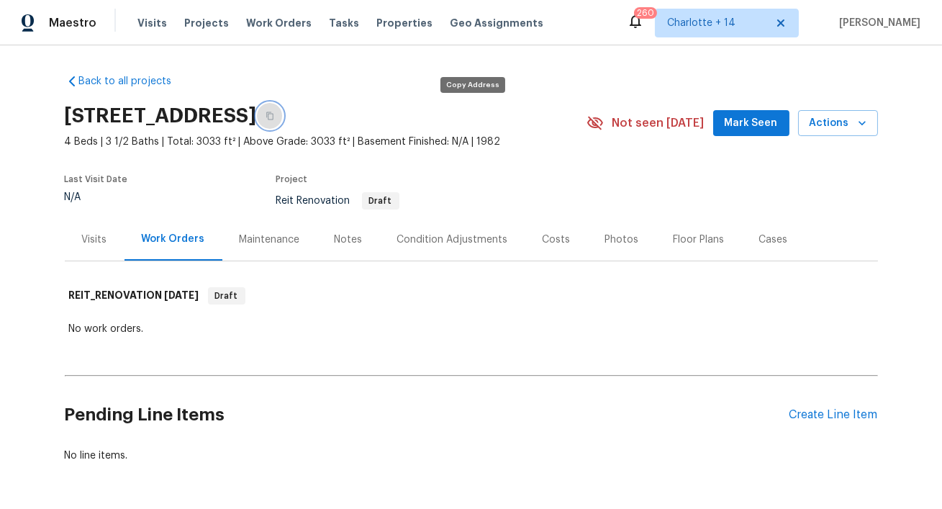
click at [274, 117] on icon "button" at bounding box center [269, 115] width 9 height 9
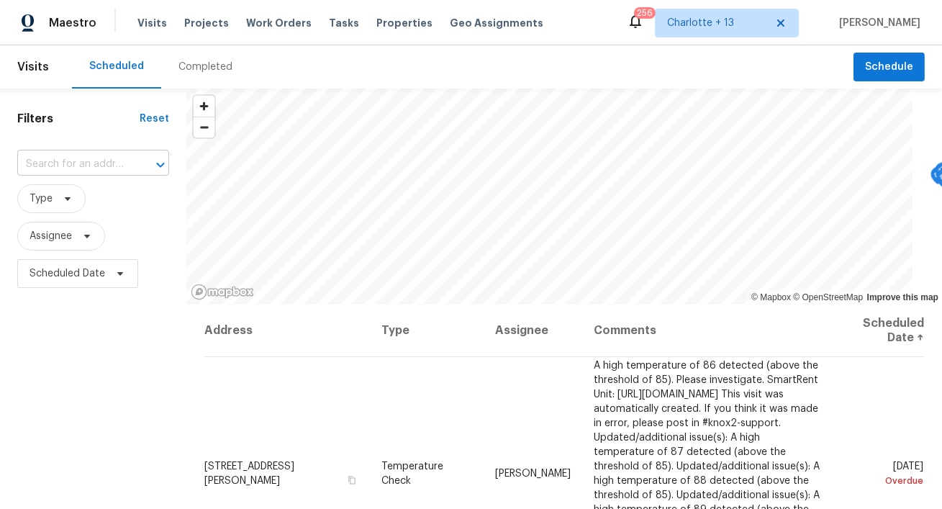
click at [96, 160] on input "text" at bounding box center [72, 164] width 111 height 22
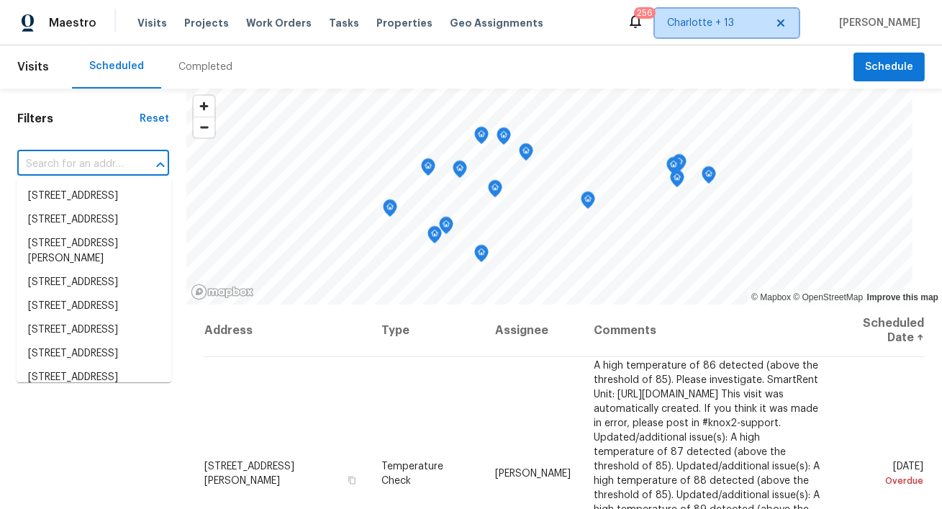
click at [709, 21] on span "Charlotte + 13" at bounding box center [716, 23] width 99 height 14
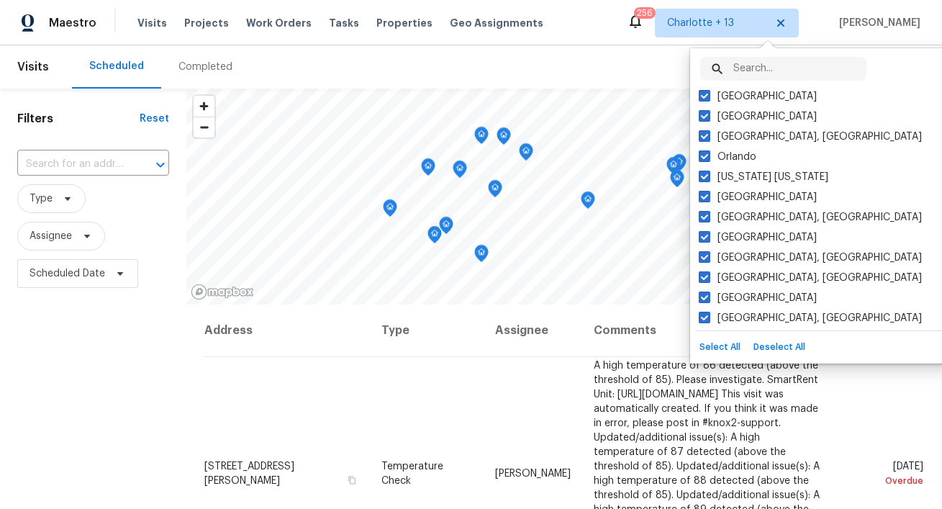
click at [729, 61] on div "​" at bounding box center [783, 69] width 166 height 24
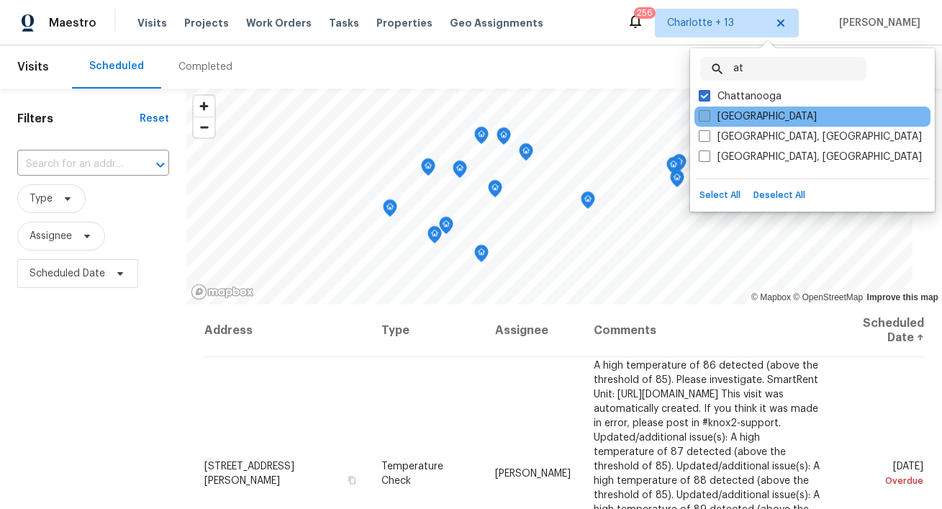
type input "at"
click at [701, 117] on span at bounding box center [704, 116] width 12 height 12
click at [701, 117] on input "[GEOGRAPHIC_DATA]" at bounding box center [702, 113] width 9 height 9
checkbox input "true"
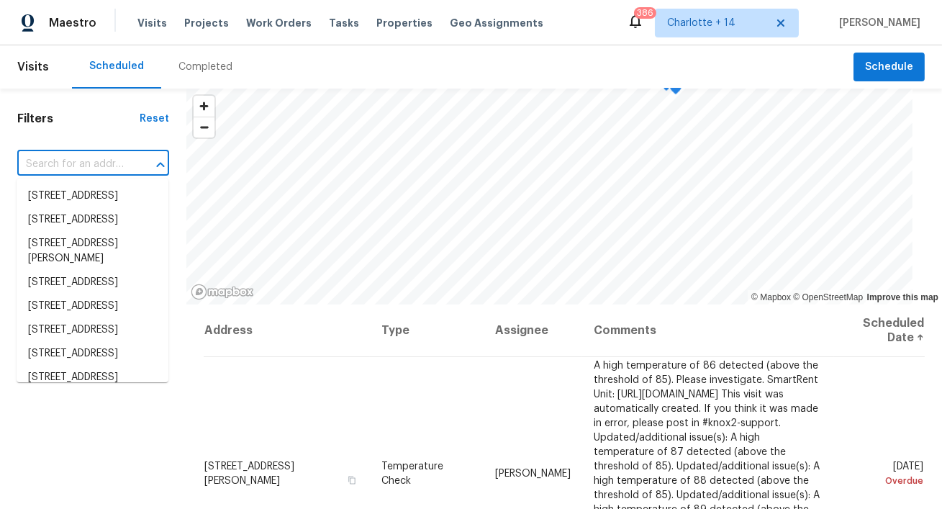
click at [101, 169] on input "text" at bounding box center [72, 164] width 111 height 22
paste input "527 Country Club Dr"
type input "527 Country Club Dr"
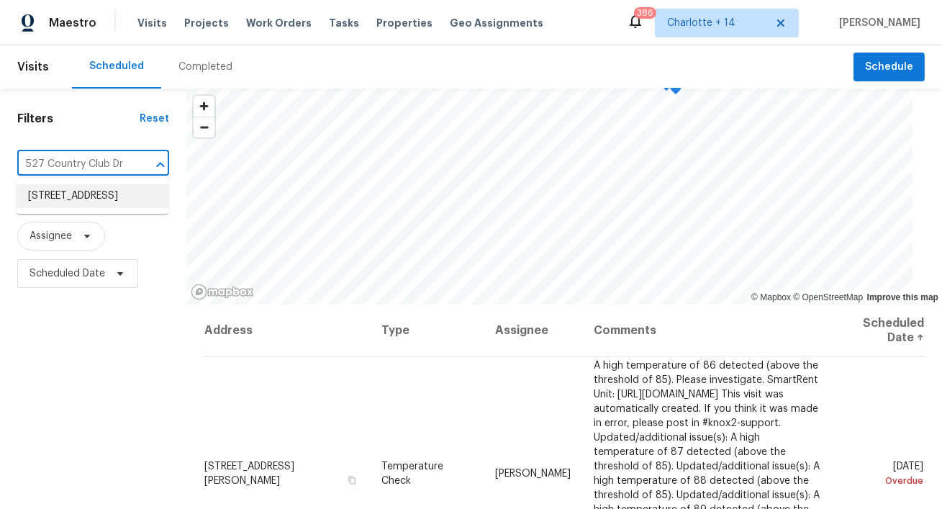
click at [97, 197] on li "527 Country Club Dr, Stockbridge, GA 30281" at bounding box center [93, 196] width 152 height 24
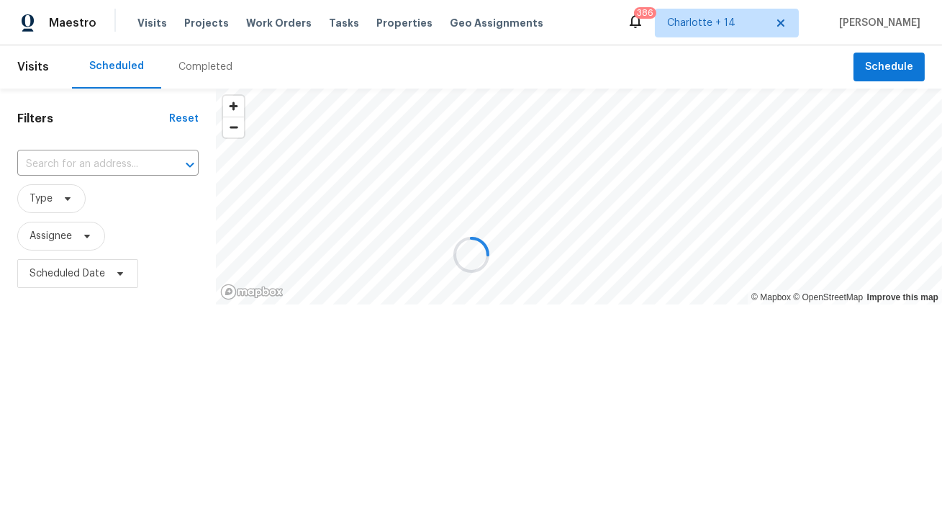
type input "527 Country Club Dr, Stockbridge, GA 30281"
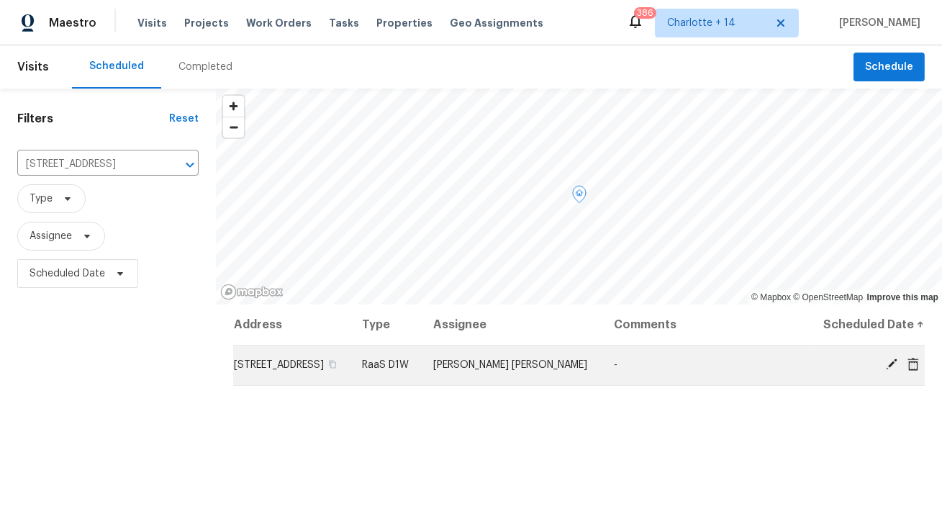
click at [918, 370] on icon at bounding box center [912, 364] width 13 height 13
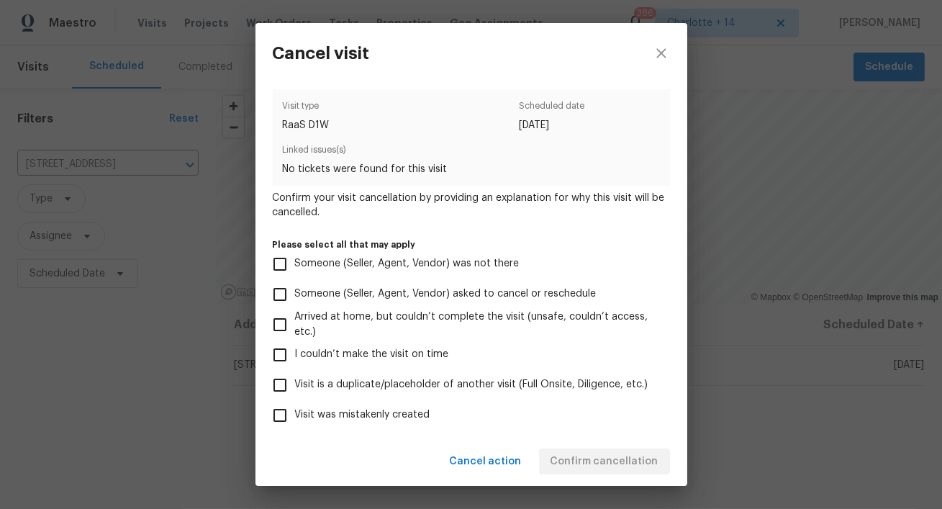
scroll to position [128, 0]
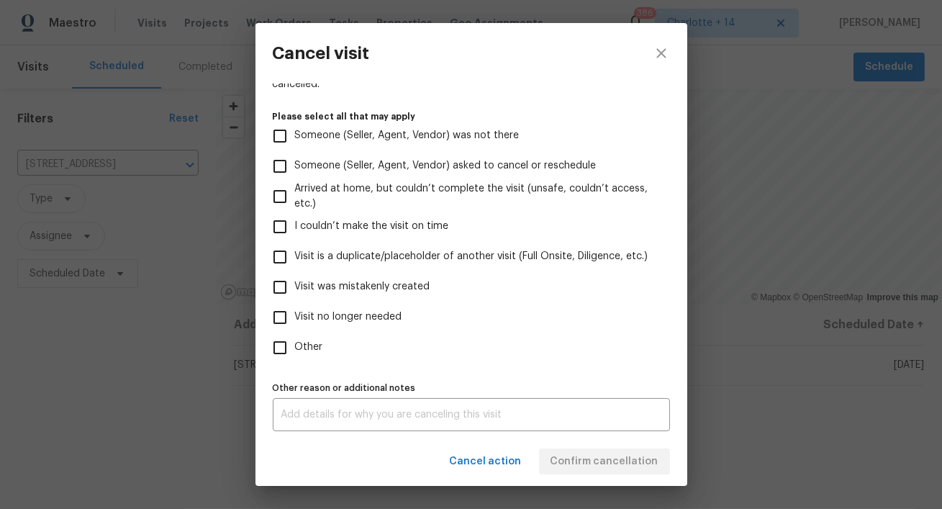
click at [387, 281] on span "Visit was mistakenly created" at bounding box center [362, 286] width 135 height 15
click at [295, 281] on input "Visit was mistakenly created" at bounding box center [280, 287] width 30 height 30
checkbox input "true"
click at [637, 464] on span "Confirm cancellation" at bounding box center [604, 461] width 108 height 18
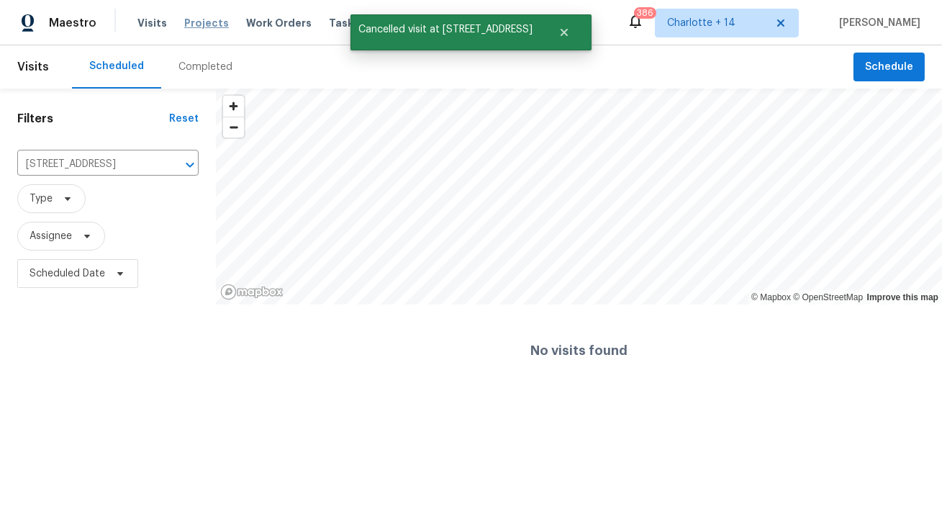
click at [196, 20] on span "Projects" at bounding box center [206, 23] width 45 height 14
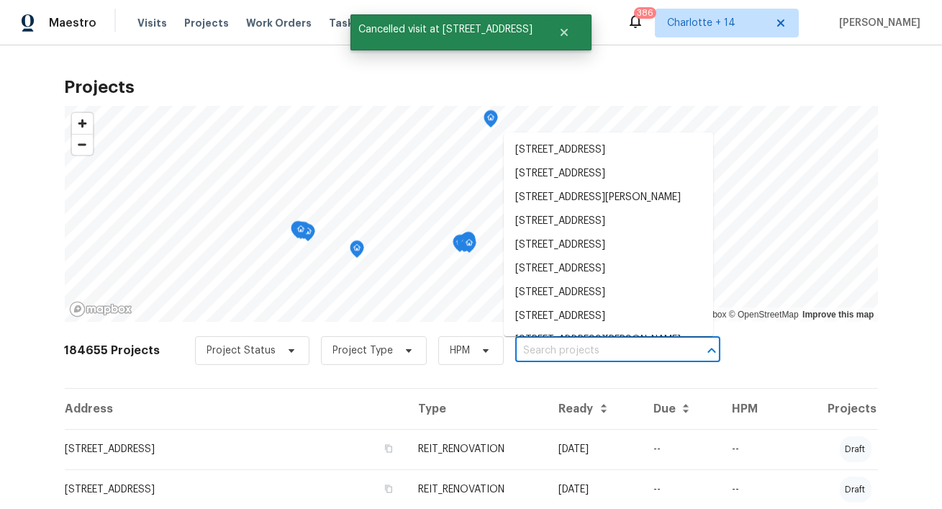
click at [516, 345] on input "text" at bounding box center [597, 351] width 165 height 22
paste input "527 Country Club Dr"
type input "527 Country Club Dr"
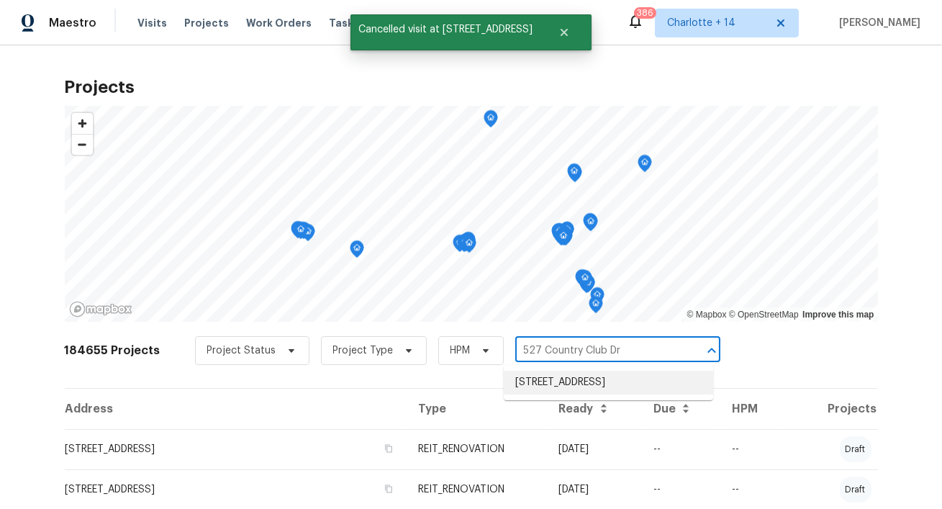
click at [523, 384] on li "527 Country Club Dr, Stockbridge, GA 30281" at bounding box center [608, 382] width 209 height 24
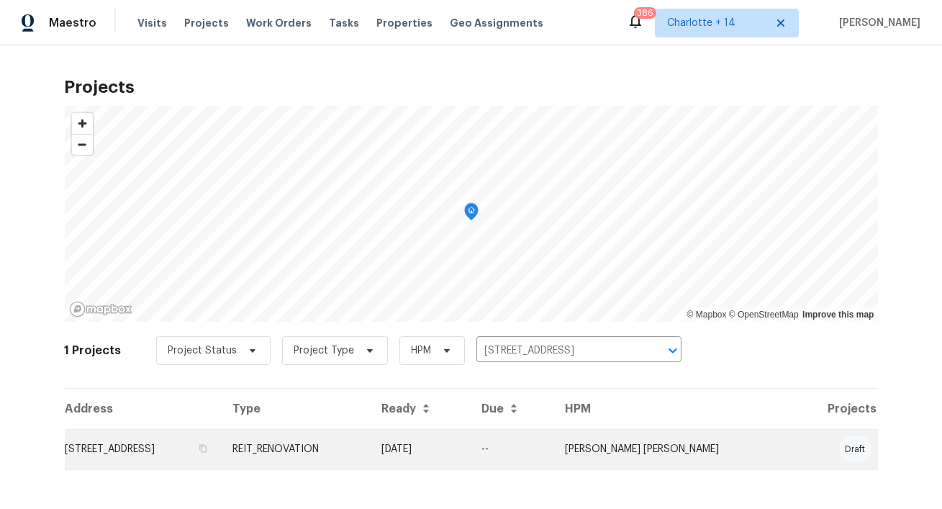
click at [190, 457] on td "527 Country Club Dr, Stockbridge, GA 30281" at bounding box center [143, 449] width 157 height 40
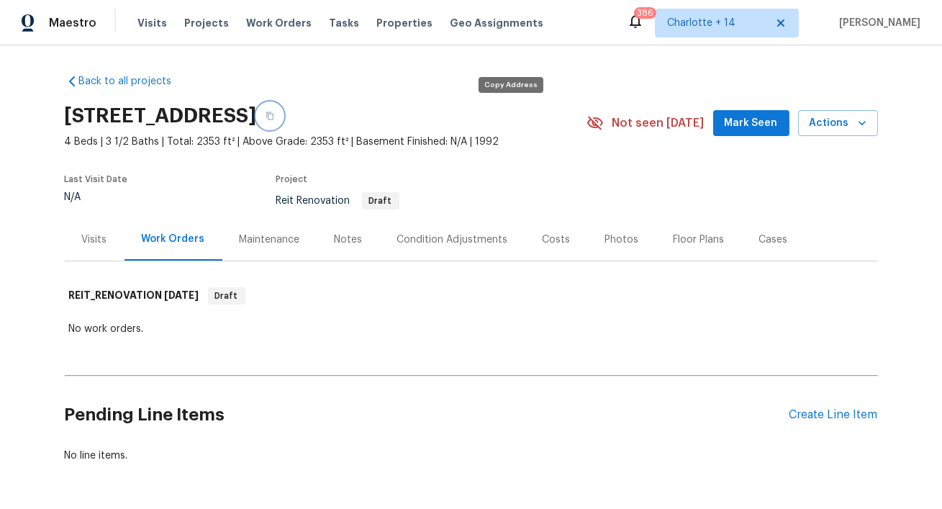
click at [273, 116] on icon "button" at bounding box center [269, 116] width 7 height 8
click at [870, 126] on button "Actions" at bounding box center [838, 123] width 80 height 27
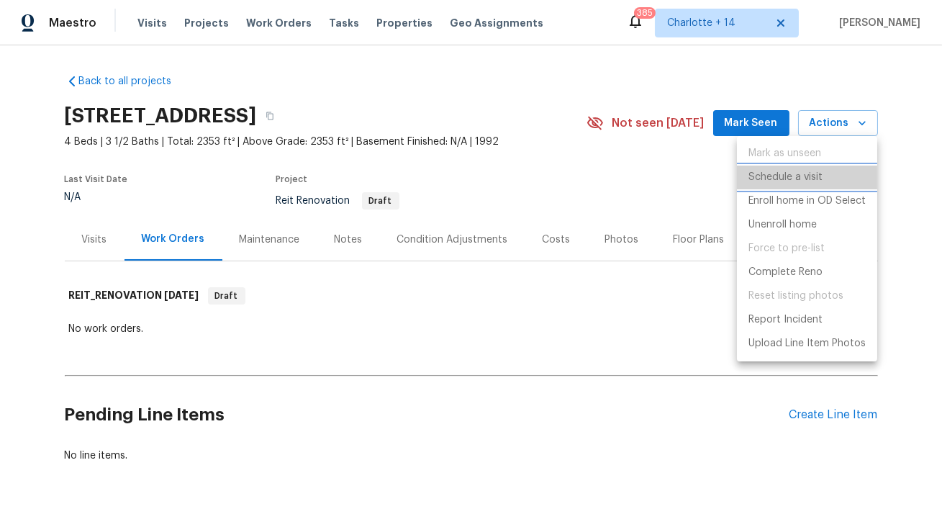
click at [799, 178] on p "Schedule a visit" at bounding box center [785, 177] width 74 height 15
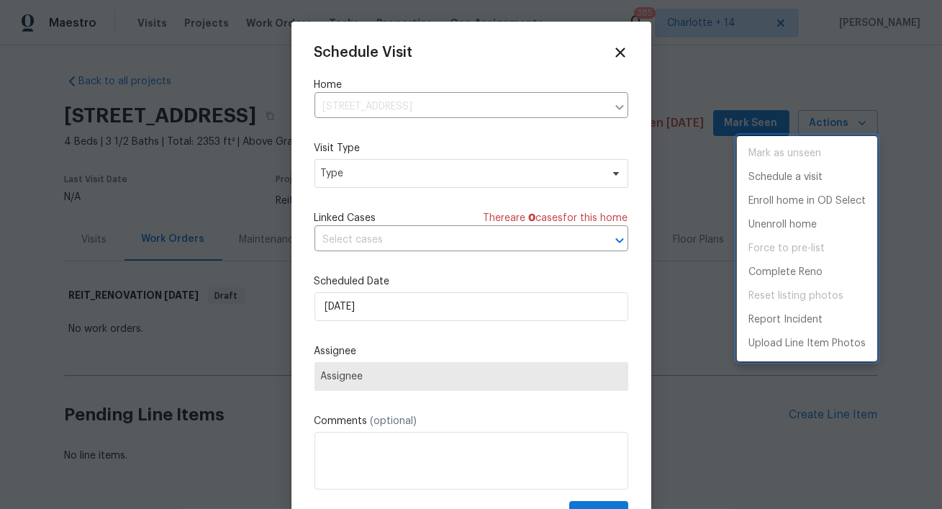
click at [361, 177] on div at bounding box center [471, 254] width 942 height 509
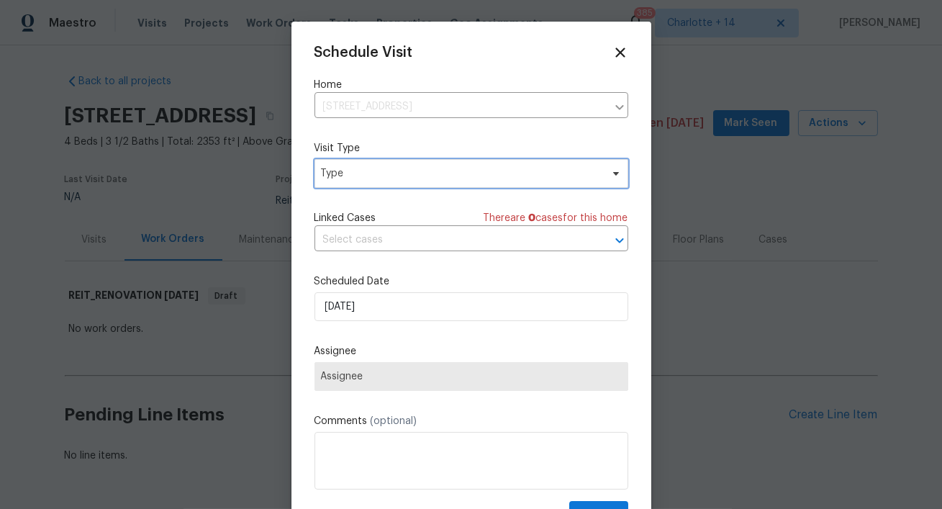
click at [361, 177] on span "Type" at bounding box center [461, 173] width 280 height 14
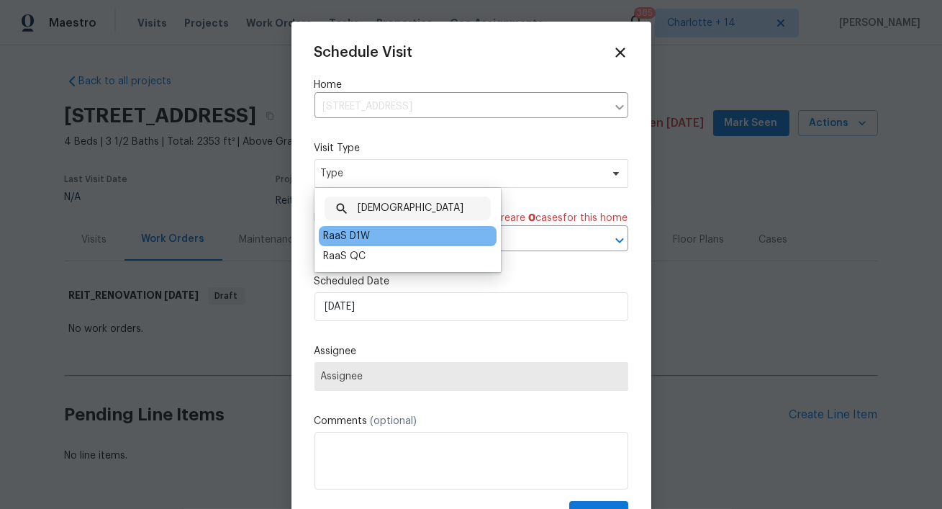
type input "raas"
click at [352, 236] on div "RaaS D1W" at bounding box center [346, 236] width 47 height 14
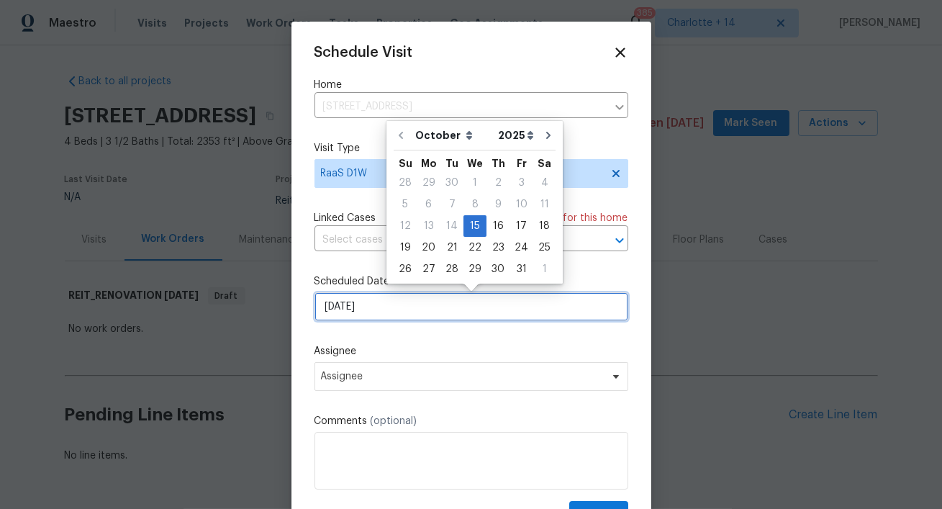
click at [401, 321] on input "[DATE]" at bounding box center [471, 306] width 314 height 29
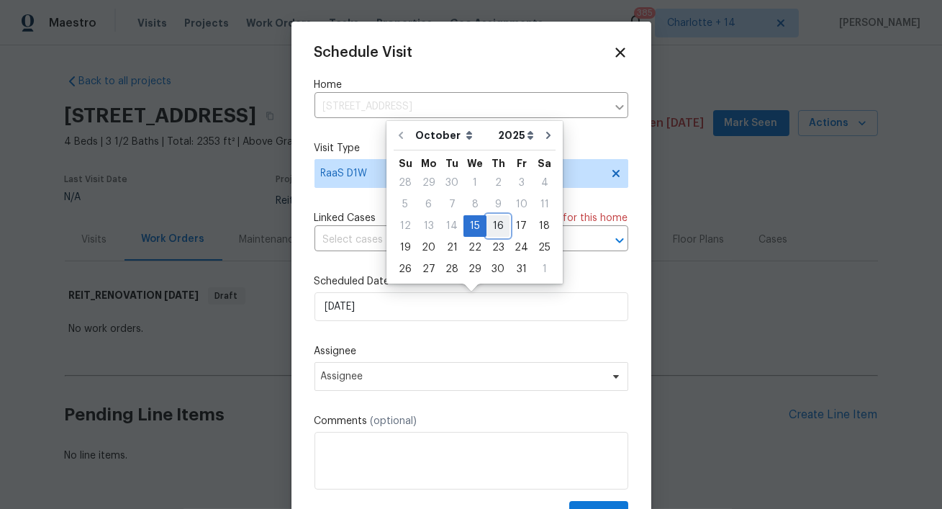
click at [501, 223] on div "16" at bounding box center [497, 226] width 23 height 20
type input "[DATE]"
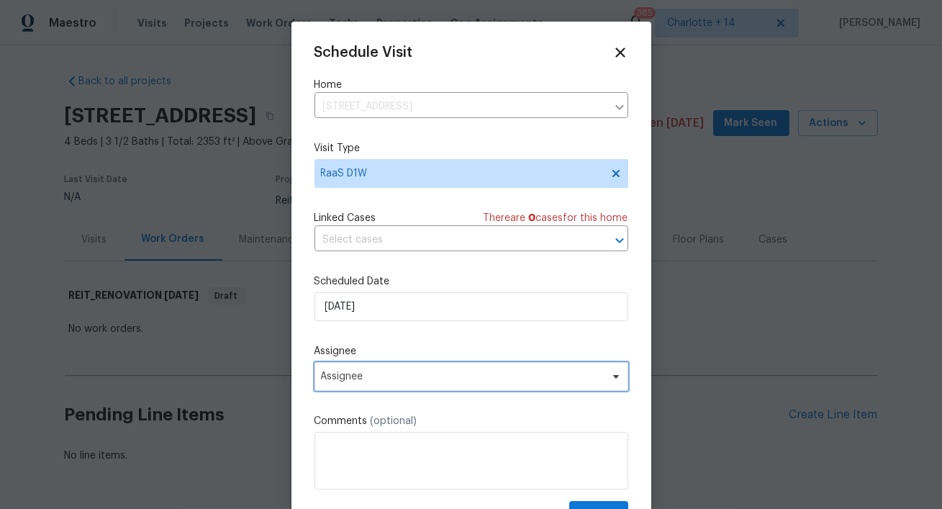
click at [390, 375] on span "Assignee" at bounding box center [462, 376] width 282 height 12
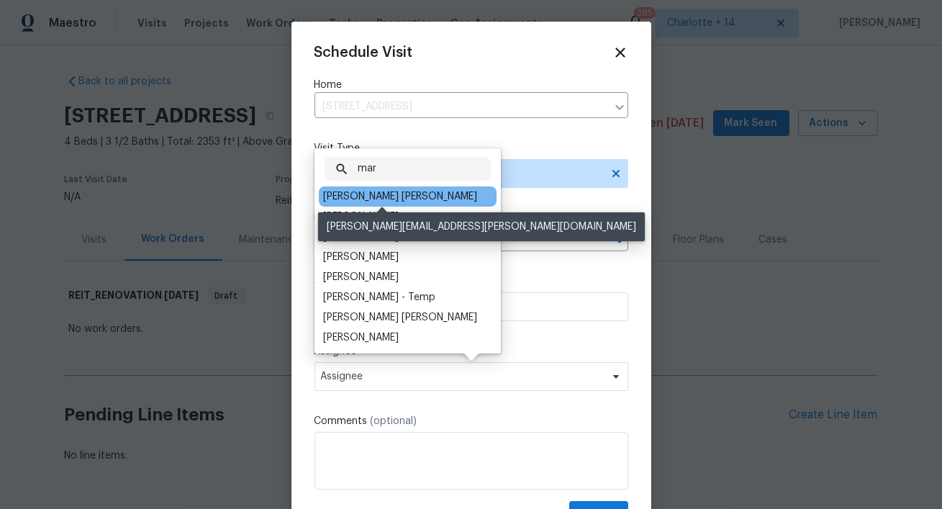
type input "mar"
click at [428, 196] on div "Marcos Ricardo Resendiz" at bounding box center [400, 196] width 154 height 14
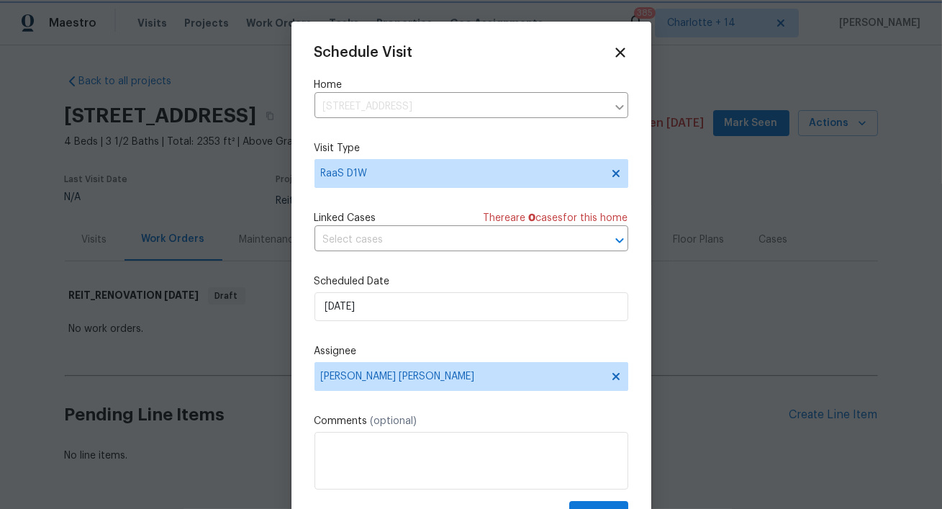
scroll to position [27, 0]
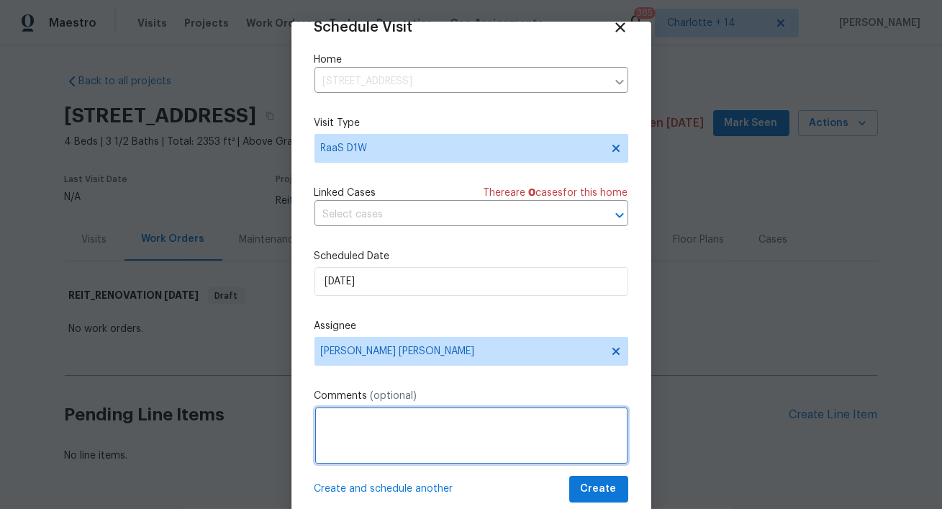
click at [367, 416] on textarea at bounding box center [471, 435] width 314 height 58
paste textarea "527 Country Club Dr, Stockbridge, GA 30281"
type textarea "527 Country Club Dr, Stockbridge, GA 30281"
paste textarea "Lock box Code: 9446"
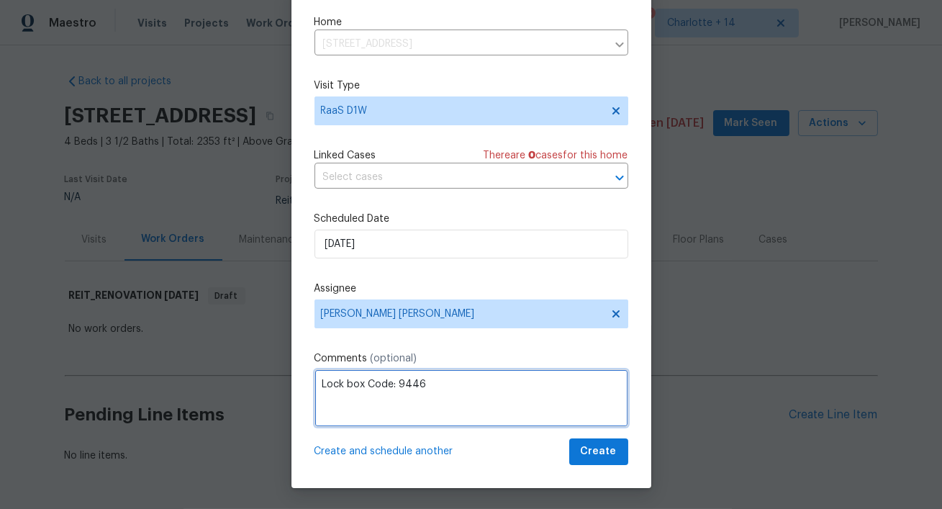
scroll to position [0, 0]
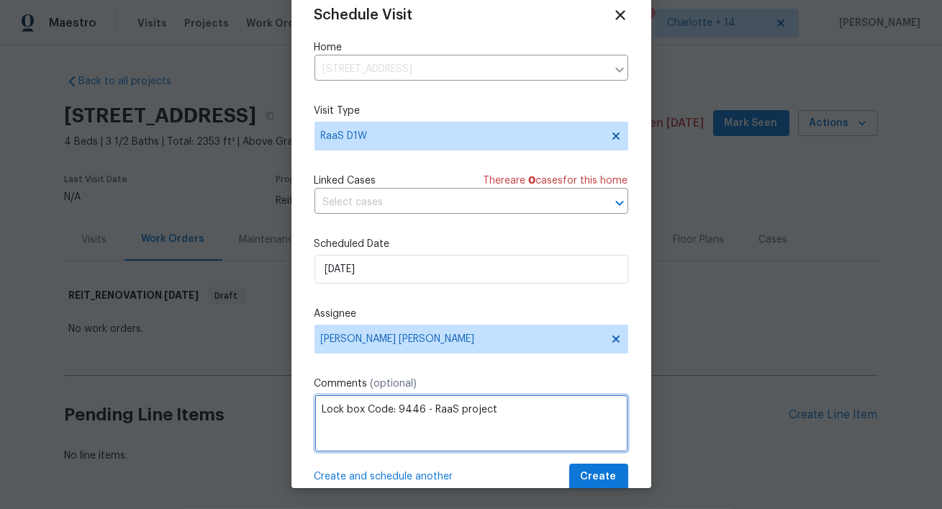
type textarea "Lock box Code: 9446 - RaaS project"
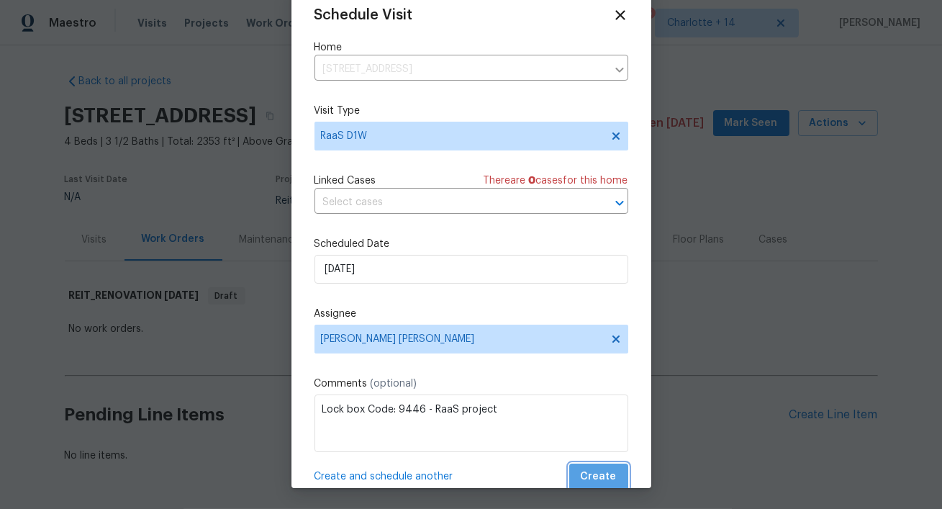
click at [617, 475] on button "Create" at bounding box center [598, 476] width 59 height 27
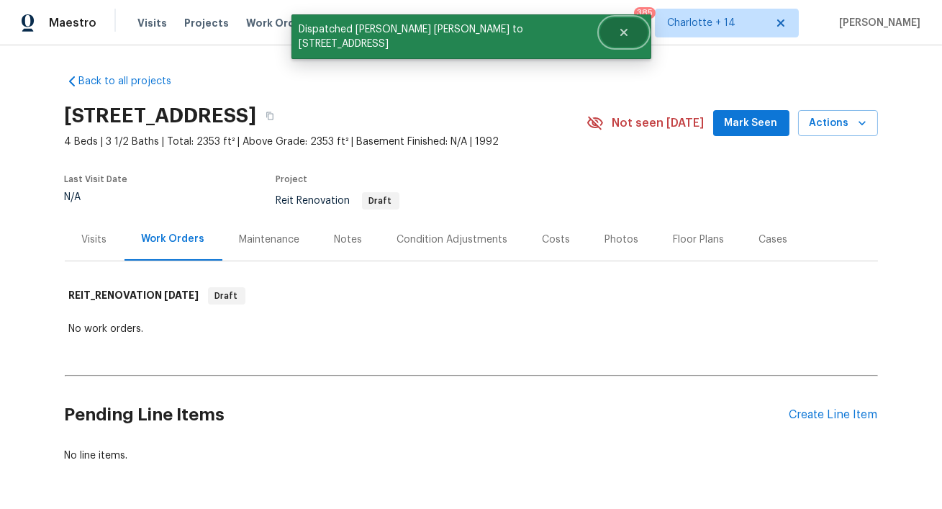
click at [621, 37] on icon "Close" at bounding box center [624, 33] width 12 height 12
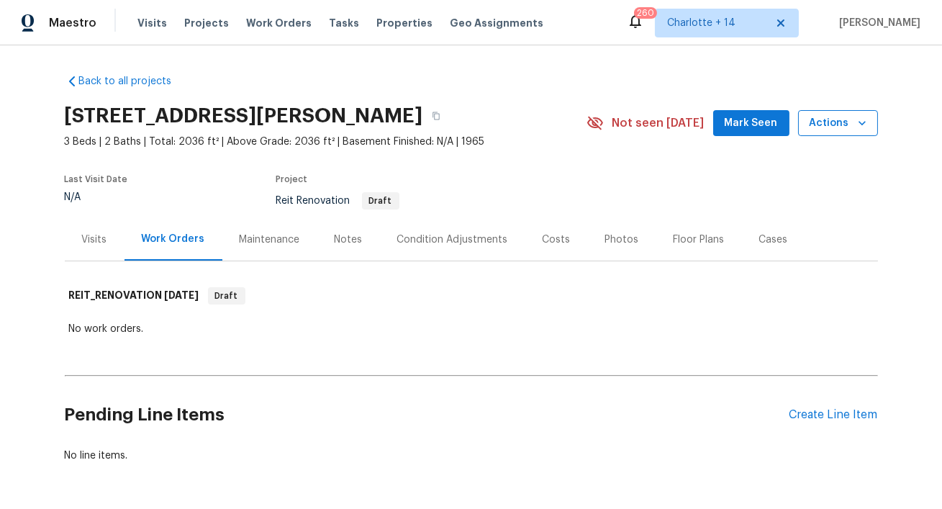
click at [855, 127] on icon "button" at bounding box center [862, 123] width 14 height 14
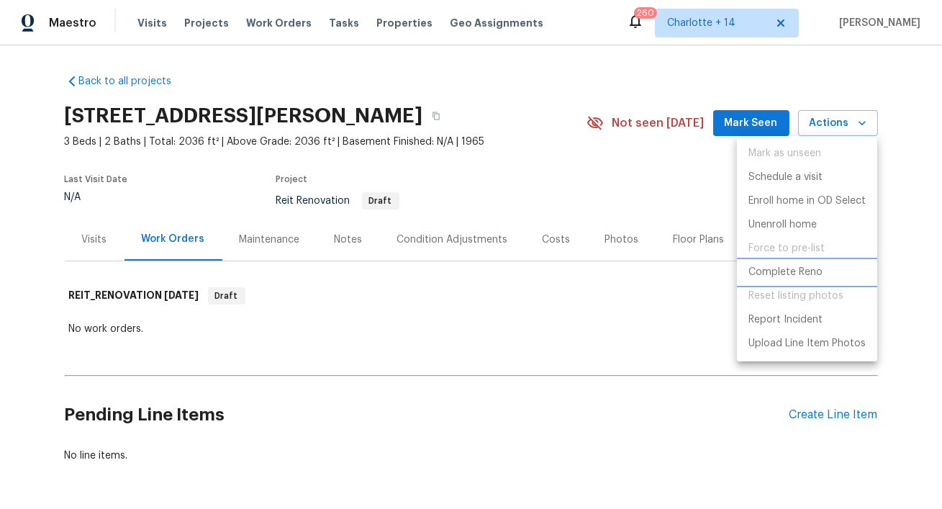
click at [792, 273] on p "Complete Reno" at bounding box center [785, 272] width 74 height 15
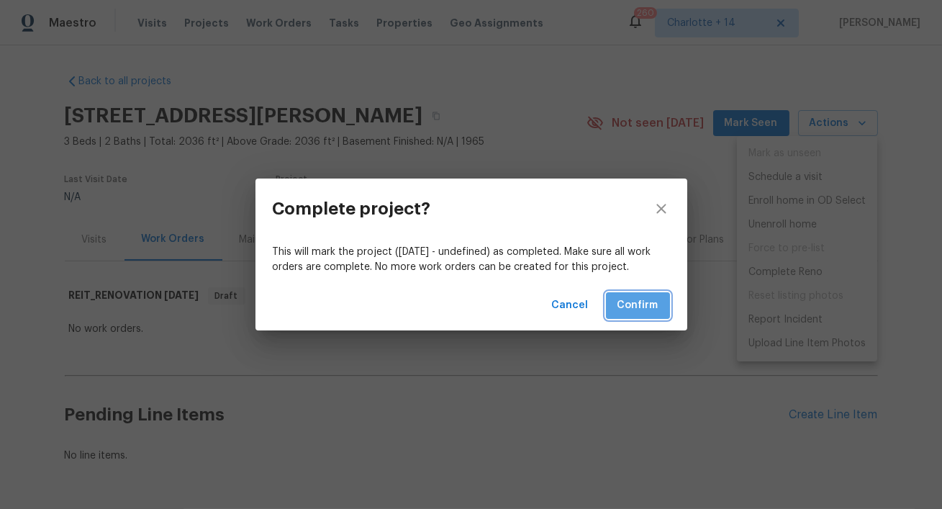
click at [649, 304] on span "Confirm" at bounding box center [637, 305] width 41 height 18
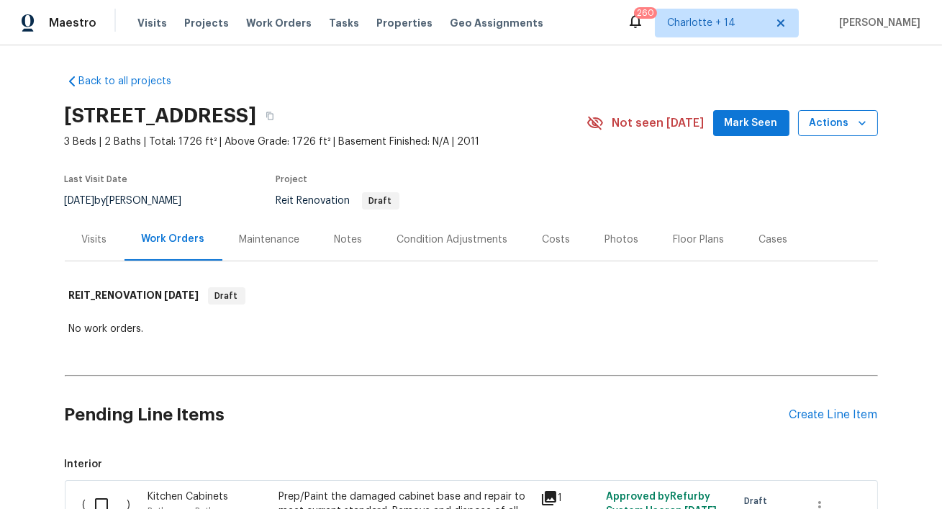
click at [857, 116] on icon "button" at bounding box center [862, 123] width 14 height 14
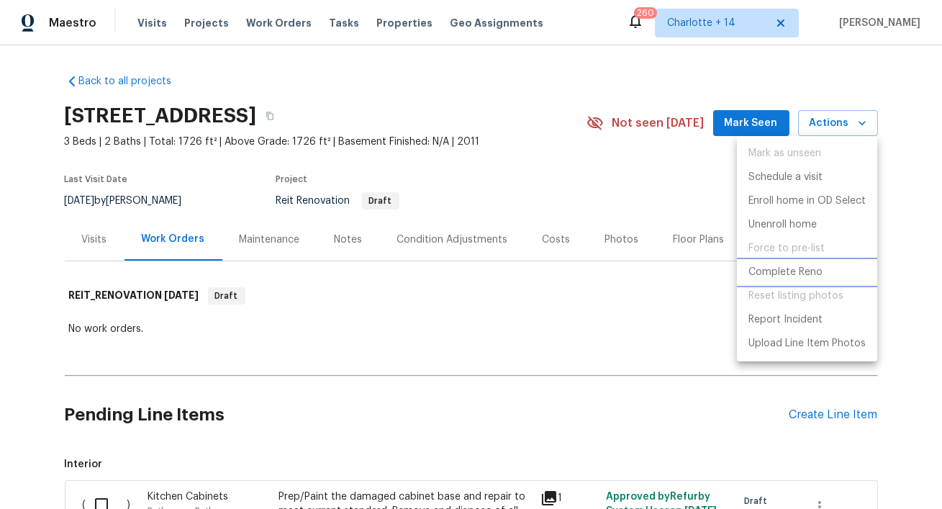
click at [777, 271] on p "Complete Reno" at bounding box center [785, 272] width 74 height 15
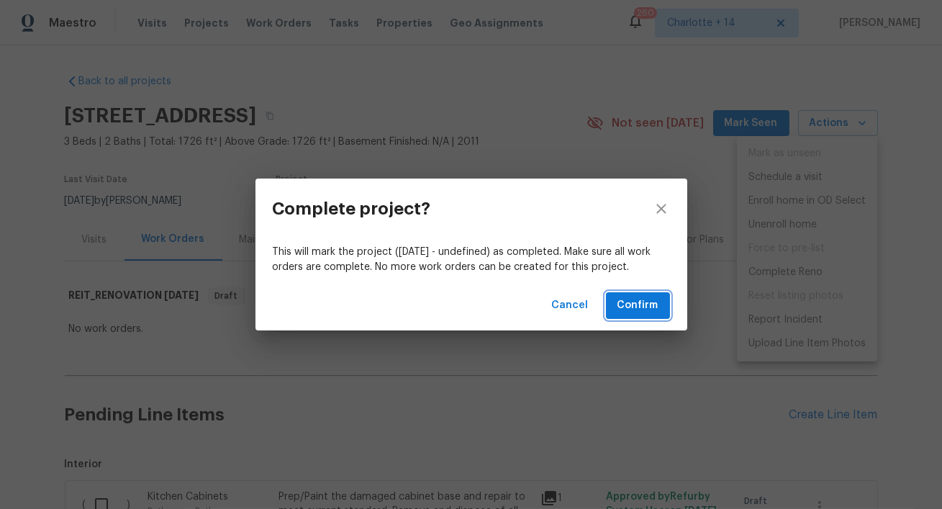
click at [631, 302] on span "Confirm" at bounding box center [637, 305] width 41 height 18
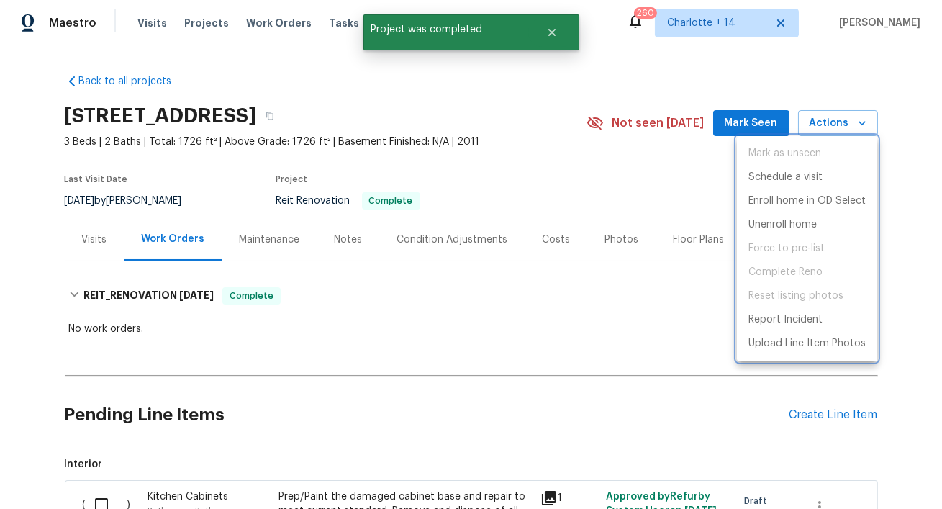
click at [429, 116] on div at bounding box center [471, 254] width 942 height 509
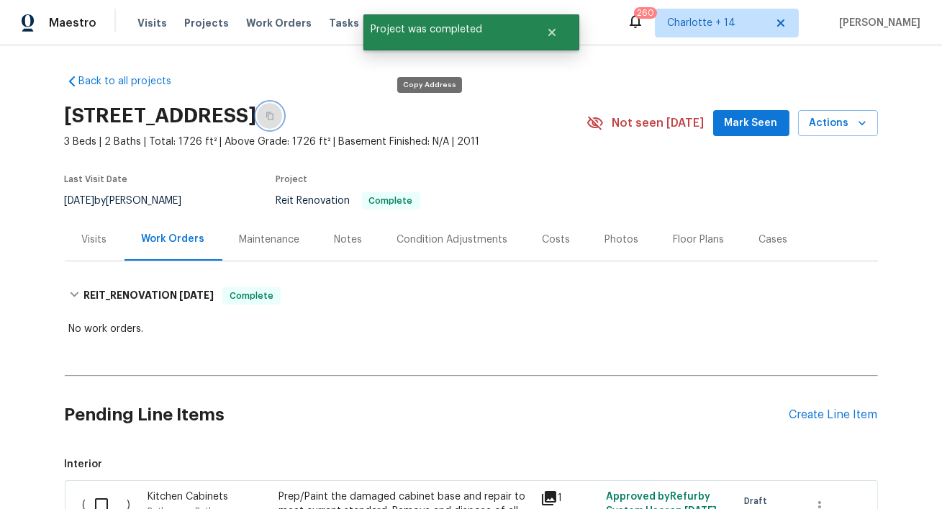
click at [274, 116] on icon "button" at bounding box center [269, 115] width 9 height 9
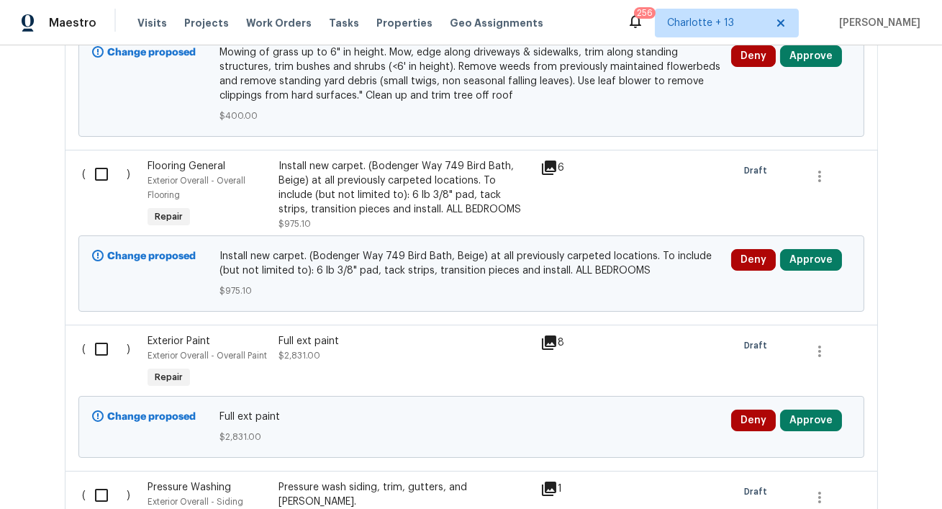
scroll to position [609, 0]
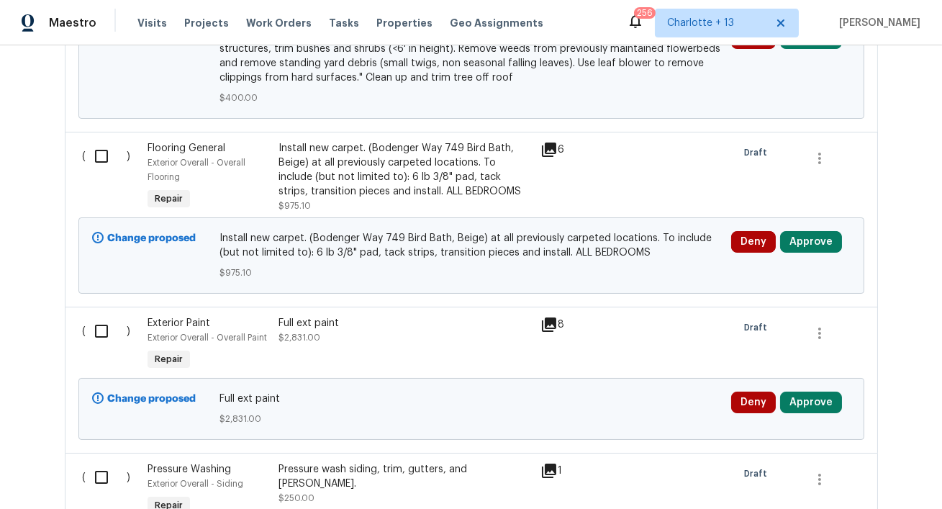
click at [540, 147] on icon at bounding box center [548, 149] width 17 height 17
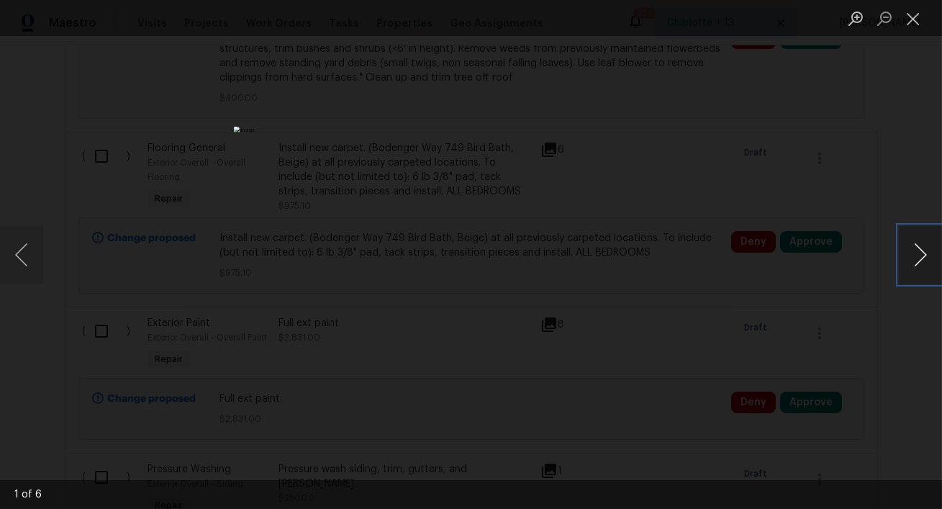
click at [915, 252] on button "Next image" at bounding box center [919, 255] width 43 height 58
click at [916, 252] on button "Next image" at bounding box center [919, 255] width 43 height 58
click at [915, 252] on button "Next image" at bounding box center [919, 255] width 43 height 58
click at [914, 252] on button "Next image" at bounding box center [919, 255] width 43 height 58
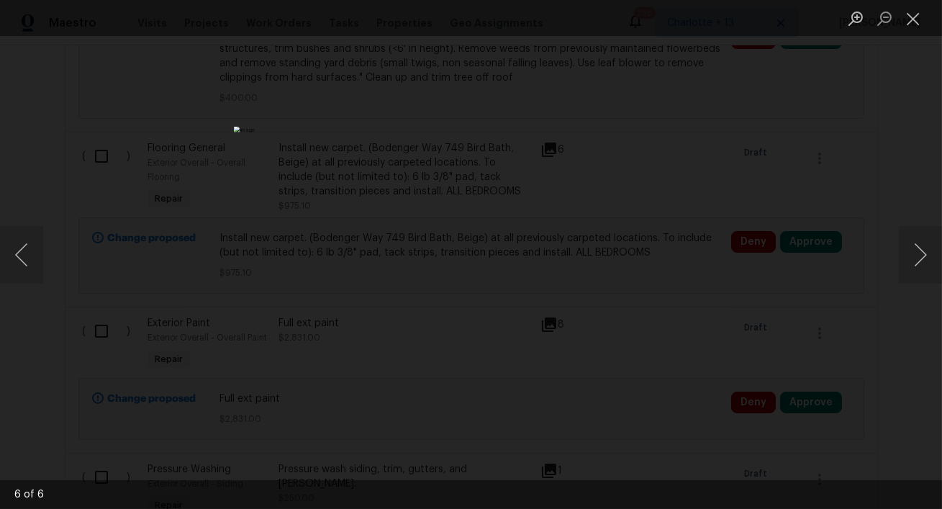
click at [780, 306] on div "Lightbox" at bounding box center [471, 254] width 942 height 509
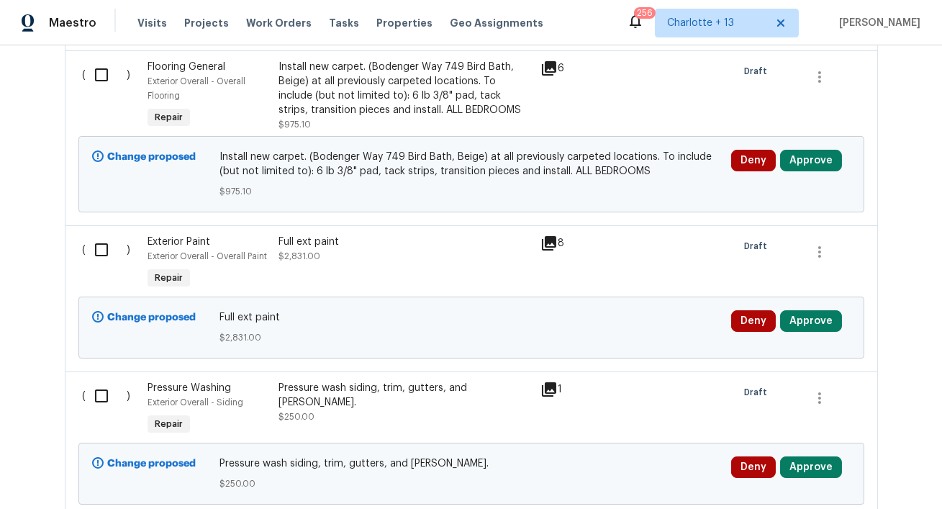
scroll to position [725, 0]
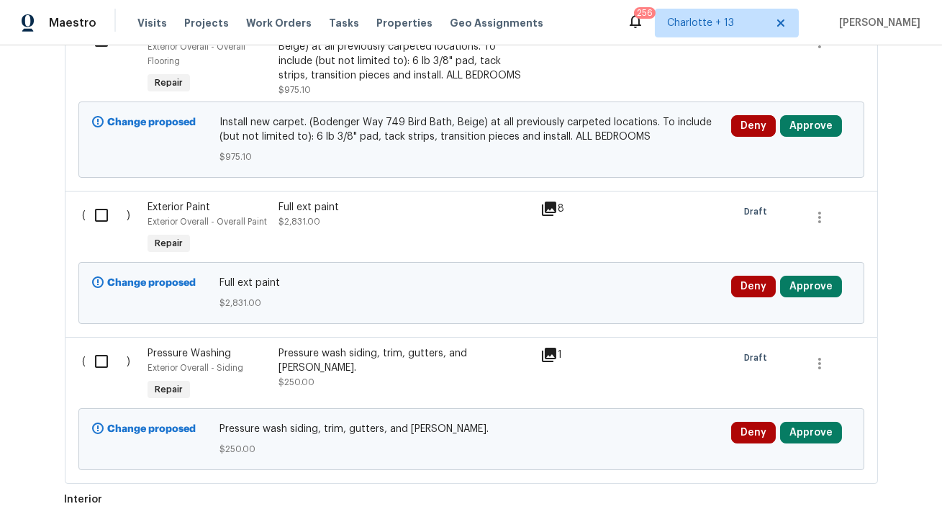
click at [550, 206] on icon at bounding box center [549, 208] width 14 height 14
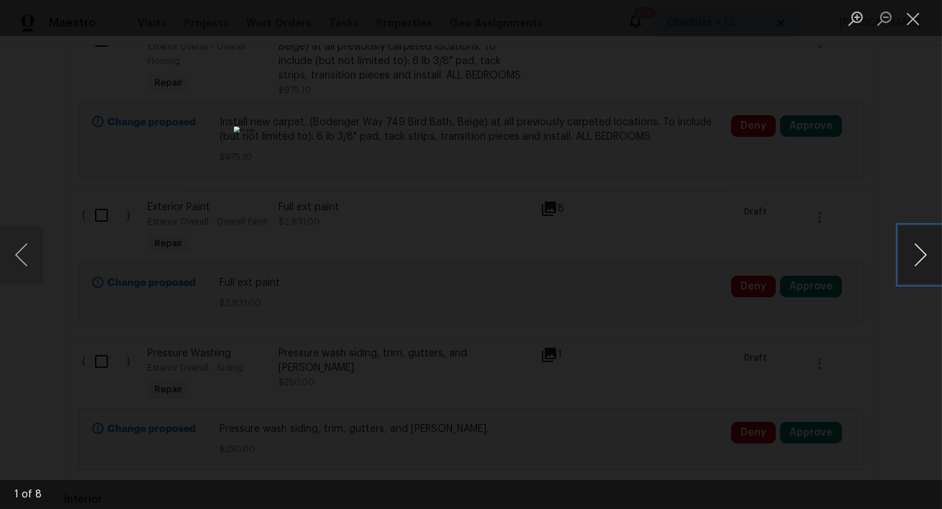
click at [922, 255] on button "Next image" at bounding box center [919, 255] width 43 height 58
click at [922, 257] on button "Next image" at bounding box center [919, 255] width 43 height 58
click at [938, 132] on div "Lightbox" at bounding box center [471, 254] width 942 height 509
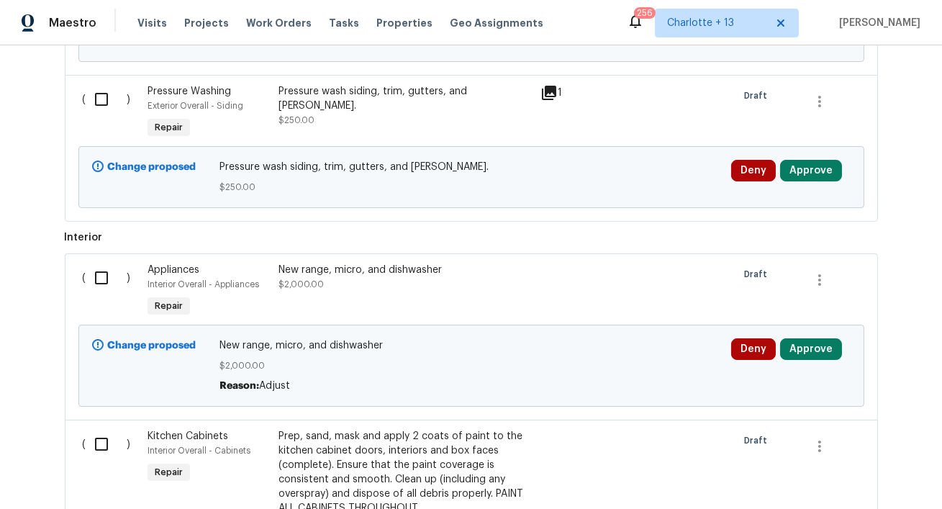
scroll to position [988, 0]
click at [414, 281] on div "New range, micro, and dishwasher $2,000.00" at bounding box center [404, 276] width 253 height 29
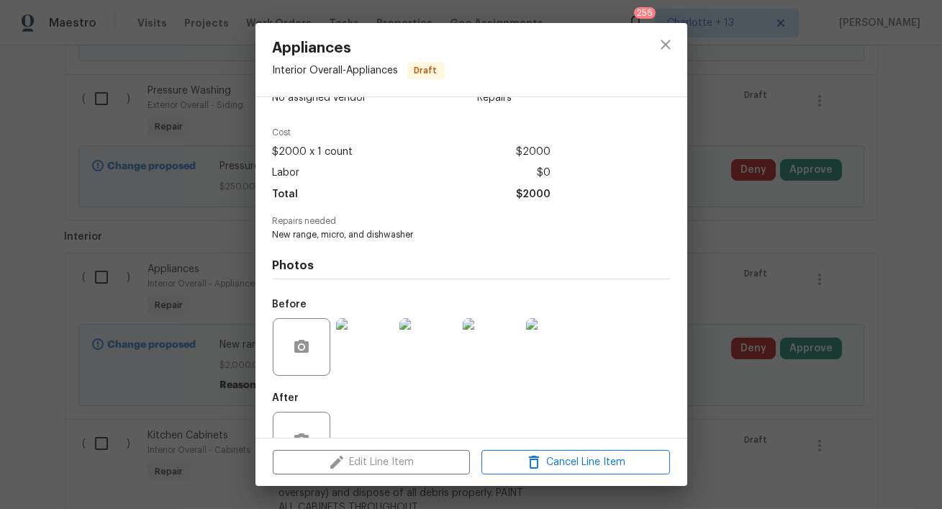
scroll to position [83, 0]
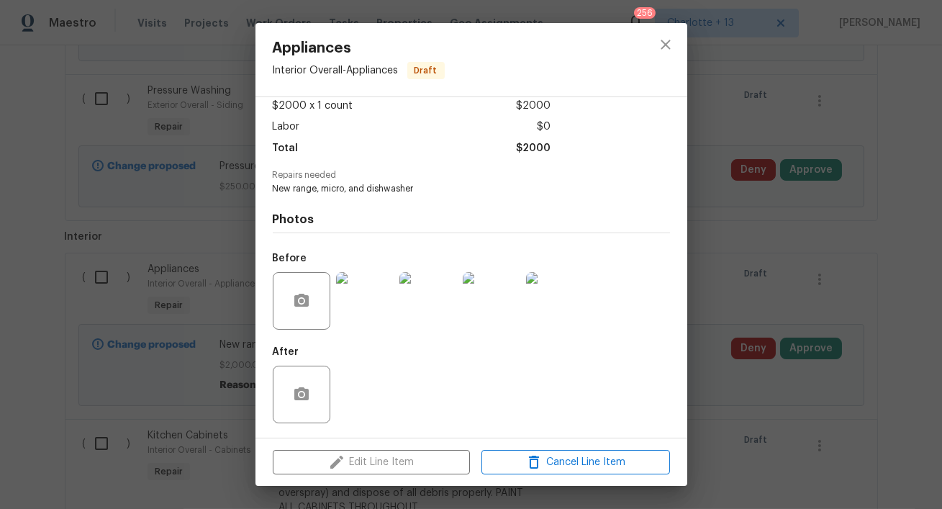
click at [361, 319] on img at bounding box center [365, 301] width 58 height 58
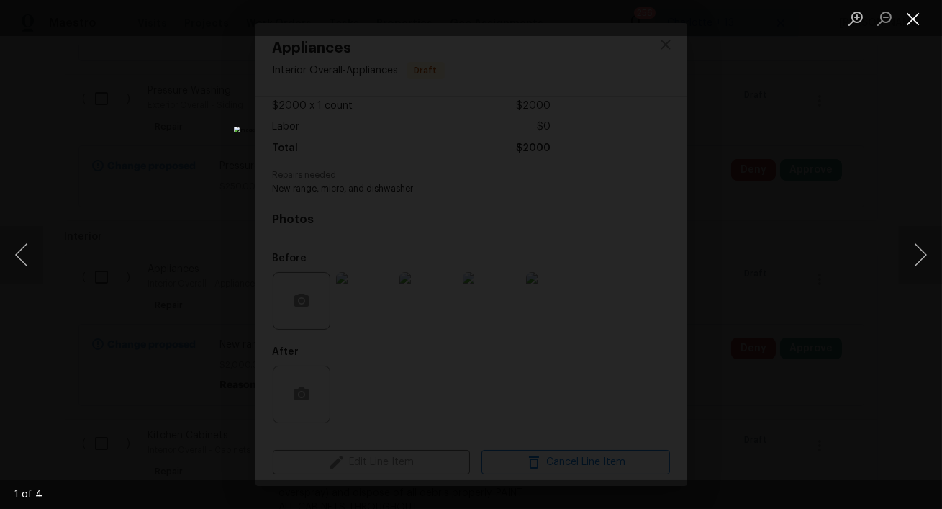
click at [915, 18] on button "Close lightbox" at bounding box center [912, 18] width 29 height 25
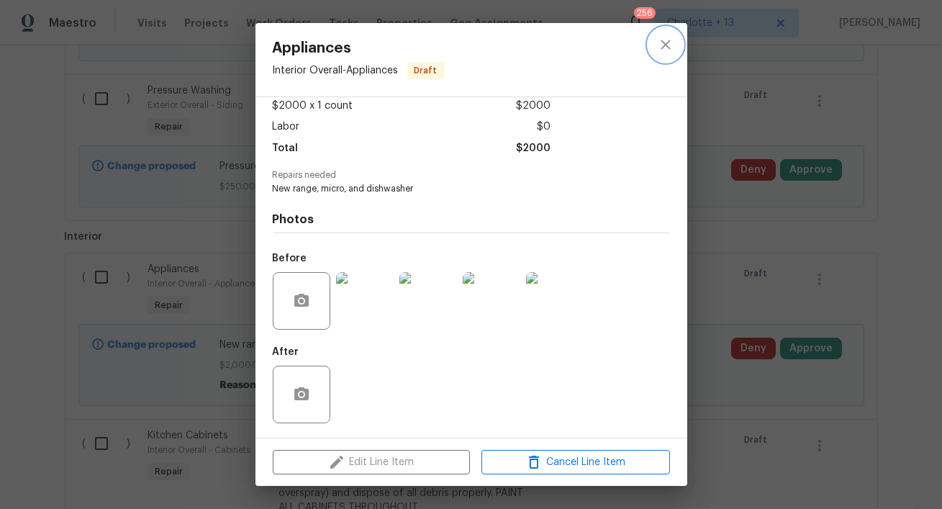
click at [663, 51] on icon "close" at bounding box center [665, 44] width 17 height 17
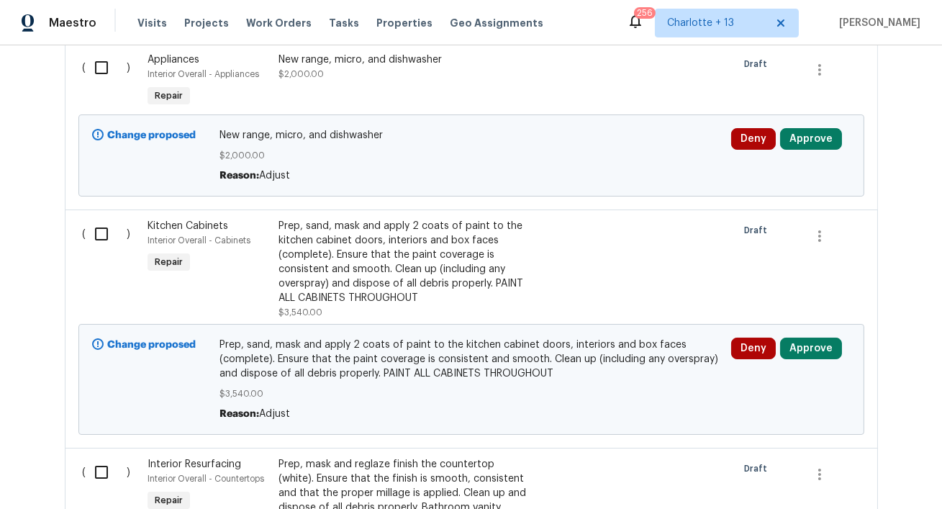
scroll to position [1198, 0]
click at [450, 284] on div "Prep, sand, mask and apply 2 coats of paint to the kitchen cabinet doors, inter…" at bounding box center [404, 261] width 253 height 86
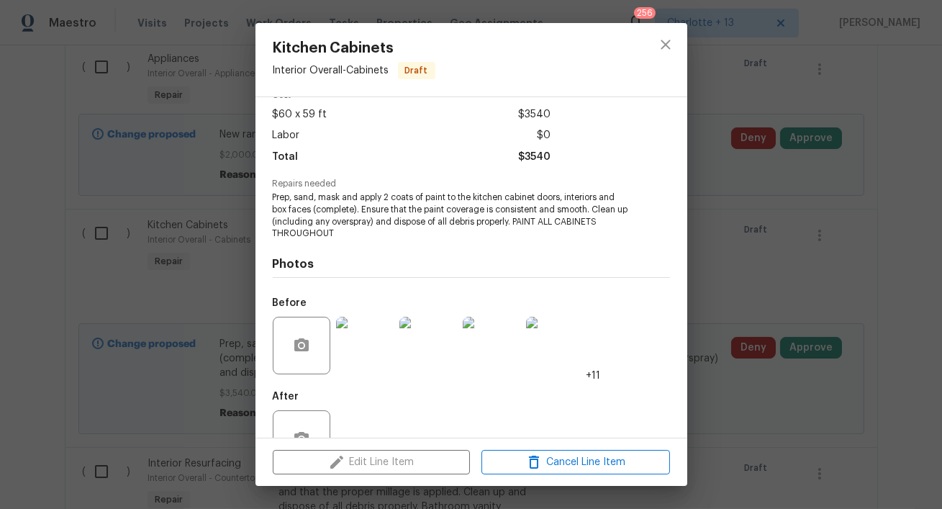
scroll to position [119, 0]
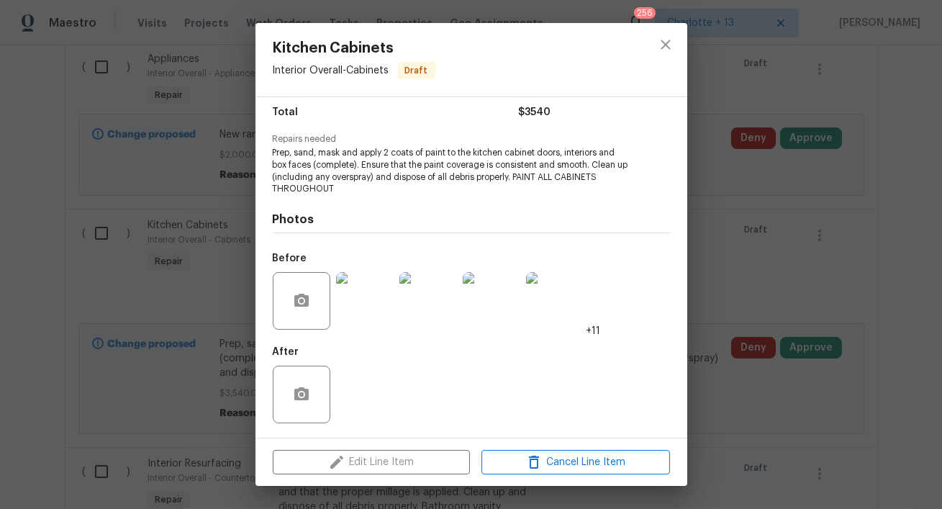
click at [358, 295] on img at bounding box center [365, 301] width 58 height 58
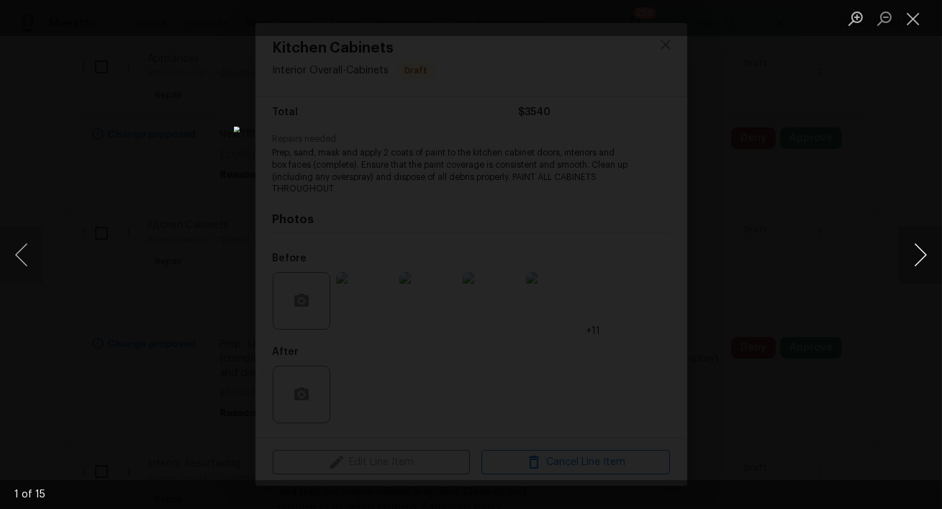
click at [919, 262] on button "Next image" at bounding box center [919, 255] width 43 height 58
click at [919, 261] on button "Next image" at bounding box center [919, 255] width 43 height 58
click at [919, 262] on button "Next image" at bounding box center [919, 255] width 43 height 58
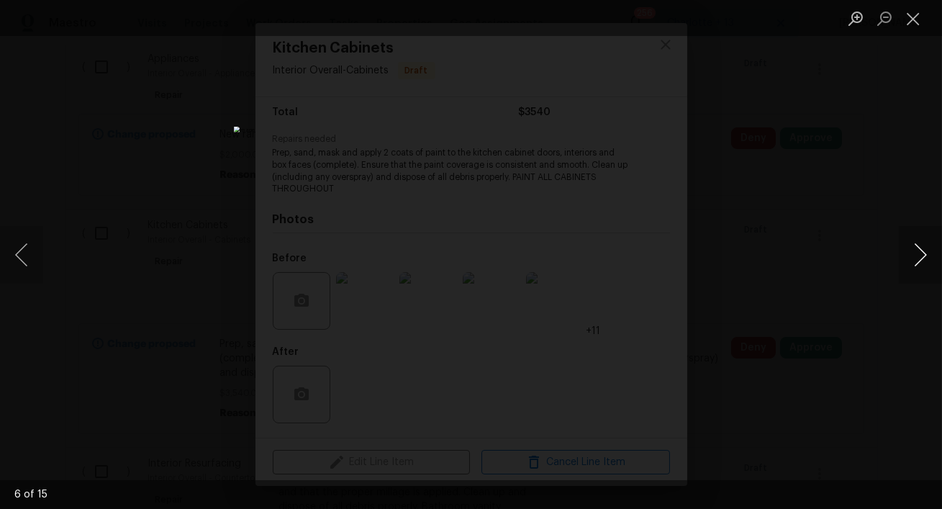
click at [919, 262] on button "Next image" at bounding box center [919, 255] width 43 height 58
click at [918, 263] on button "Next image" at bounding box center [919, 255] width 43 height 58
click at [766, 252] on div "Lightbox" at bounding box center [471, 254] width 942 height 509
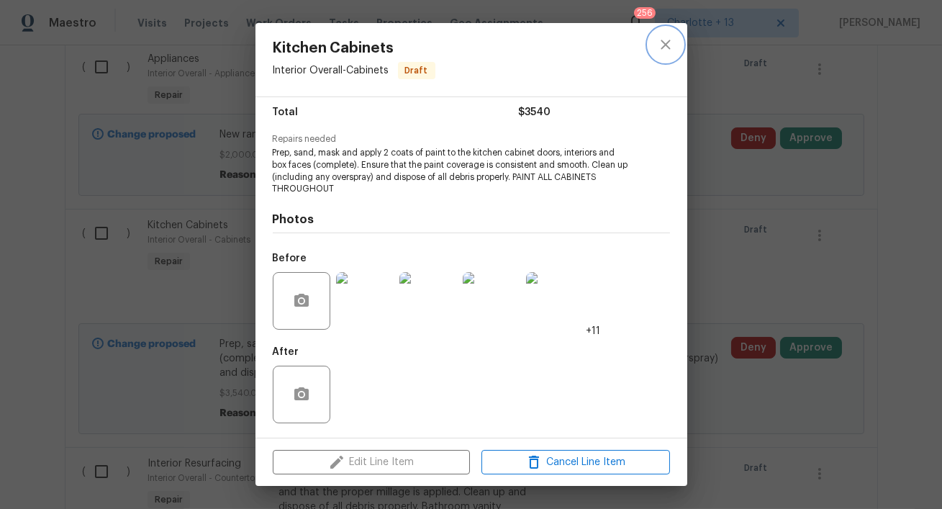
click at [664, 42] on icon "close" at bounding box center [665, 44] width 17 height 17
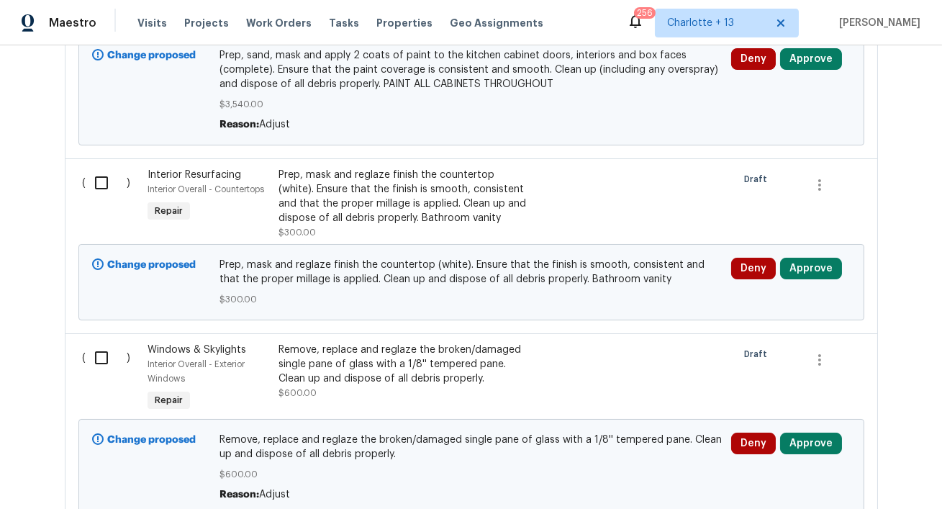
scroll to position [1511, 0]
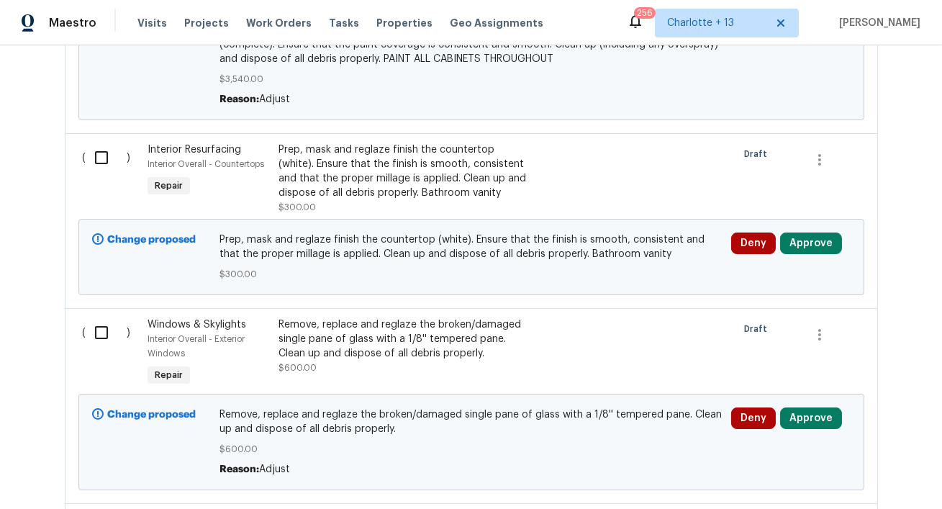
click at [429, 183] on div "Prep, mask and reglaze finish the countertop (white). Ensure that the finish is…" at bounding box center [404, 171] width 253 height 58
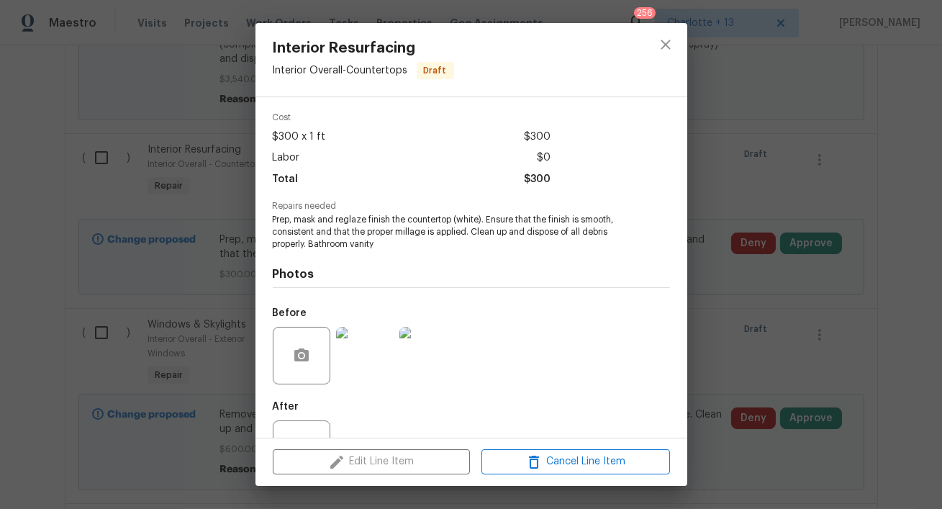
scroll to position [57, 0]
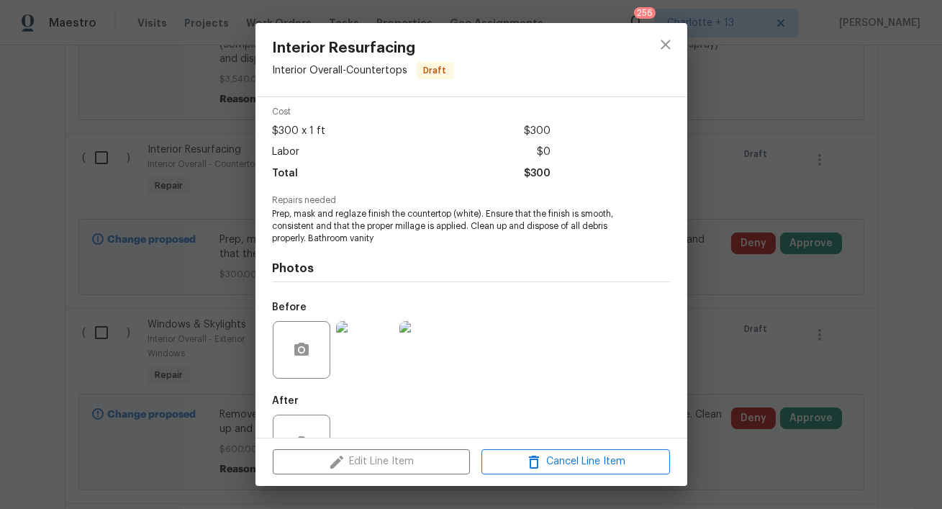
click at [376, 365] on img at bounding box center [365, 350] width 58 height 58
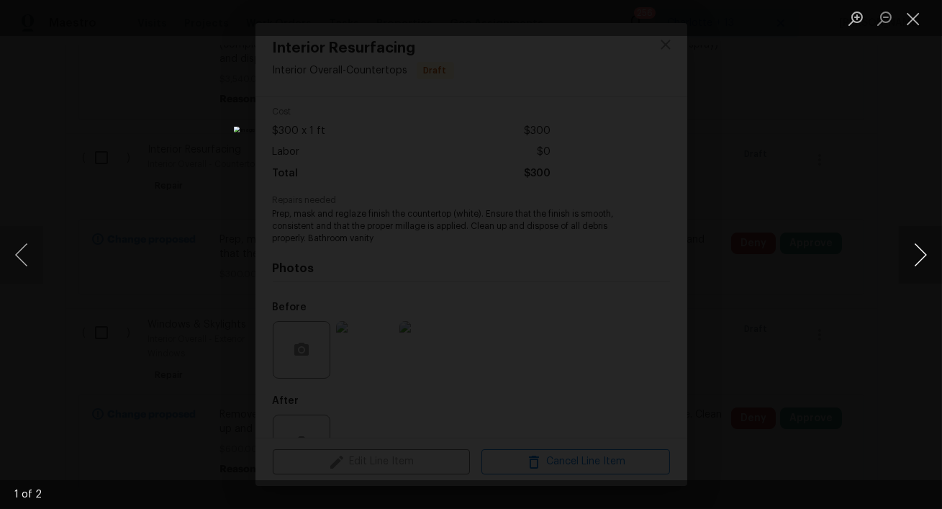
click at [920, 266] on button "Next image" at bounding box center [919, 255] width 43 height 58
click at [689, 311] on div "Lightbox" at bounding box center [471, 254] width 942 height 509
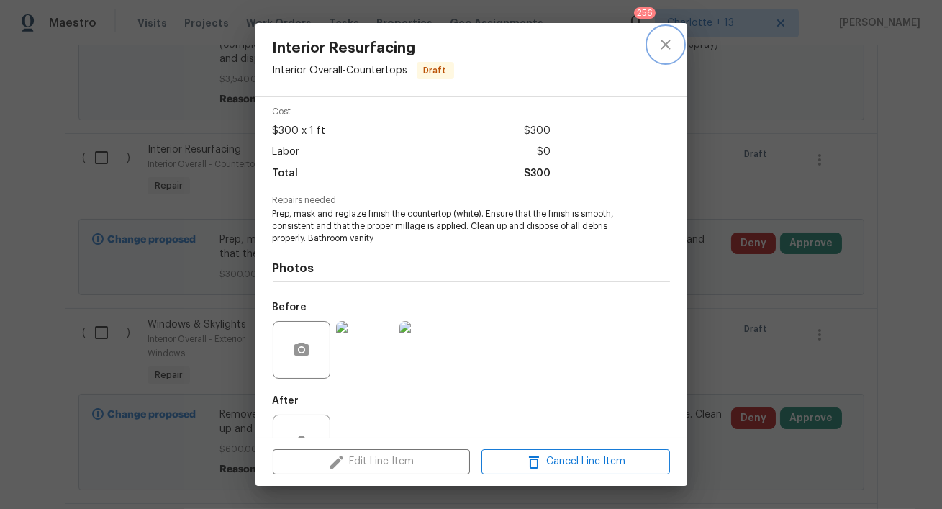
click at [668, 47] on icon "close" at bounding box center [664, 44] width 9 height 9
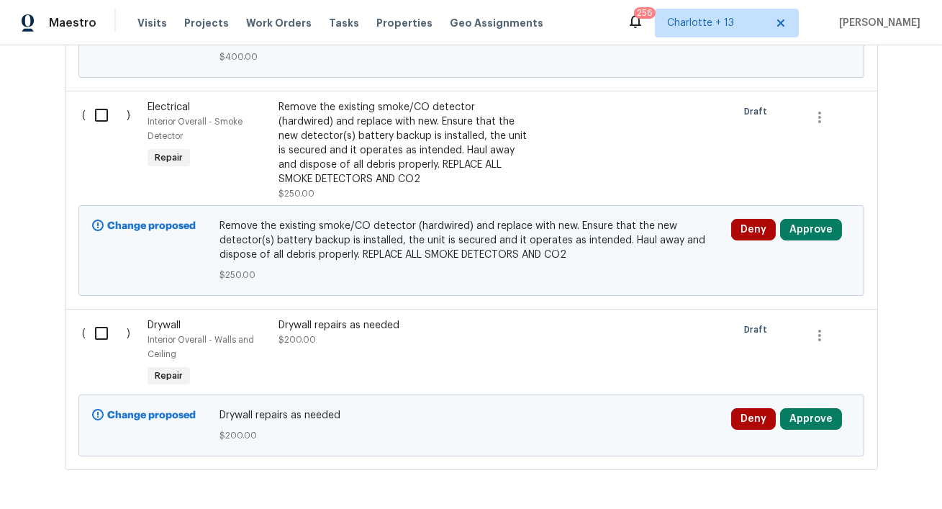
scroll to position [5178, 0]
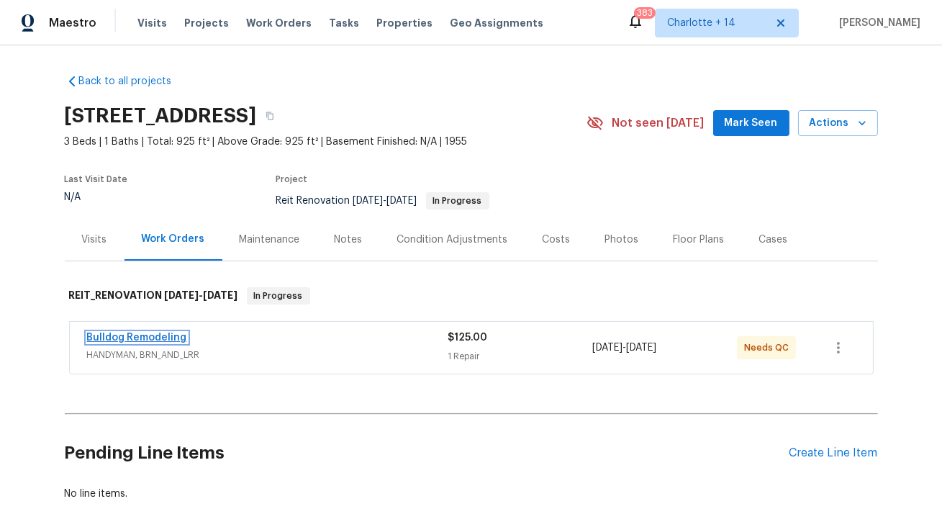
click at [118, 339] on link "Bulldog Remodeling" at bounding box center [137, 337] width 100 height 10
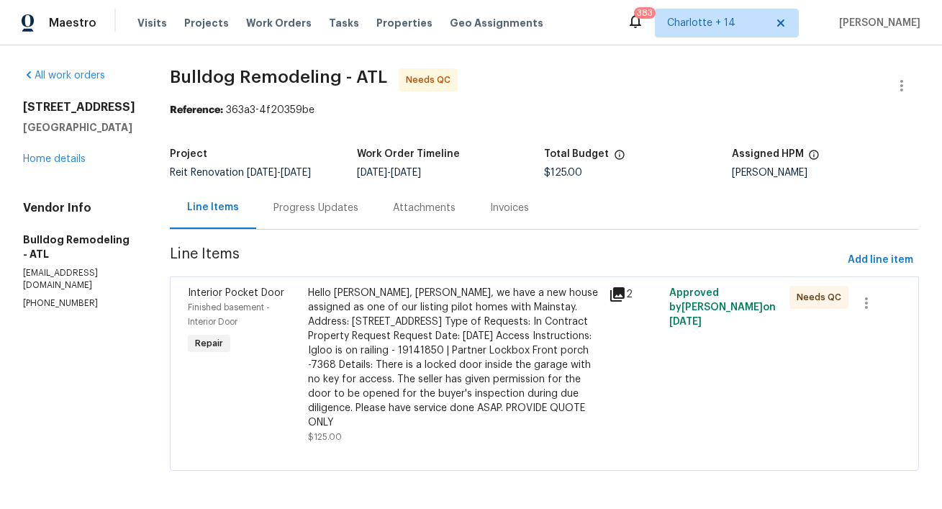
click at [329, 334] on div "Hello [PERSON_NAME], [PERSON_NAME], we have a new house assigned as one of our …" at bounding box center [454, 358] width 292 height 144
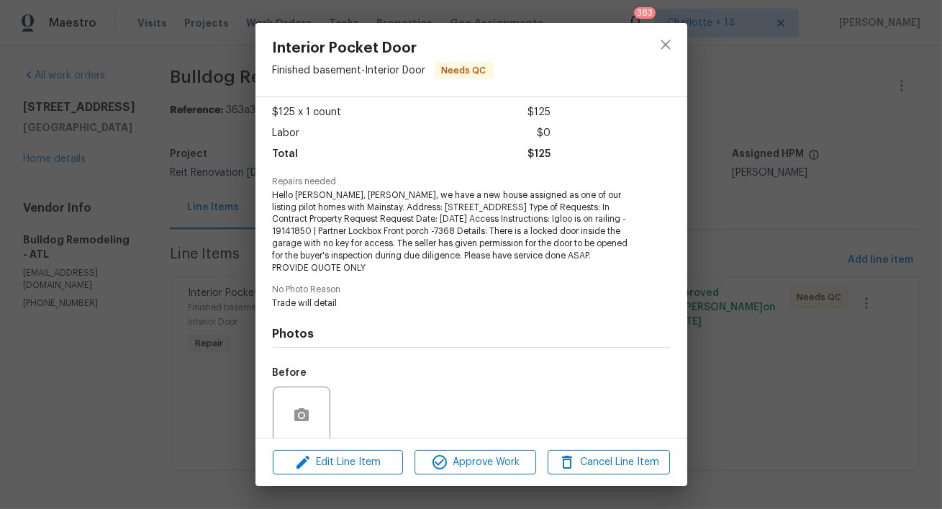
scroll to position [191, 0]
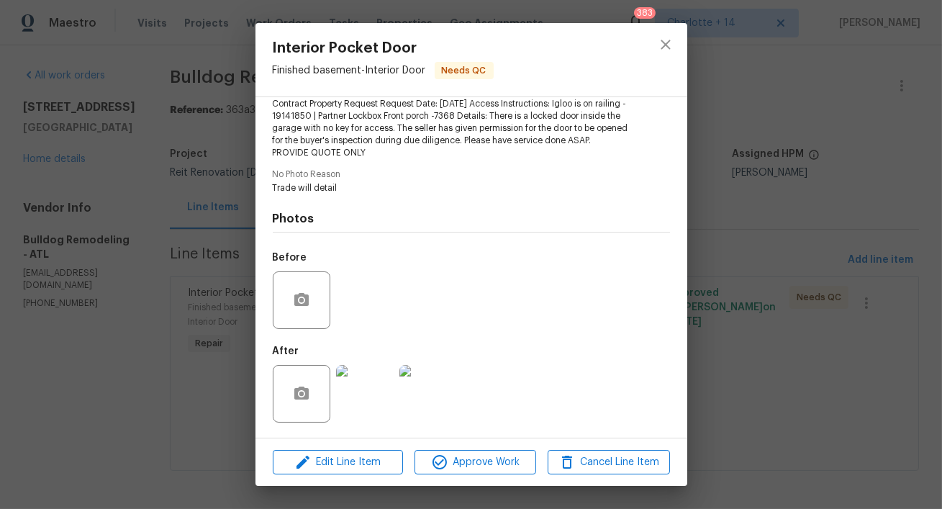
click at [727, 266] on div "Interior Pocket Door Finished basement - Interior Door Needs QC Vendor Bulldog …" at bounding box center [471, 254] width 942 height 509
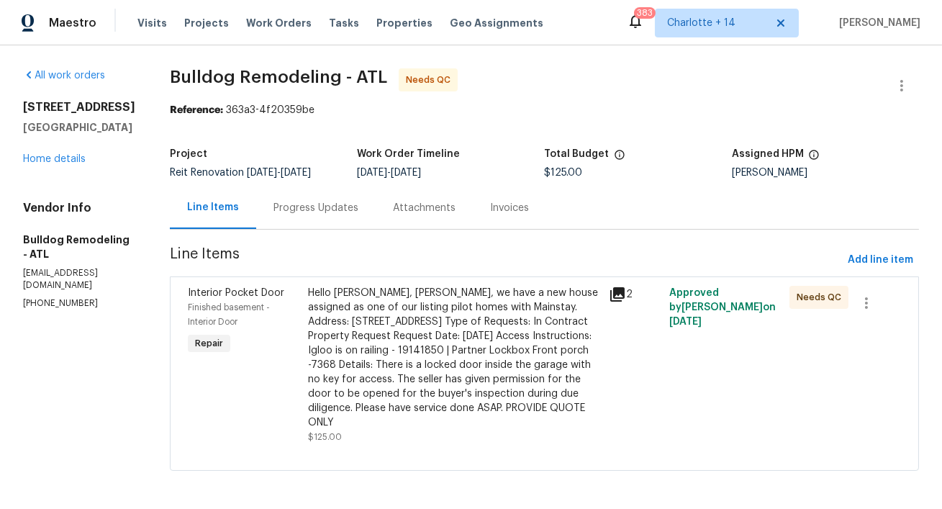
click at [624, 303] on div "2" at bounding box center [635, 294] width 52 height 17
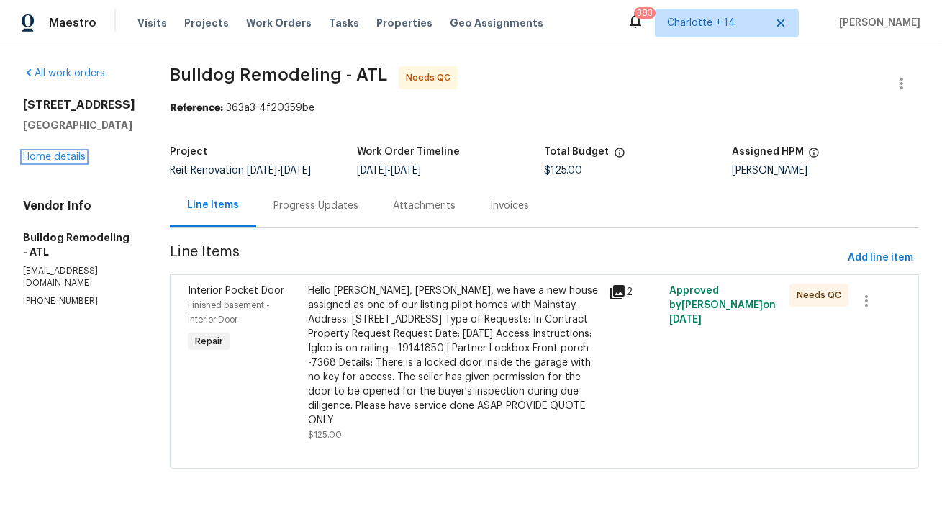
click at [69, 159] on link "Home details" at bounding box center [54, 157] width 63 height 10
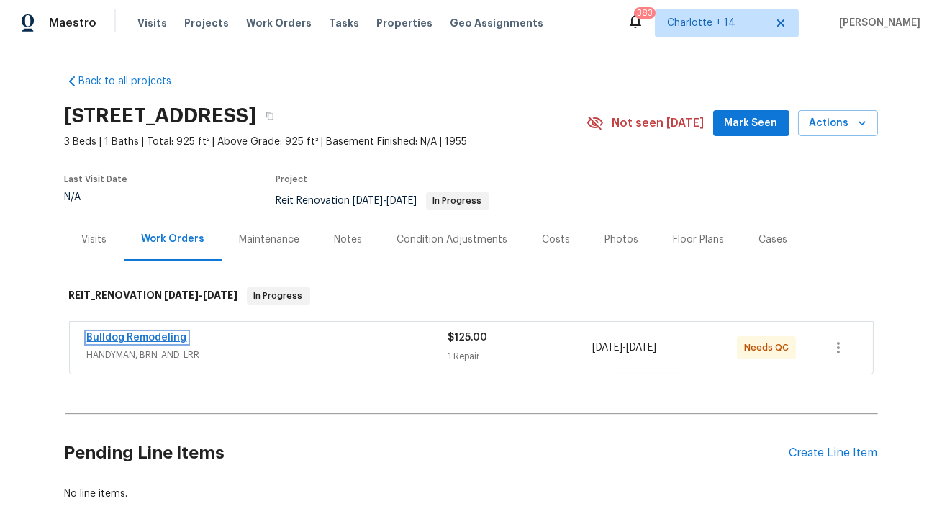
click at [147, 333] on link "Bulldog Remodeling" at bounding box center [137, 337] width 100 height 10
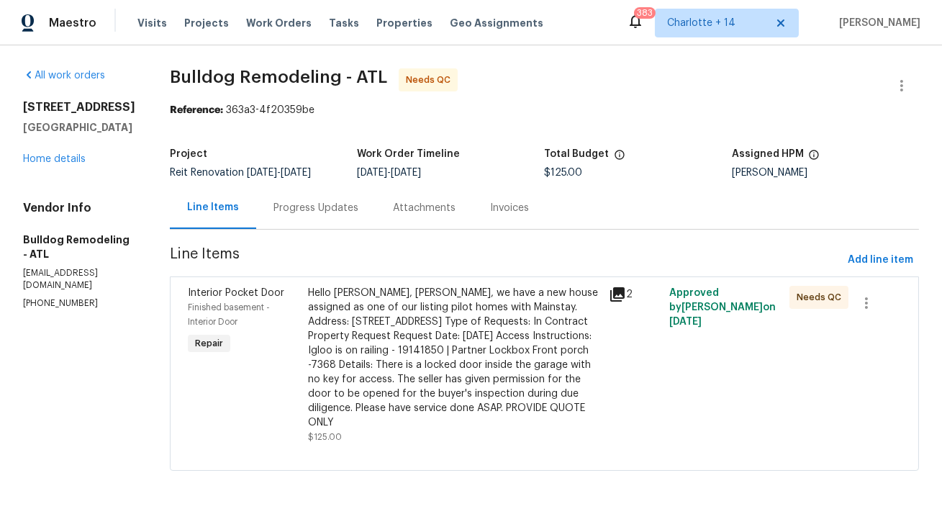
click at [317, 215] on div "Progress Updates" at bounding box center [315, 208] width 85 height 14
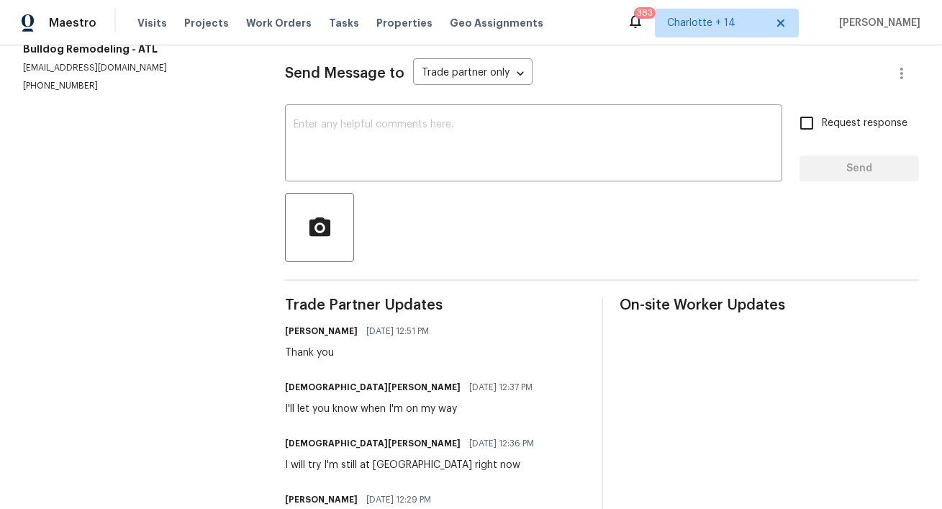
scroll to position [119, 0]
